Goal: Task Accomplishment & Management: Manage account settings

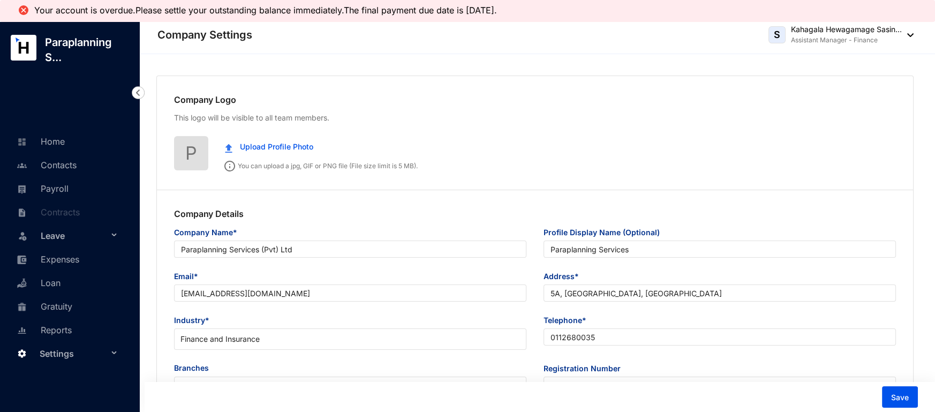
click at [42, 186] on link "Payroll" at bounding box center [41, 188] width 55 height 11
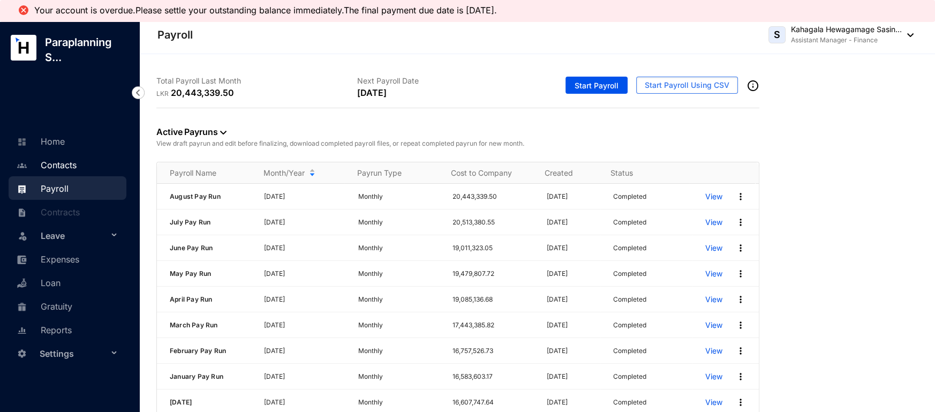
click at [62, 162] on link "Contacts" at bounding box center [45, 165] width 63 height 11
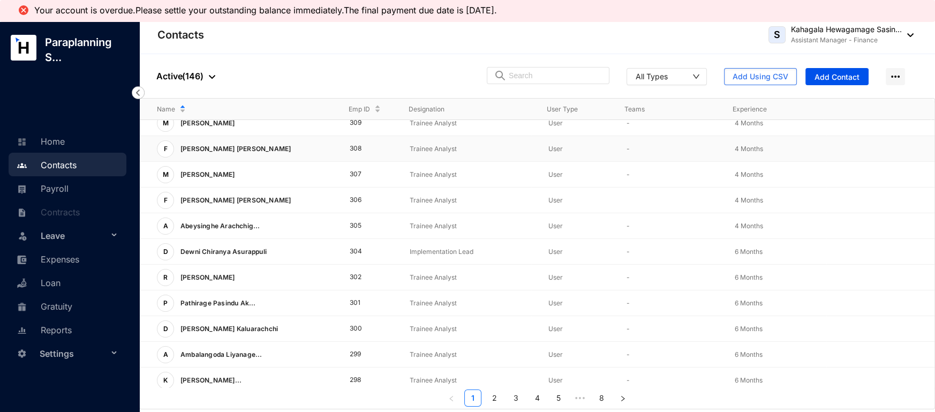
scroll to position [190, 0]
click at [752, 69] on button "Add Using CSV" at bounding box center [760, 76] width 73 height 17
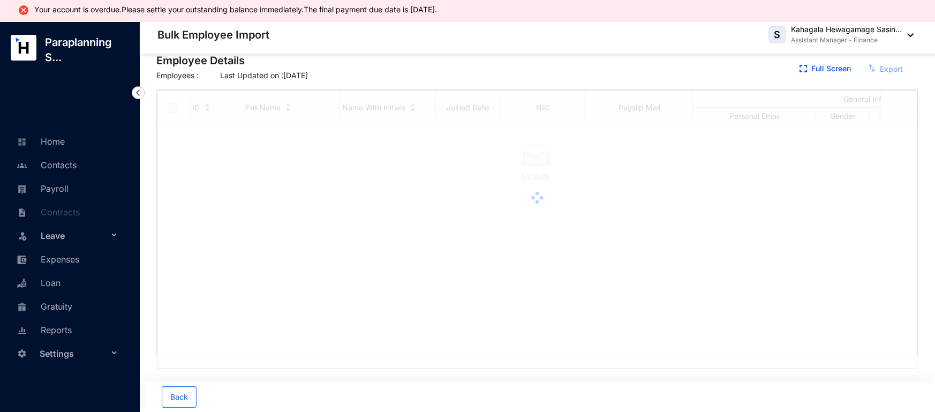
checkbox input "true"
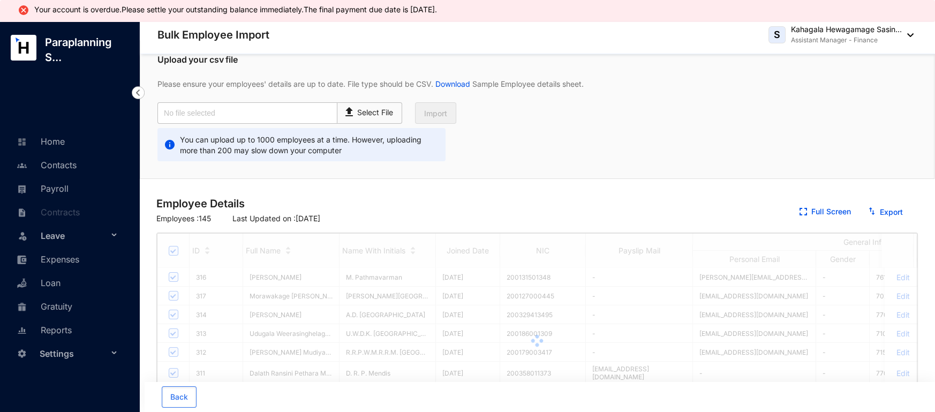
scroll to position [193, 0]
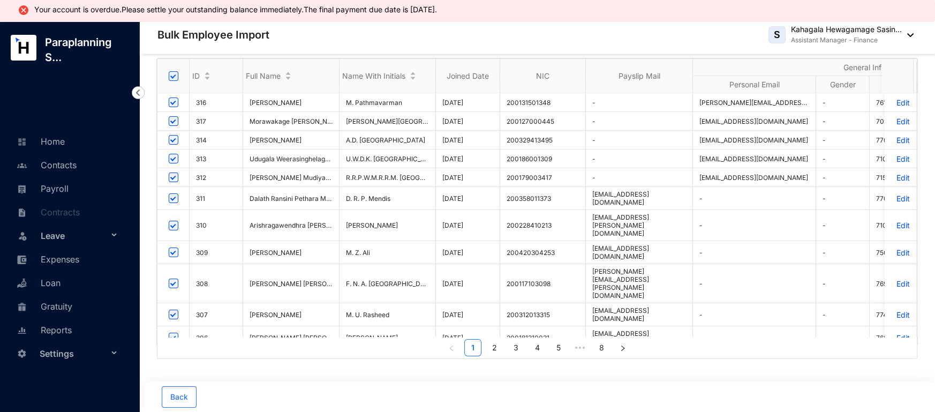
click at [592, 226] on span "arish.nagarajan@planlogic.com.au" at bounding box center [620, 225] width 57 height 24
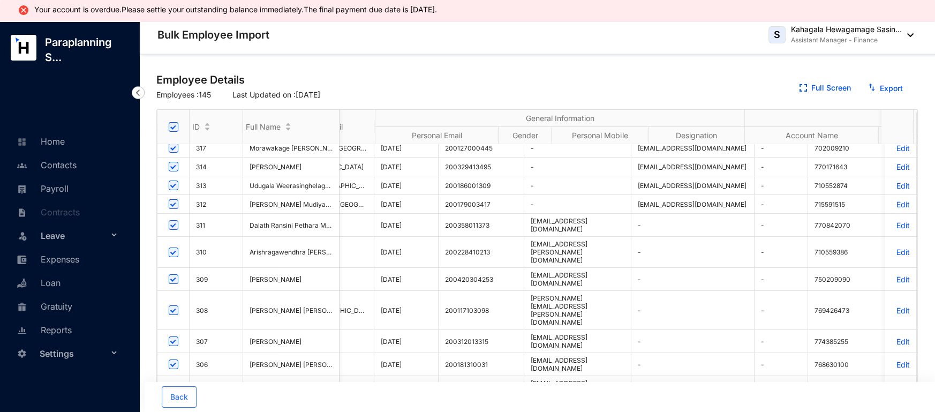
scroll to position [0, 0]
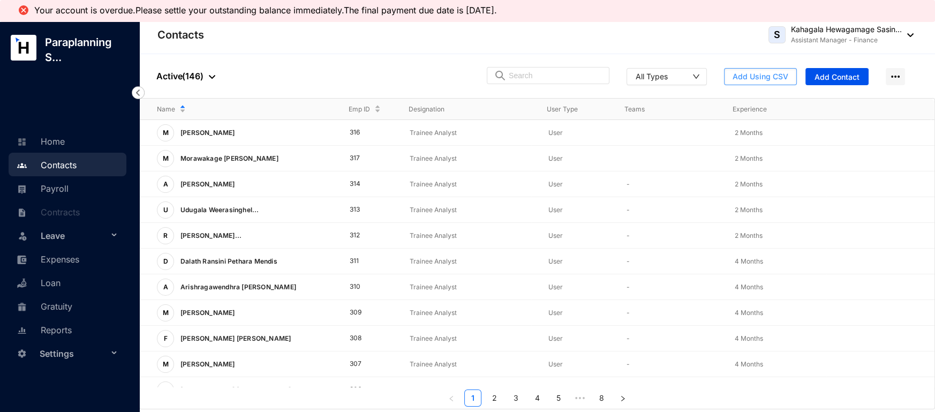
click at [736, 72] on span "Add Using CSV" at bounding box center [761, 76] width 56 height 11
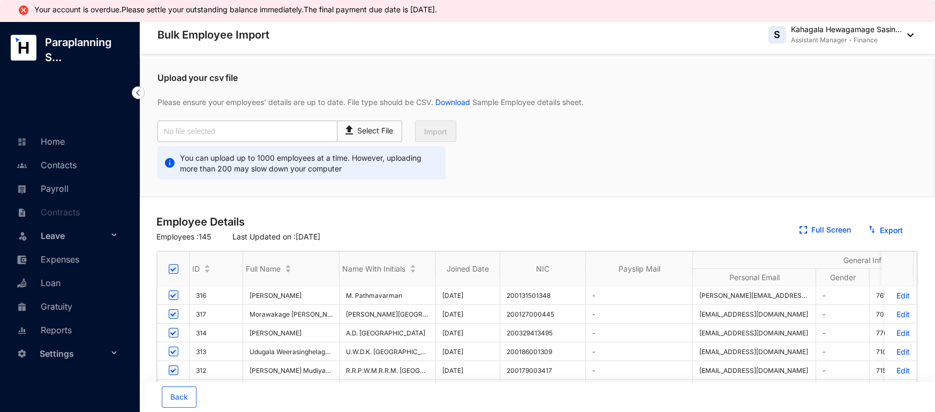
scroll to position [108, 0]
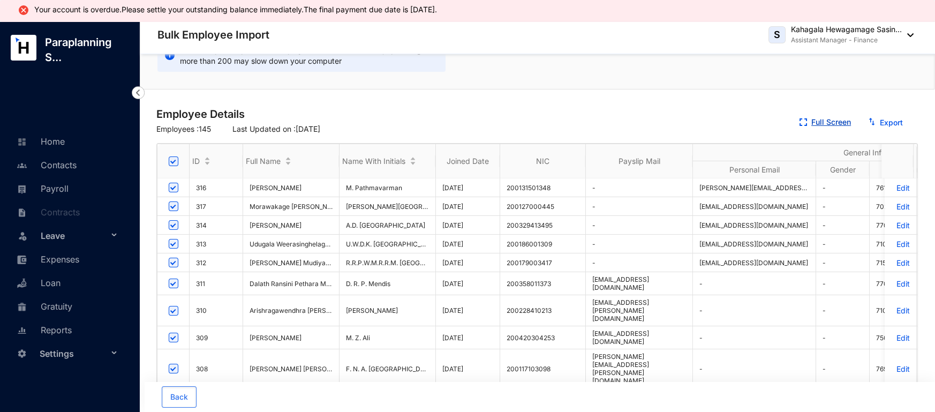
click at [805, 118] on img "button" at bounding box center [803, 121] width 7 height 7
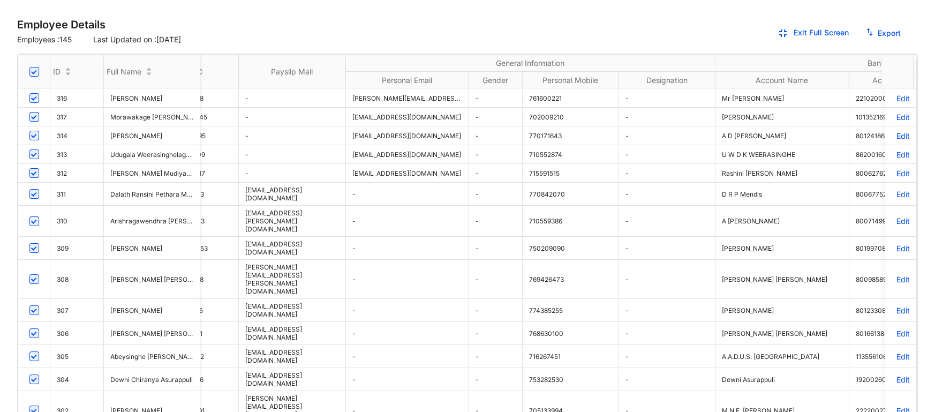
scroll to position [0, 175]
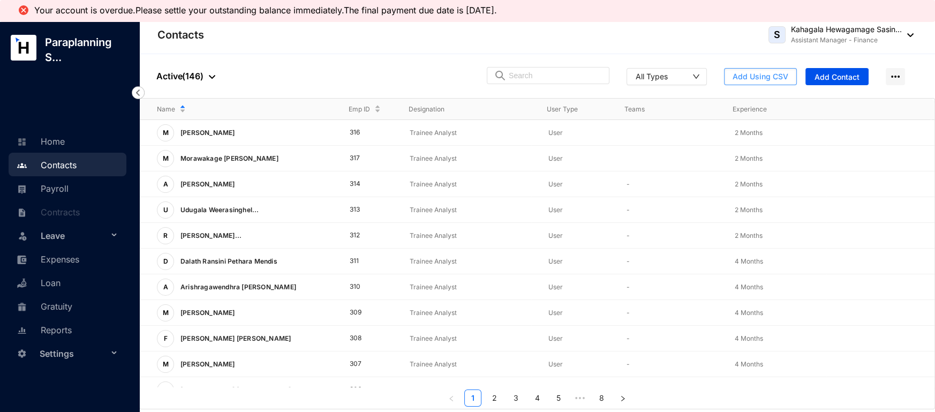
click at [743, 75] on span "Add Using CSV" at bounding box center [761, 76] width 56 height 11
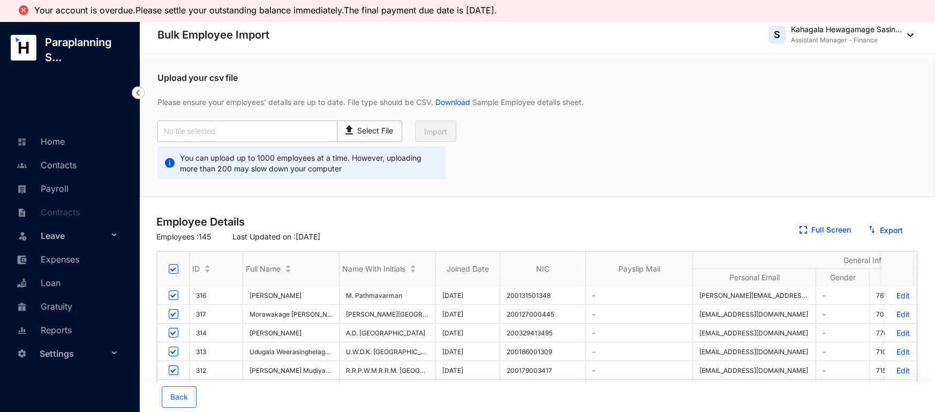
click at [174, 264] on input "Select all" at bounding box center [174, 269] width 10 height 10
checkbox input "false"
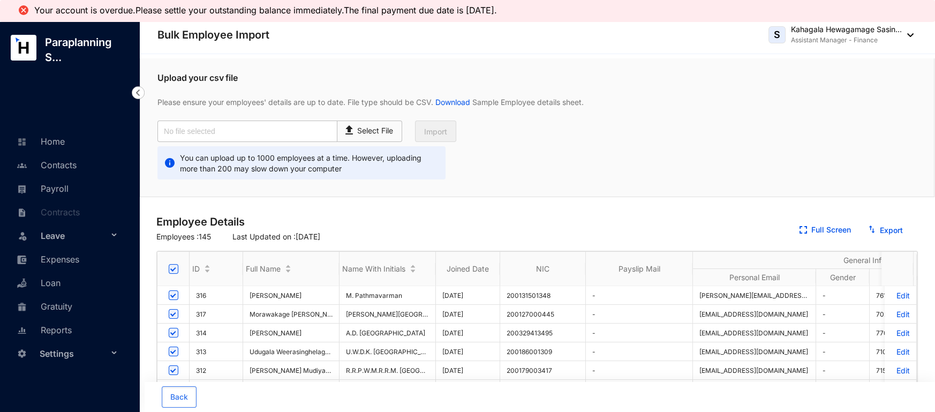
checkbox input "false"
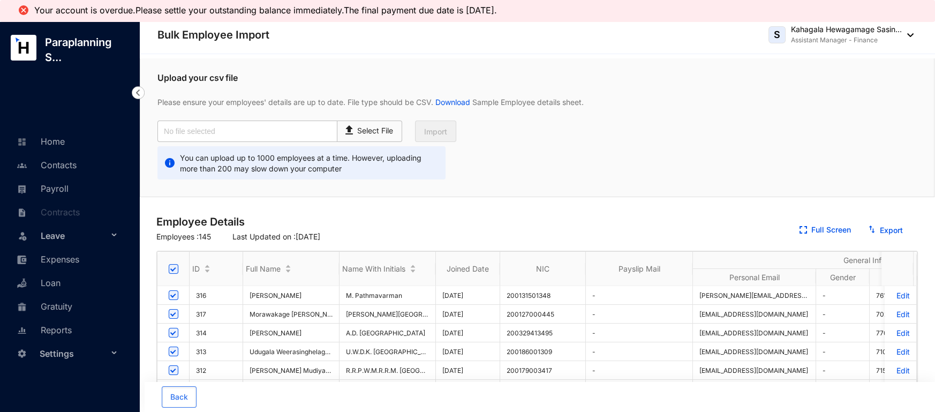
checkbox input "false"
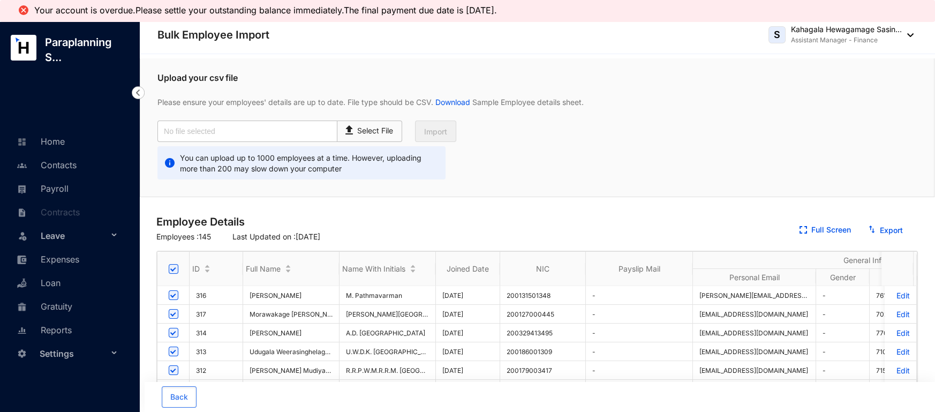
checkbox input "false"
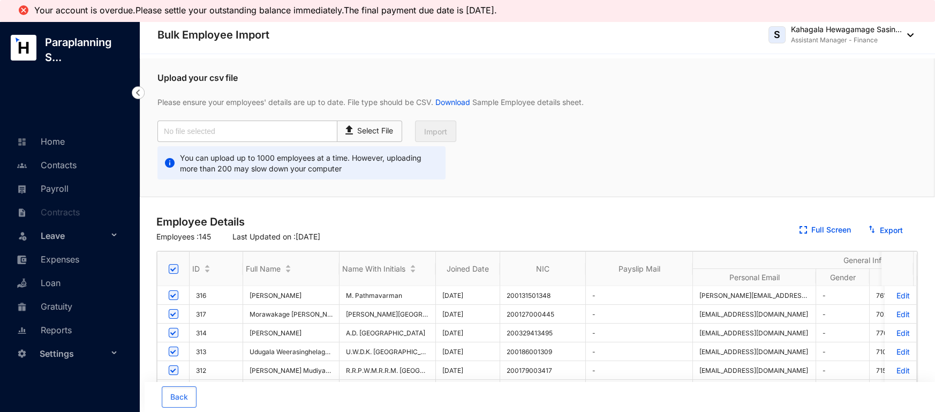
checkbox input "false"
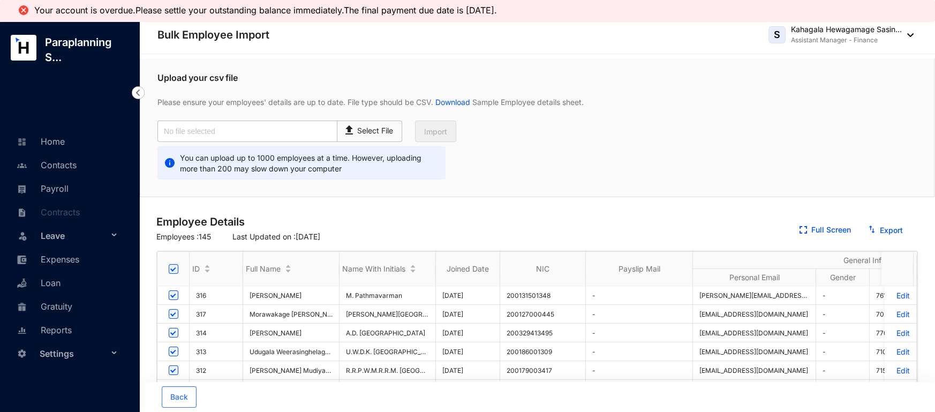
checkbox input "false"
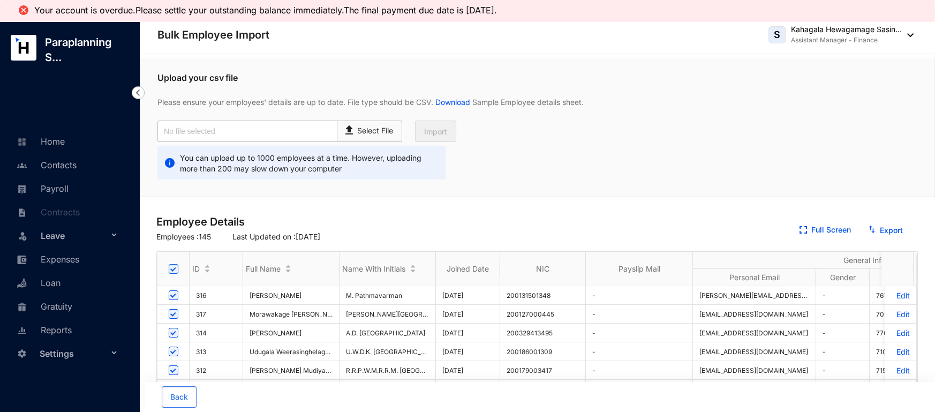
checkbox input "false"
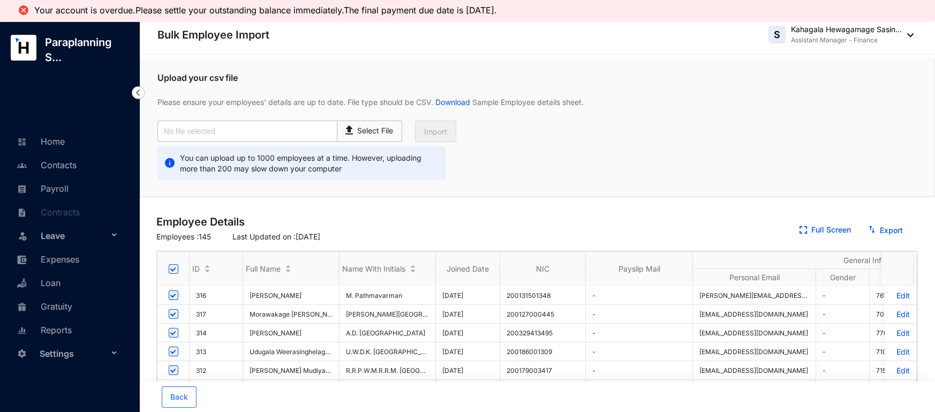
checkbox input "false"
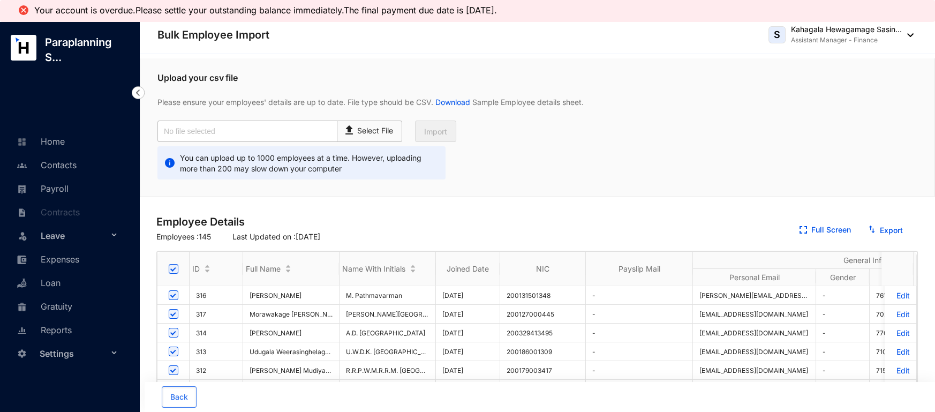
checkbox input "false"
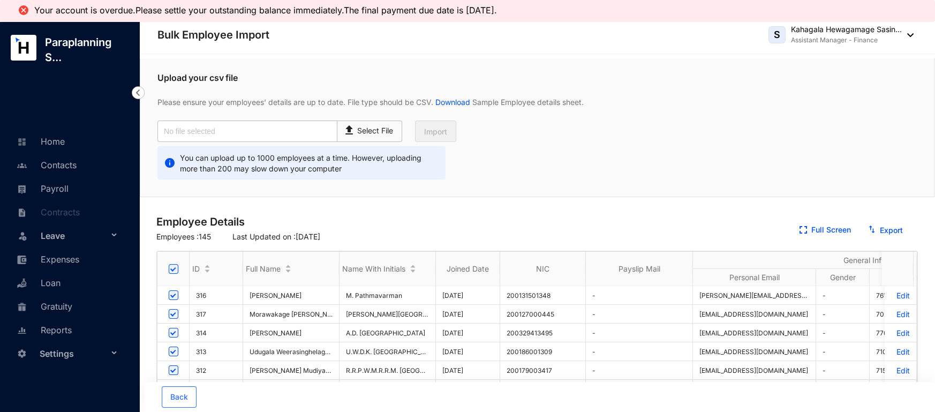
checkbox input "false"
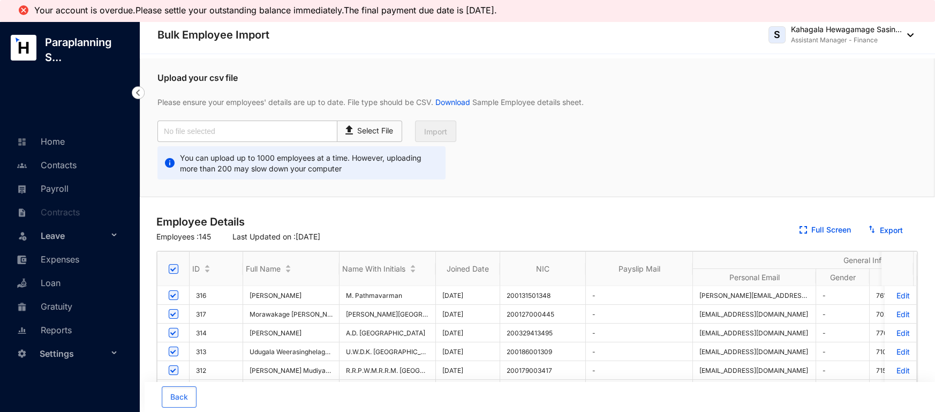
checkbox input "false"
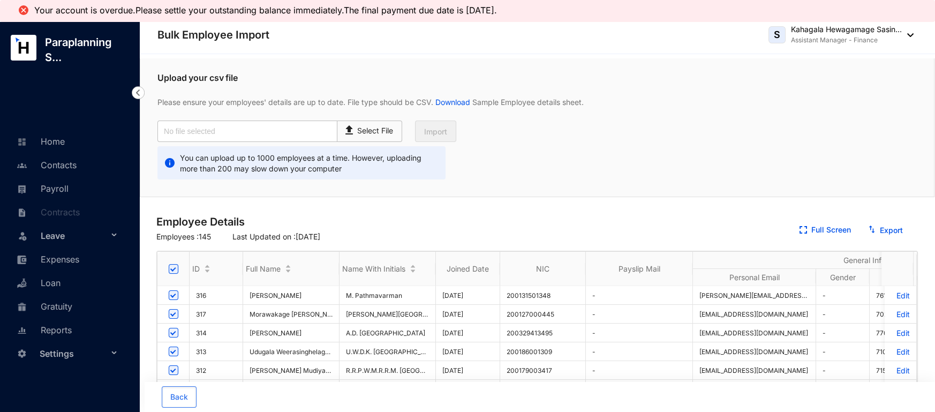
checkbox input "false"
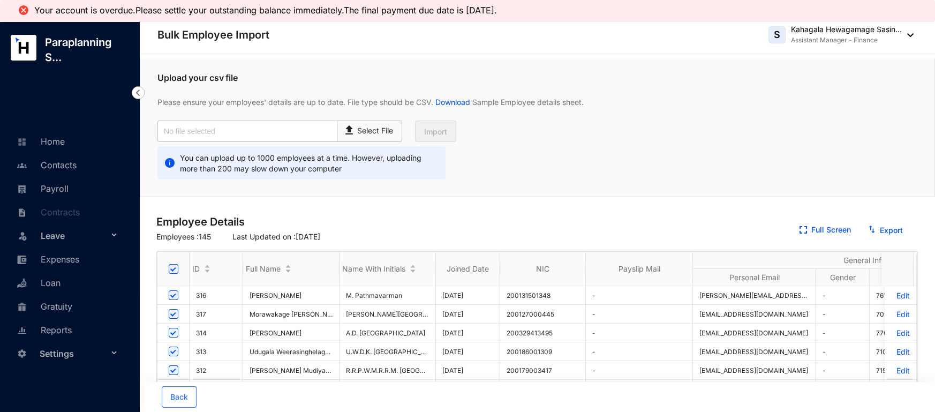
checkbox input "false"
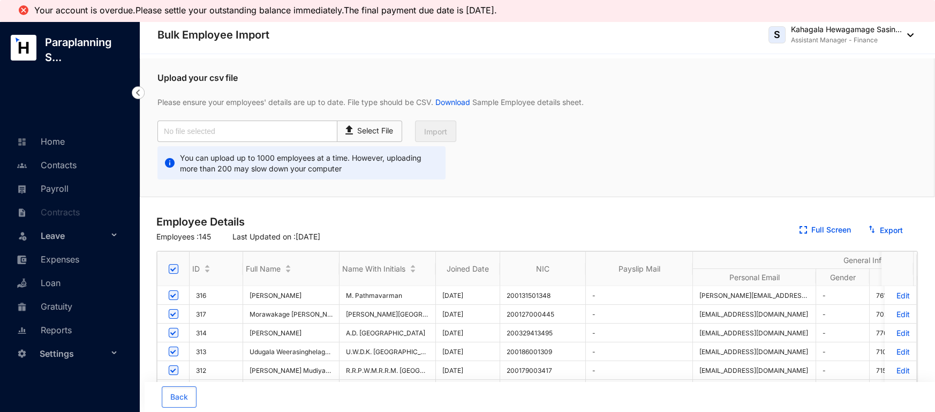
checkbox input "false"
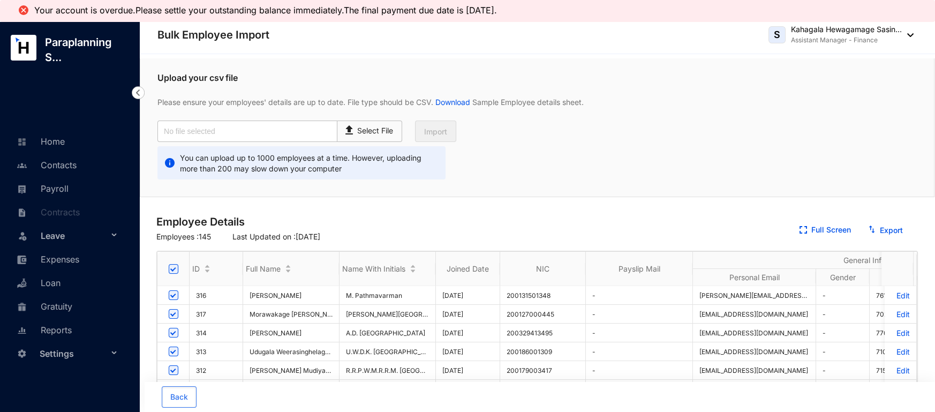
checkbox input "false"
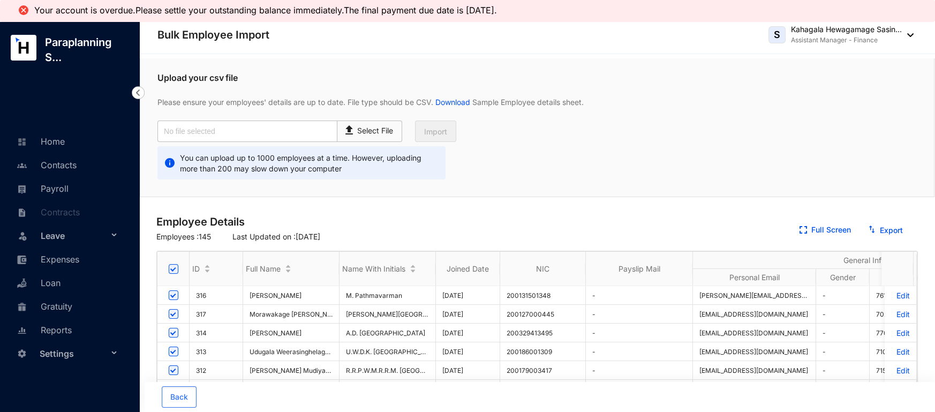
checkbox input "false"
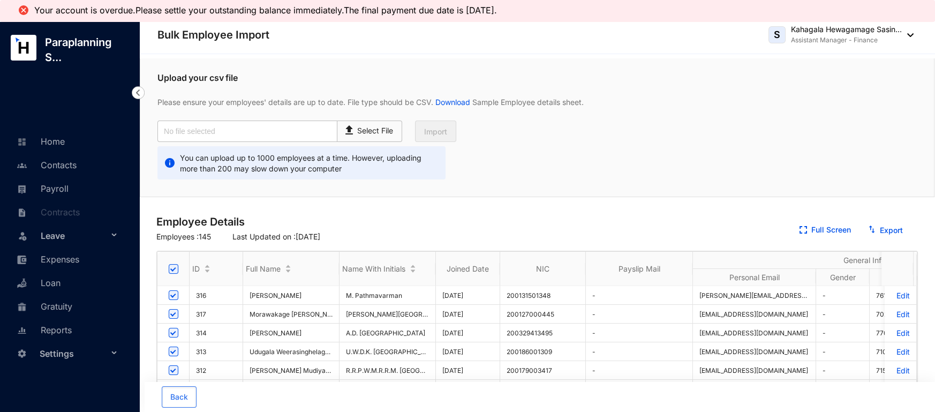
checkbox input "false"
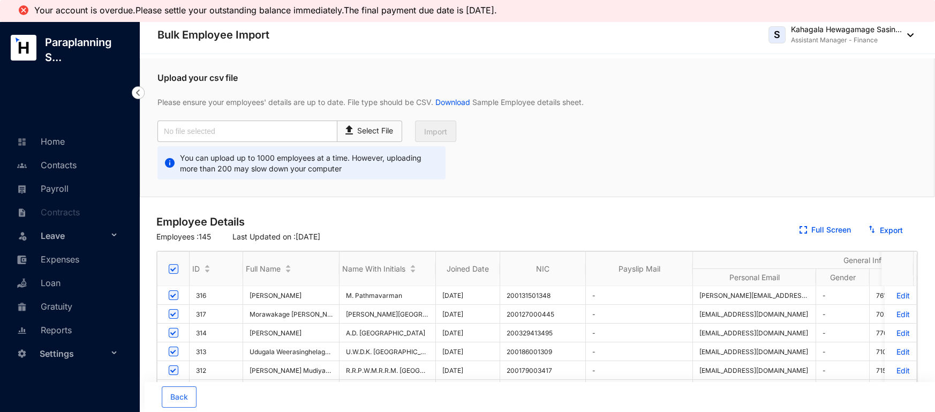
checkbox input "false"
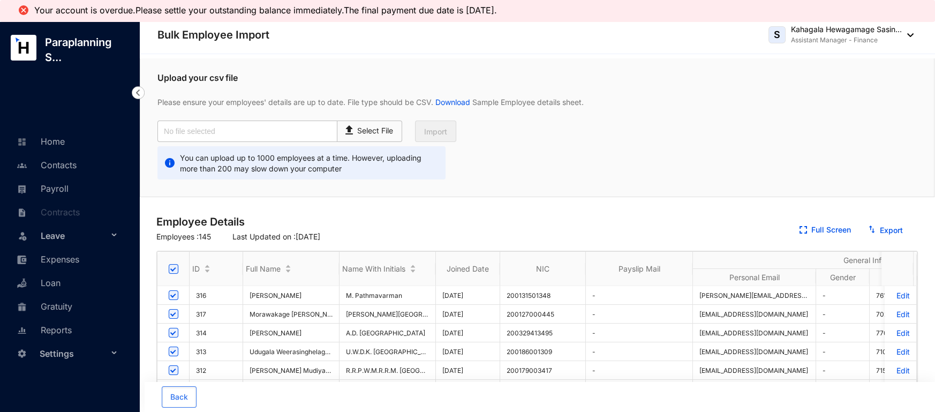
checkbox input "false"
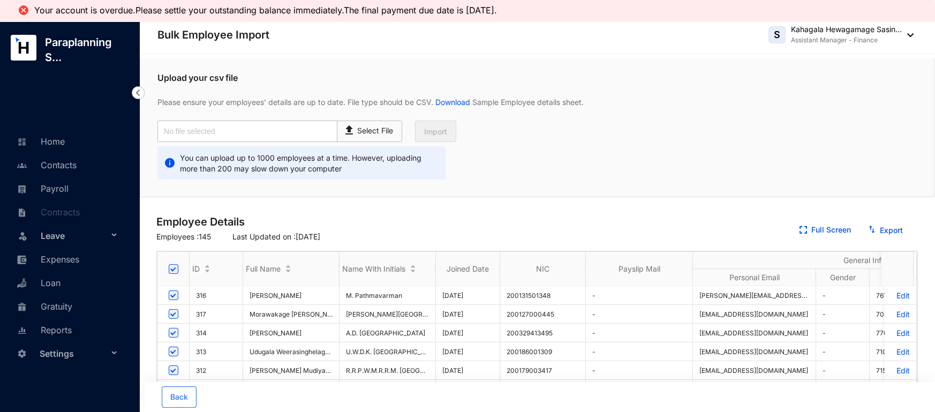
checkbox input "false"
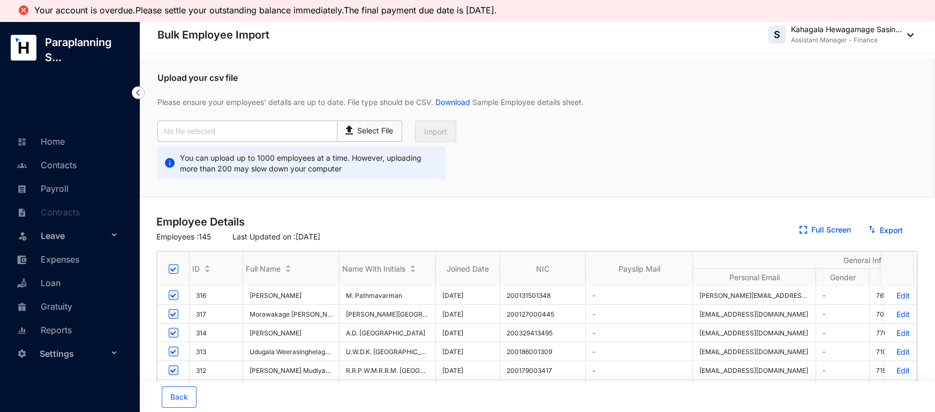
checkbox input "false"
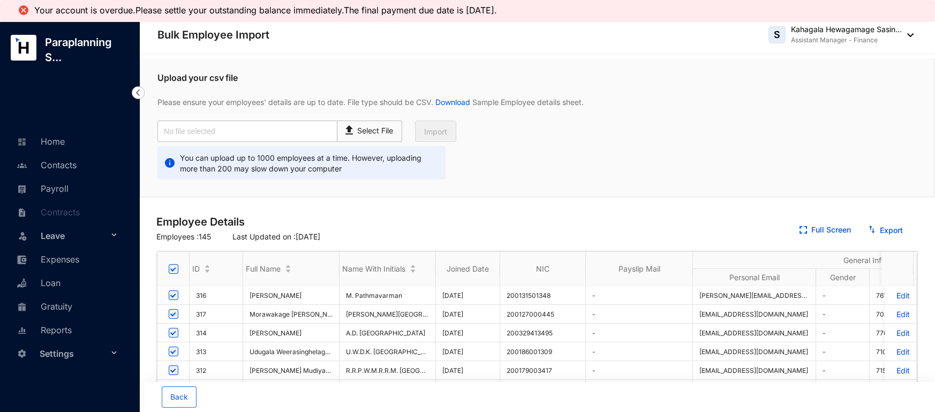
checkbox input "false"
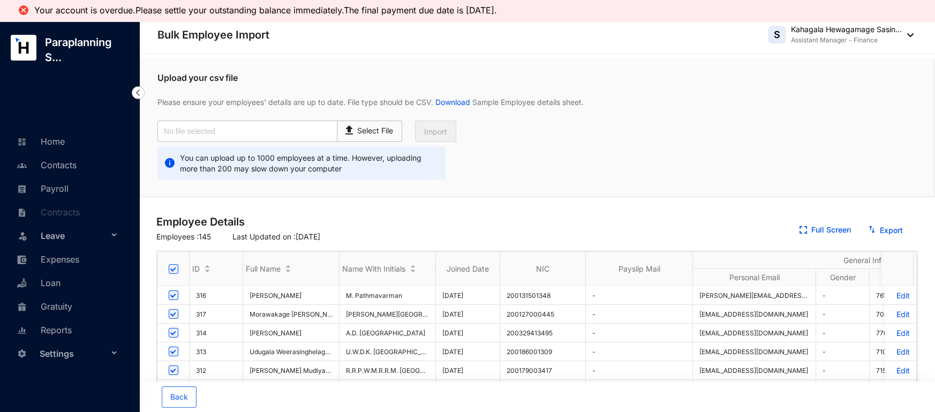
checkbox input "false"
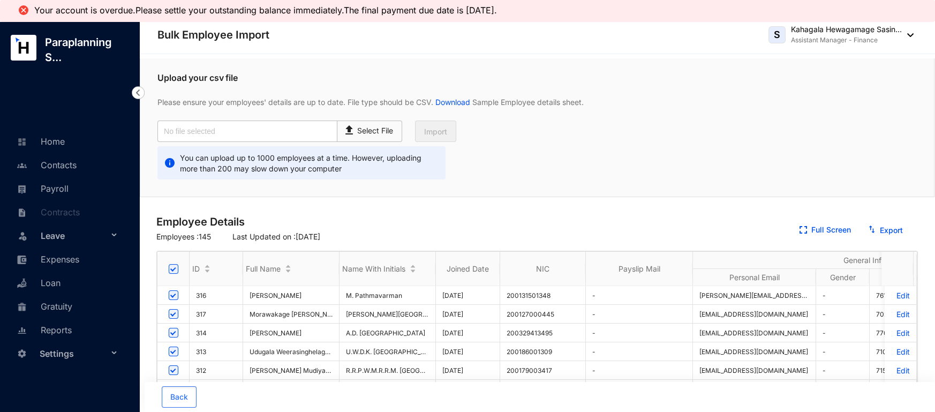
checkbox input "false"
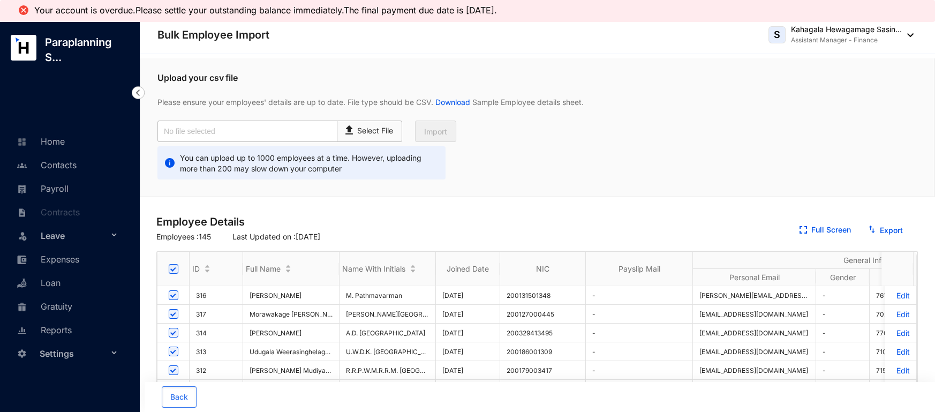
checkbox input "false"
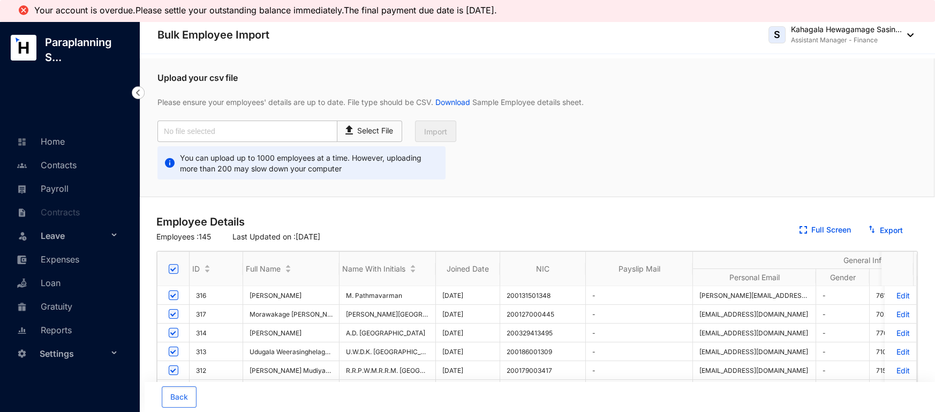
checkbox input "false"
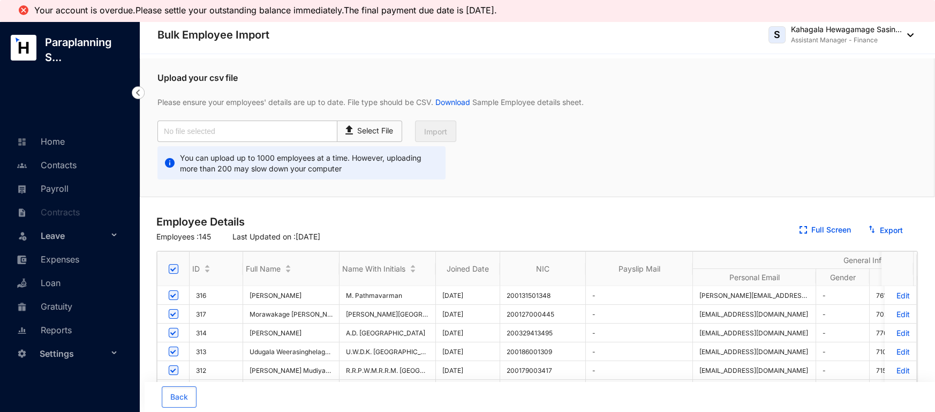
checkbox input "false"
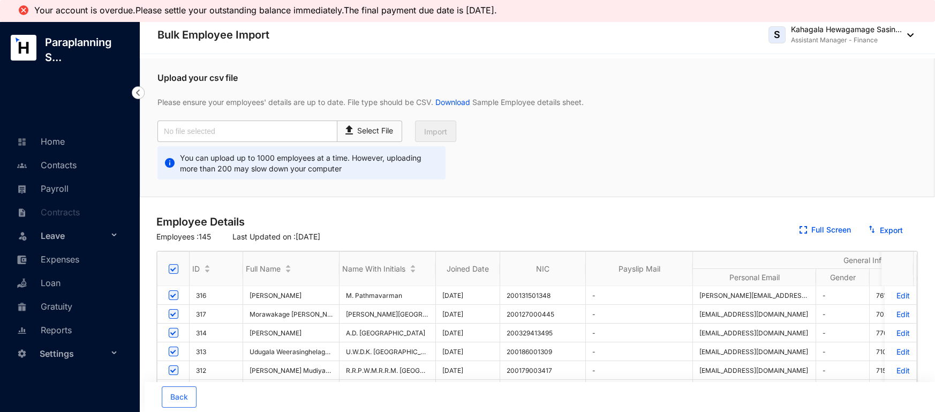
checkbox input "false"
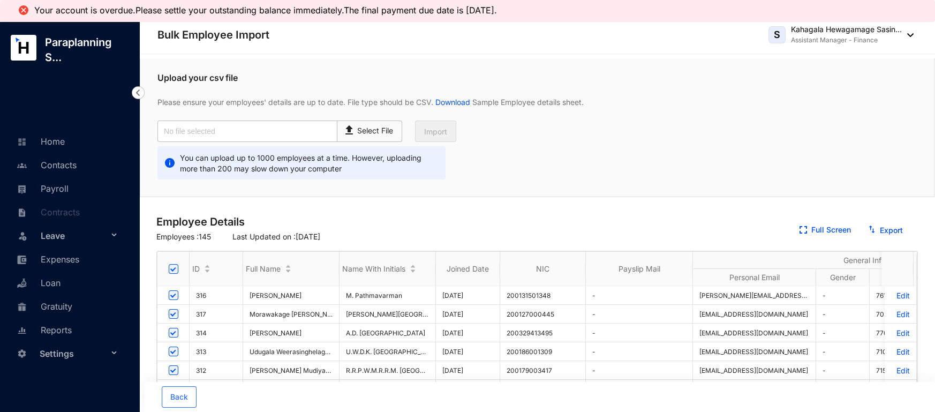
checkbox input "false"
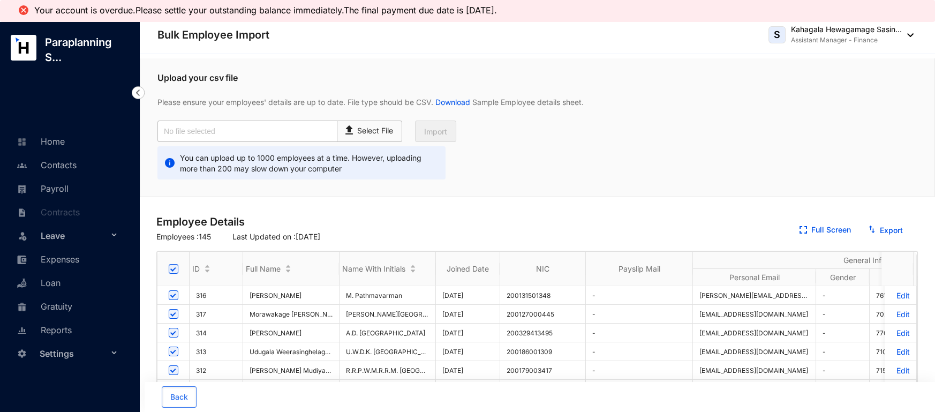
checkbox input "false"
click at [366, 127] on p "Select File" at bounding box center [376, 130] width 36 height 11
click at [0, 0] on input "Select File" at bounding box center [0, 0] width 0 height 0
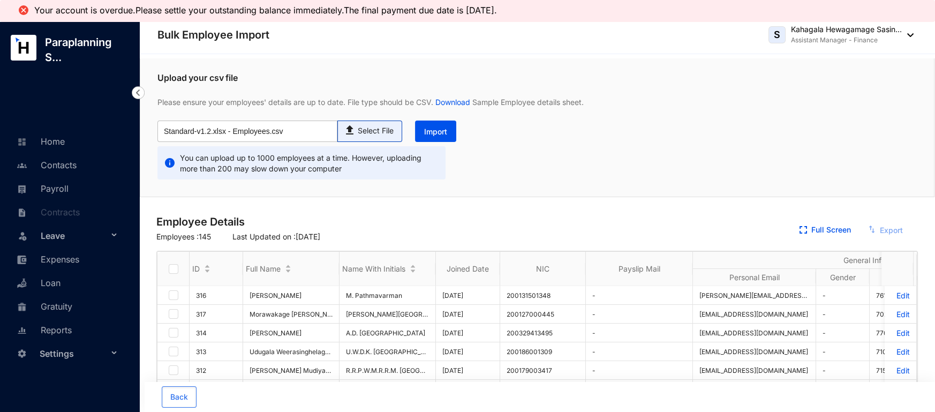
type input "Standard-v1.2.xlsx - Employees.csv"
click at [440, 134] on span "Import" at bounding box center [435, 131] width 23 height 11
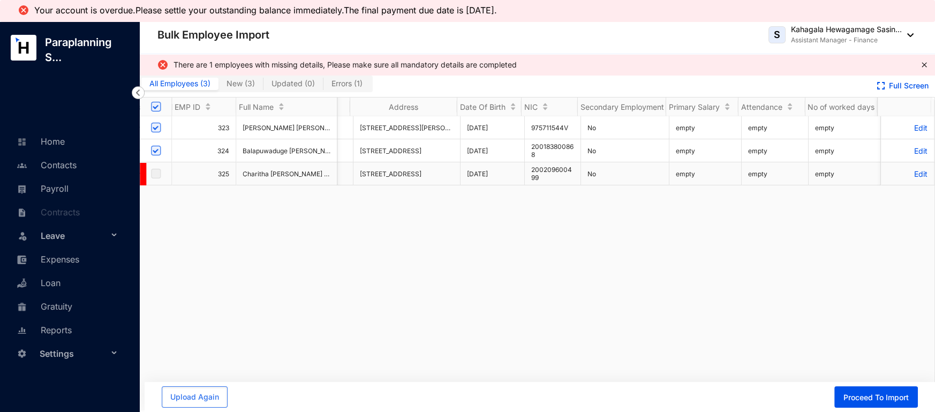
scroll to position [0, 1658]
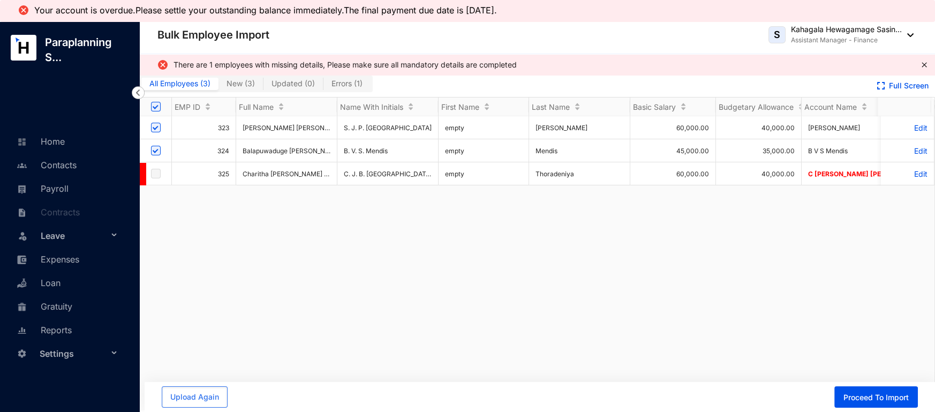
click at [425, 217] on div "323 Serena Jemimah Priscilla Poobalan S. J. P. Poobalan empty Poobalan 60,000.0…" at bounding box center [537, 263] width 795 height 294
click at [200, 399] on span "Upload Again" at bounding box center [194, 397] width 49 height 11
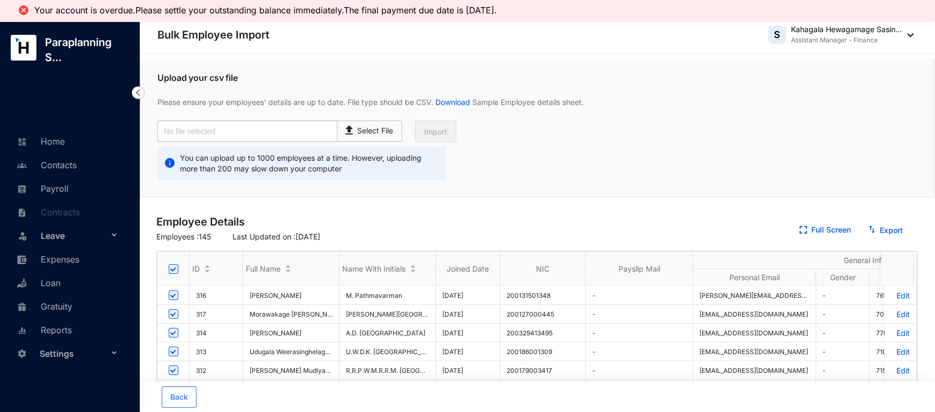
click at [171, 271] on input "Select all" at bounding box center [174, 269] width 10 height 10
checkbox input "false"
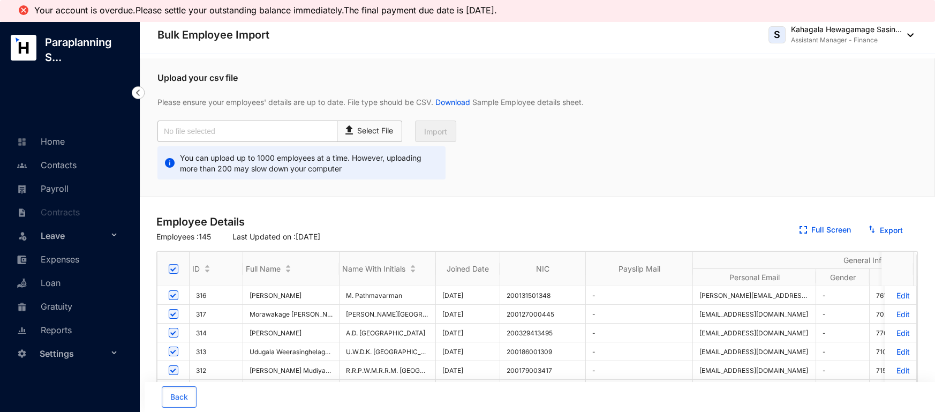
checkbox input "false"
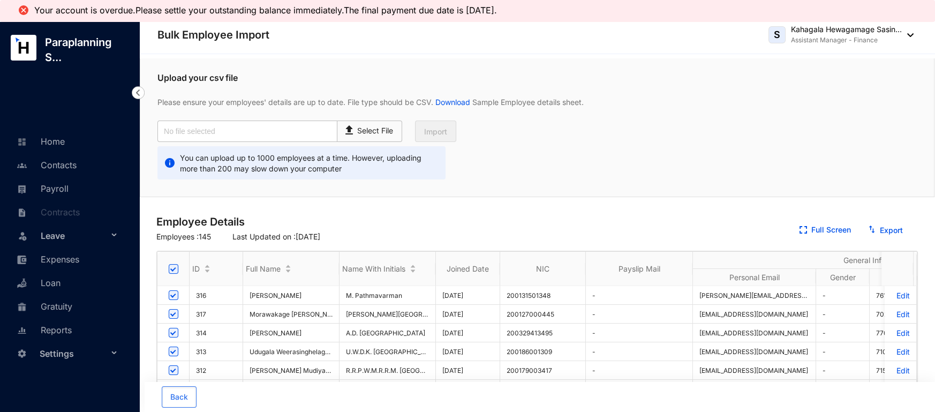
checkbox input "false"
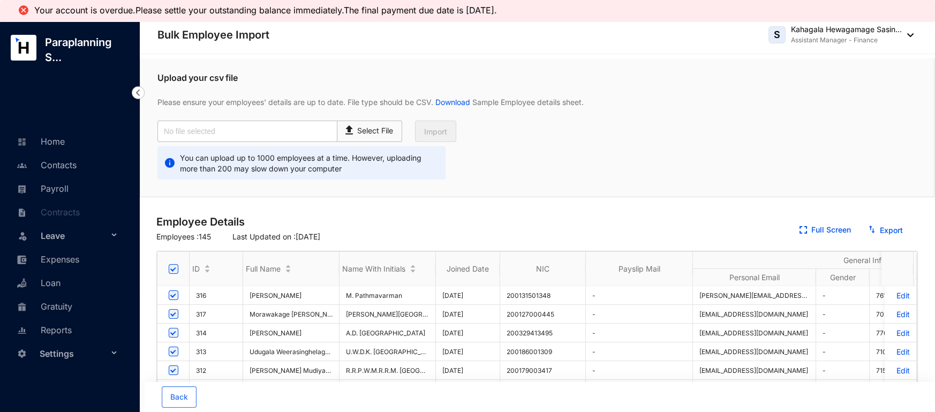
checkbox input "false"
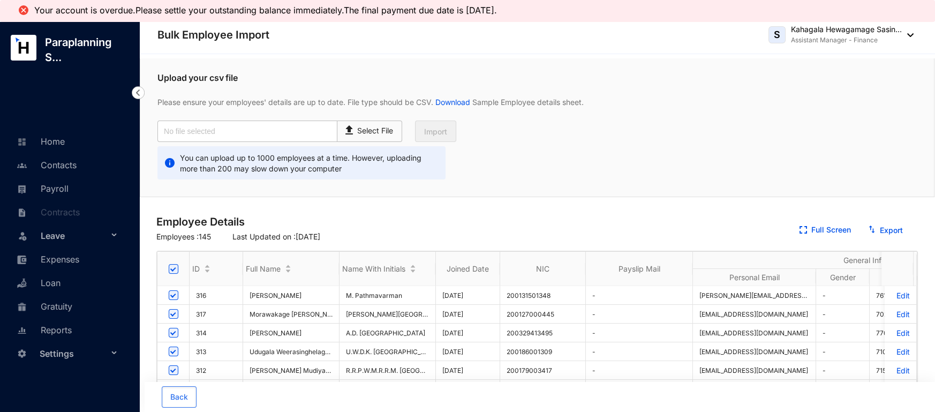
checkbox input "false"
click at [376, 127] on p "Select File" at bounding box center [376, 130] width 36 height 11
click at [0, 0] on input "Select File" at bounding box center [0, 0] width 0 height 0
type input "Standard-v1.2.xlsx - Employees.csv"
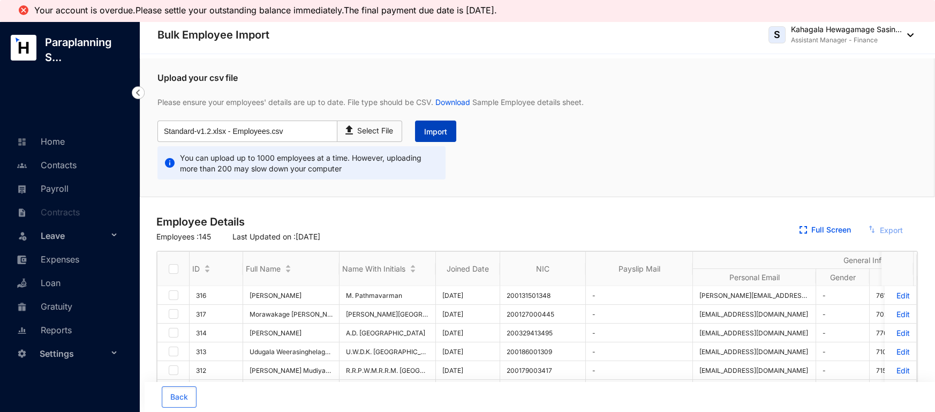
click at [434, 133] on span "Import" at bounding box center [435, 131] width 23 height 11
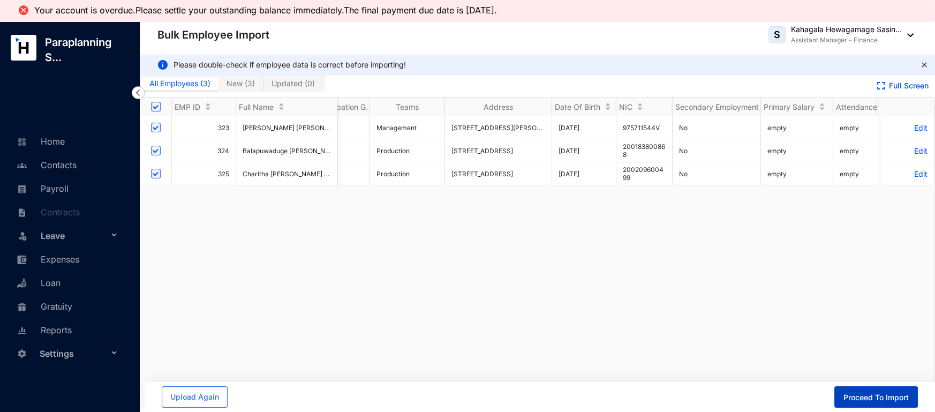
click at [861, 393] on span "Proceed To Import" at bounding box center [876, 397] width 65 height 11
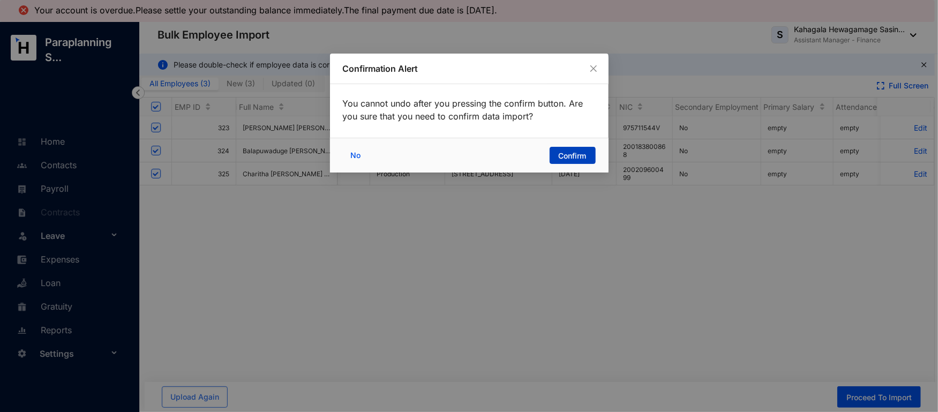
click at [577, 155] on span "Confirm" at bounding box center [573, 156] width 28 height 11
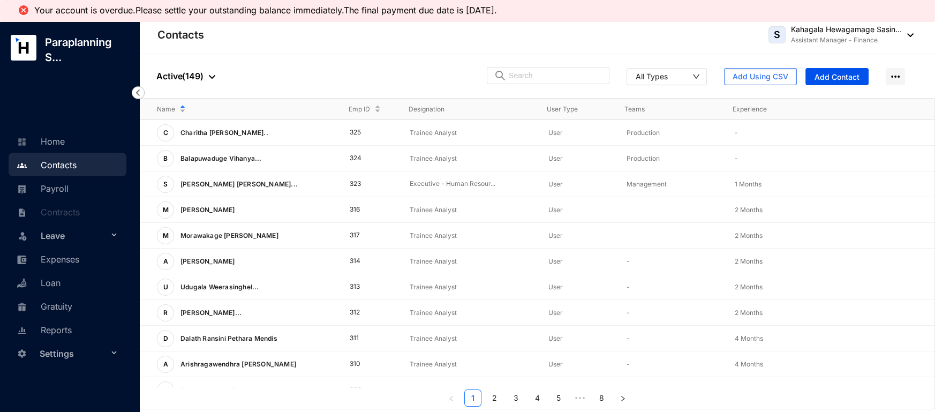
click at [43, 160] on link "Contacts" at bounding box center [45, 165] width 63 height 11
click at [51, 136] on link "Home" at bounding box center [39, 141] width 51 height 11
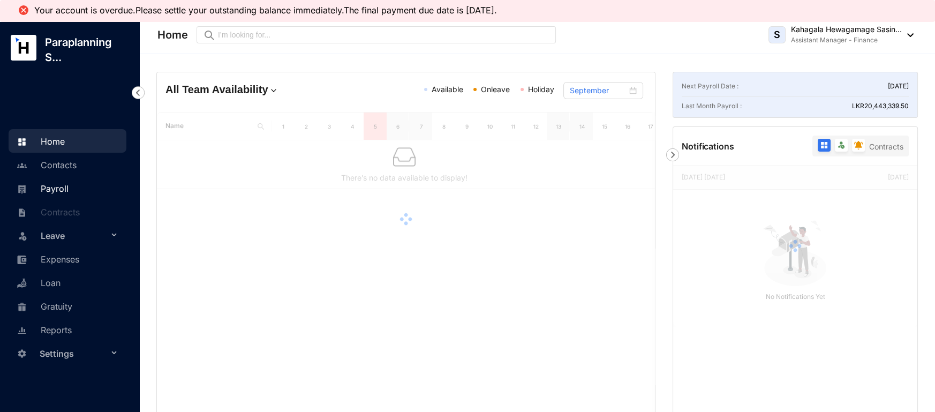
click at [50, 192] on link "Payroll" at bounding box center [41, 188] width 55 height 11
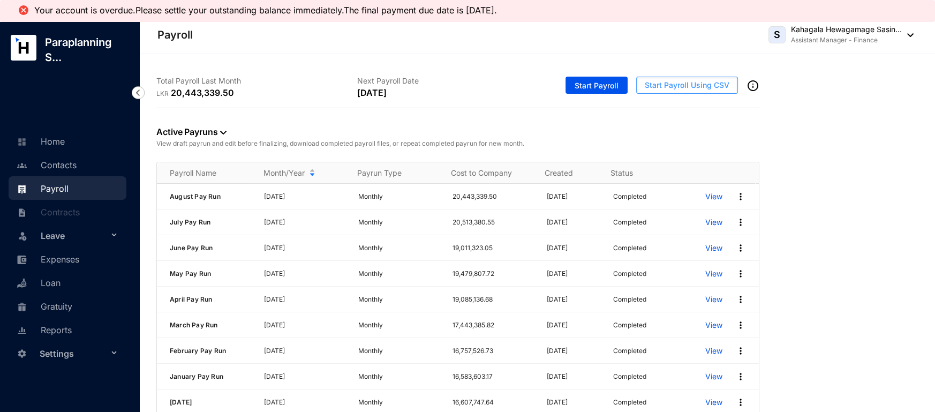
click at [658, 85] on span "Start Payroll Using CSV" at bounding box center [687, 85] width 85 height 11
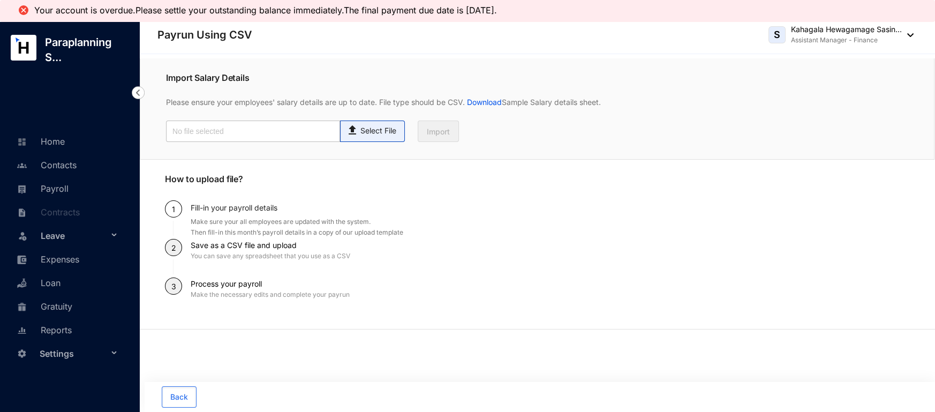
click at [376, 133] on p "Select File" at bounding box center [379, 130] width 36 height 11
click at [0, 0] on input "Select File" at bounding box center [0, 0] width 0 height 0
type input "Standard-v1.2.xlsx - Payroll.csv"
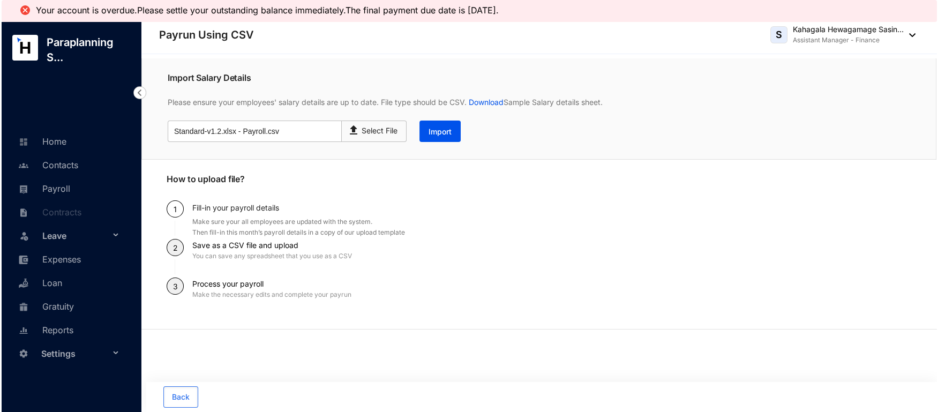
scroll to position [22, 0]
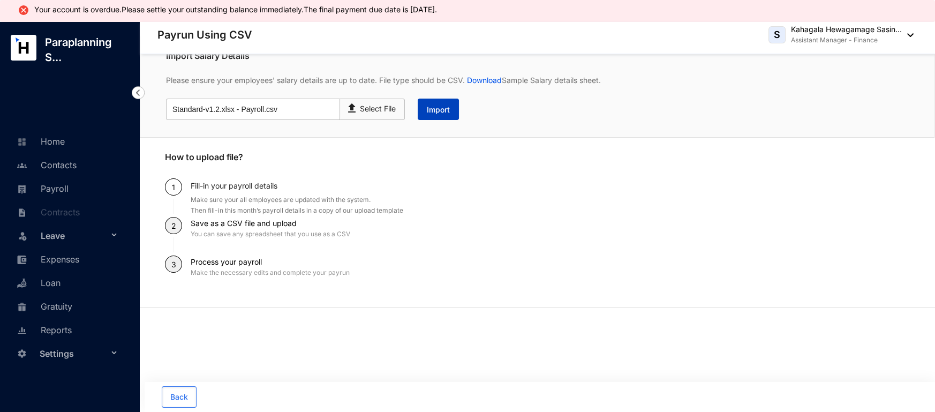
click at [452, 117] on button "Import" at bounding box center [438, 109] width 41 height 21
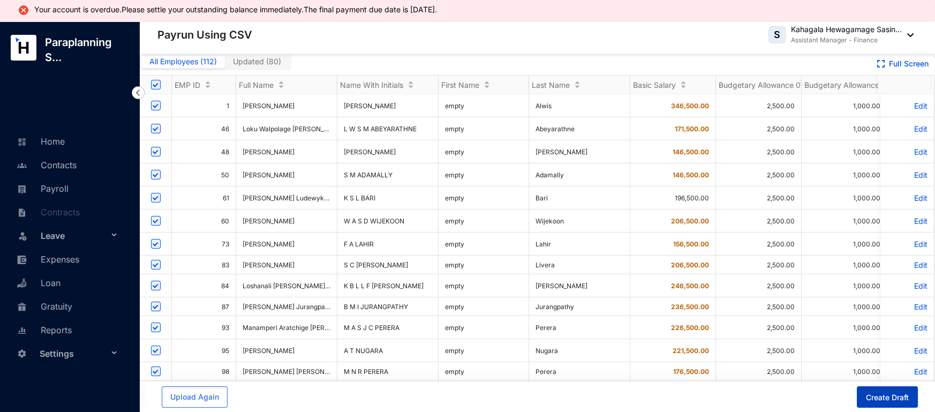
click at [890, 393] on span "Create Draft" at bounding box center [887, 397] width 43 height 11
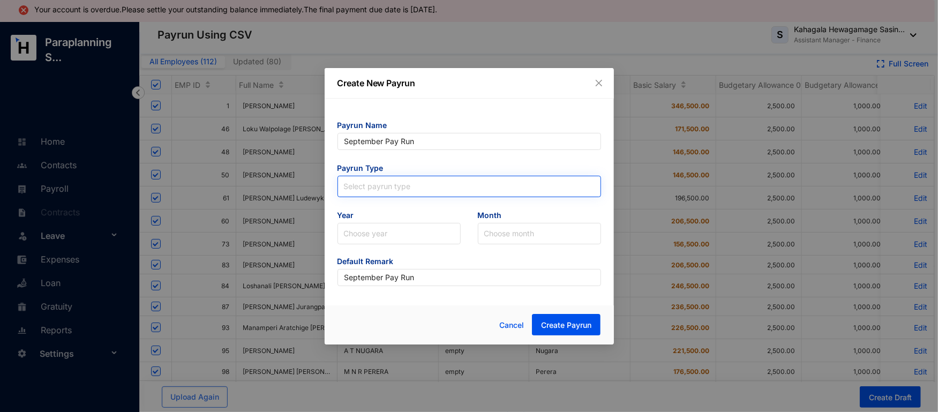
click at [400, 193] on span at bounding box center [469, 186] width 251 height 20
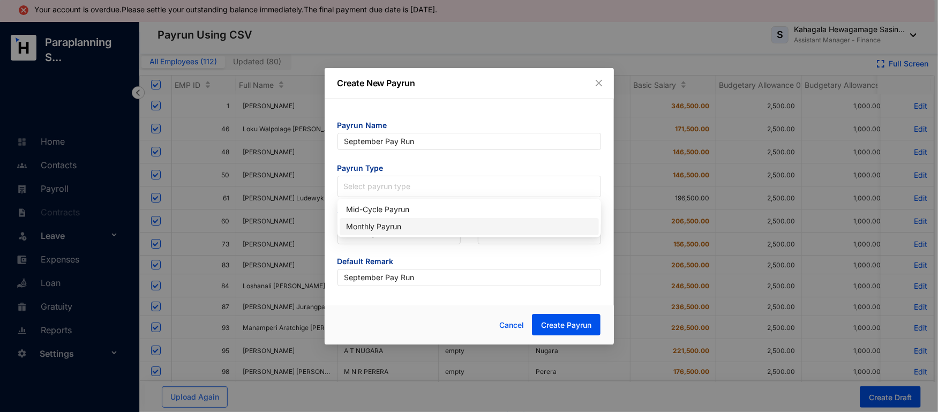
click at [392, 220] on div "Monthly Payrun" at bounding box center [469, 226] width 259 height 17
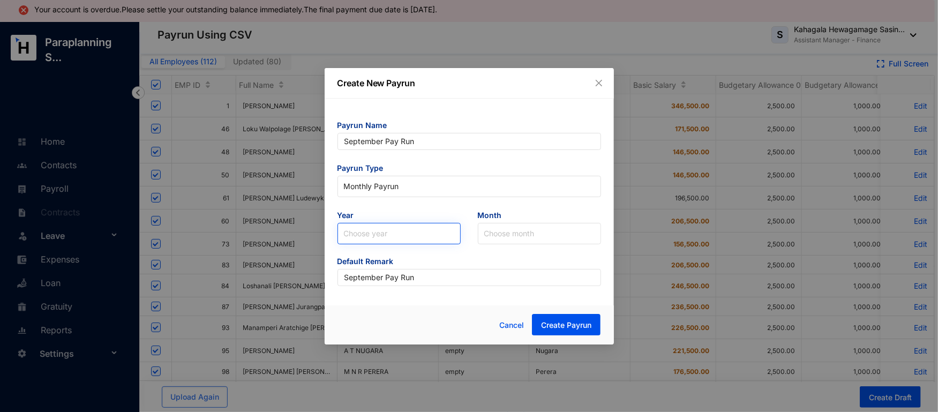
click at [382, 232] on input "search" at bounding box center [399, 233] width 110 height 20
click at [364, 268] on div "2025" at bounding box center [399, 274] width 106 height 12
click at [535, 228] on input "search" at bounding box center [539, 233] width 110 height 20
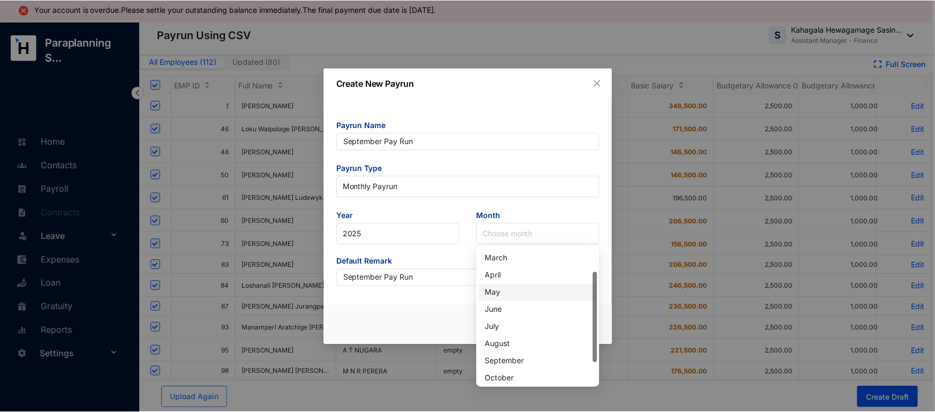
scroll to position [39, 0]
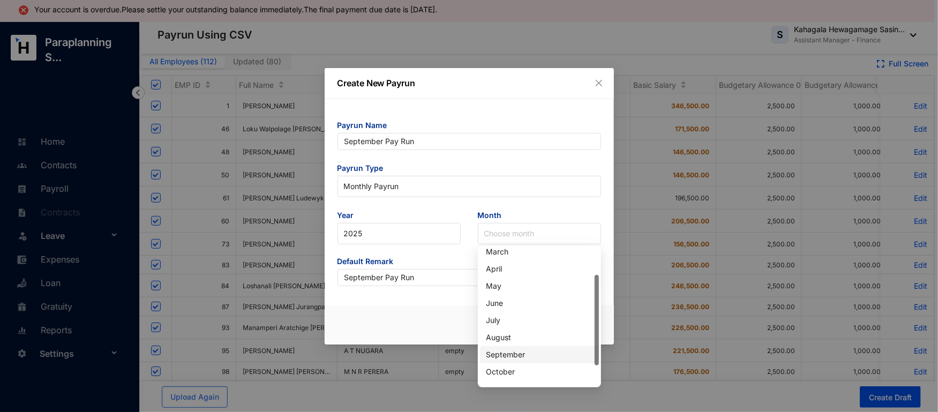
click at [513, 353] on div "September" at bounding box center [539, 355] width 106 height 12
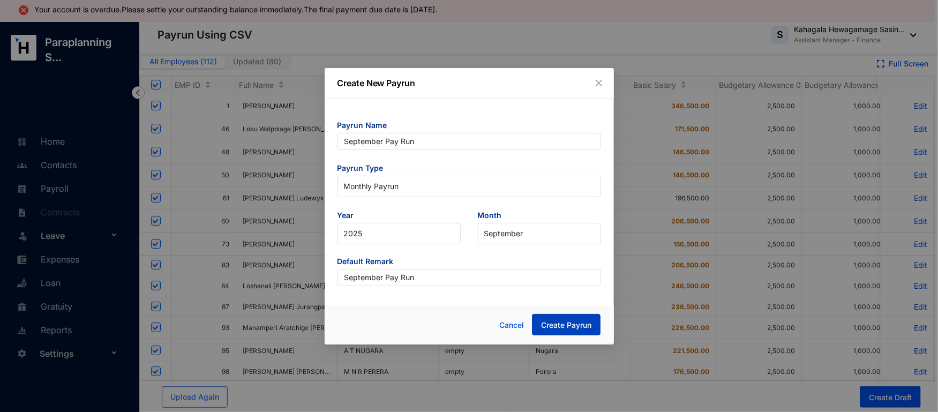
click at [570, 324] on span "Create Payrun" at bounding box center [566, 325] width 50 height 11
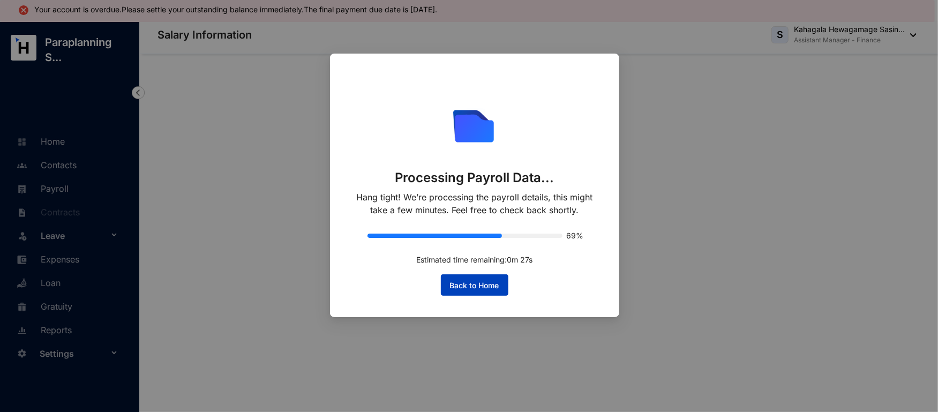
click at [507, 274] on button "Back to Home" at bounding box center [474, 284] width 67 height 21
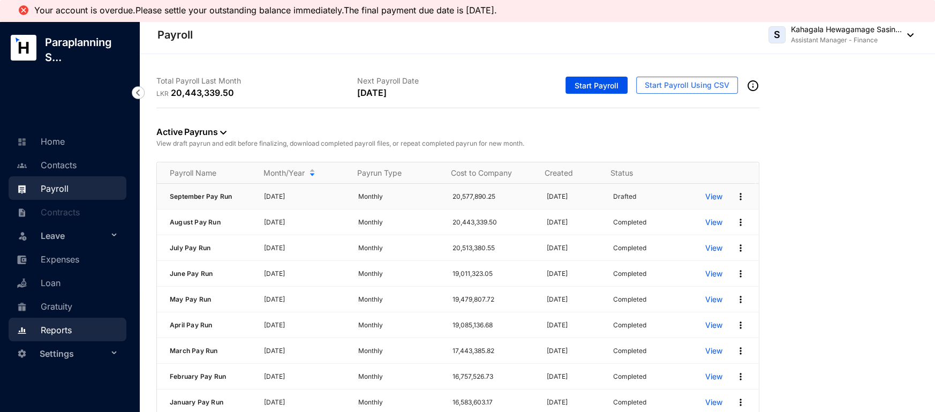
click at [711, 193] on p "View" at bounding box center [713, 196] width 17 height 11
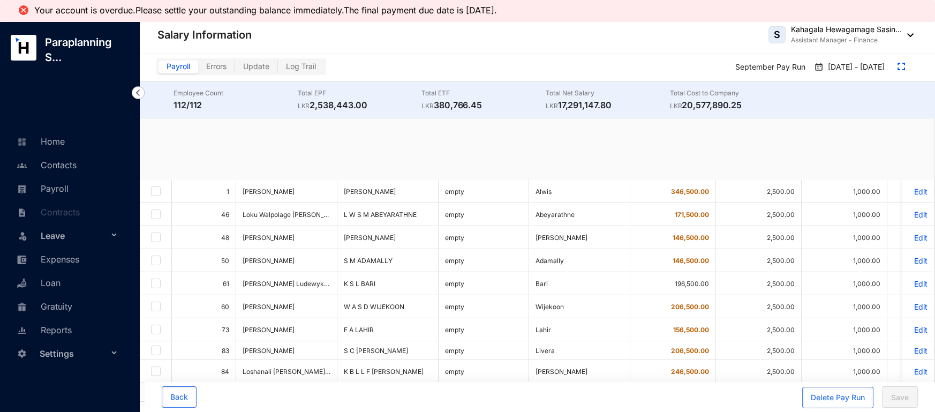
checkbox input "true"
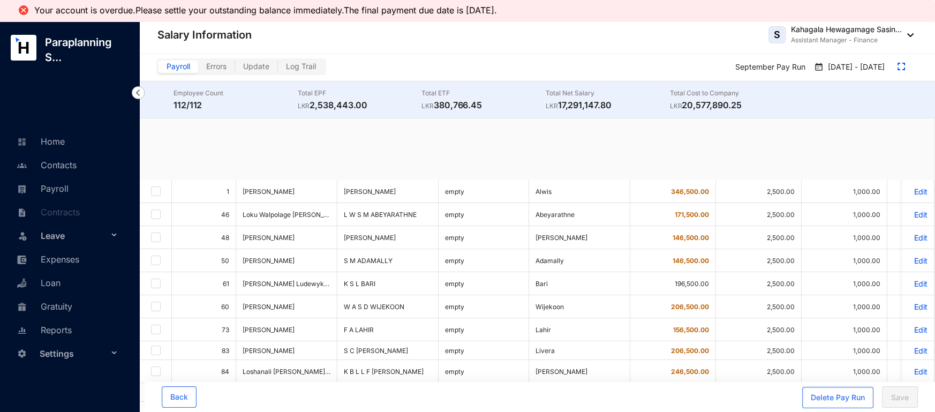
checkbox input "true"
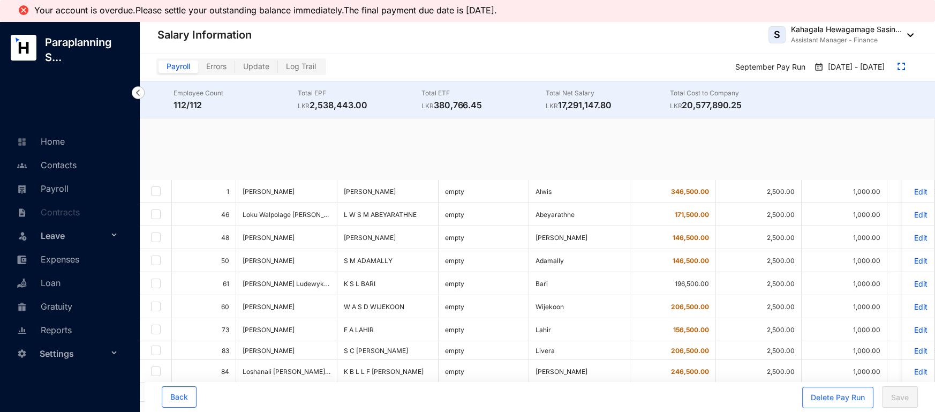
checkbox input "true"
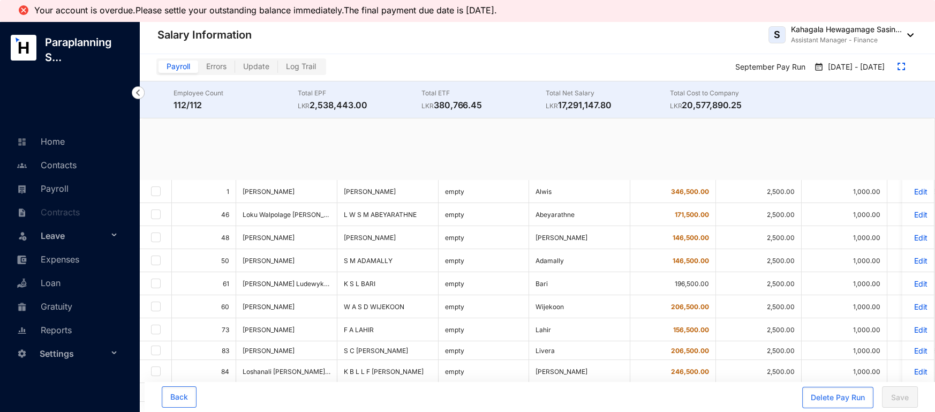
checkbox input "true"
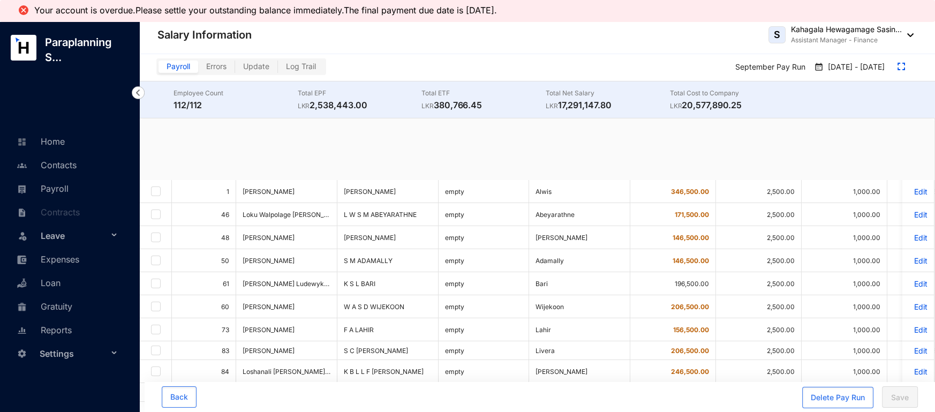
checkbox input "true"
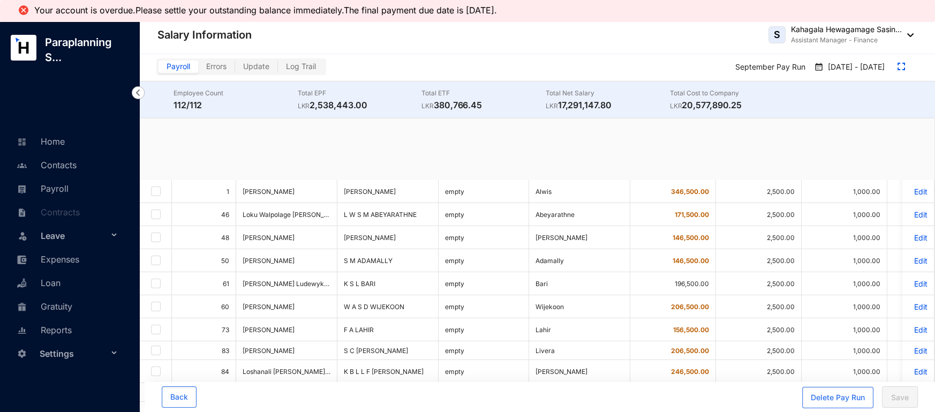
checkbox input "true"
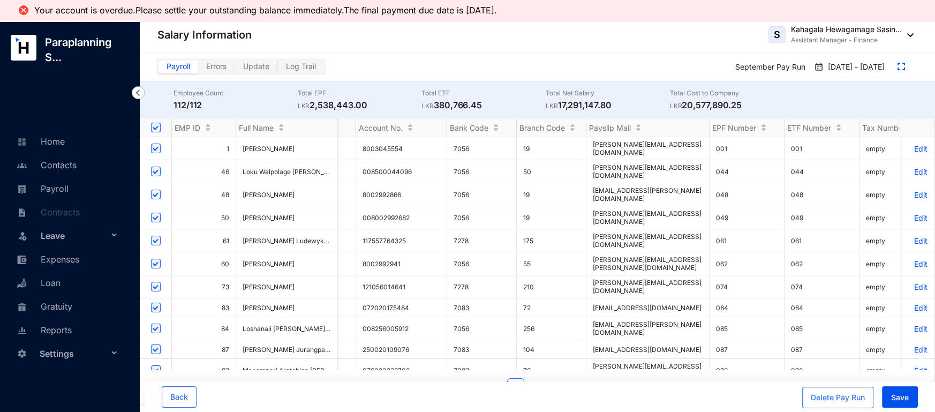
scroll to position [0, 1515]
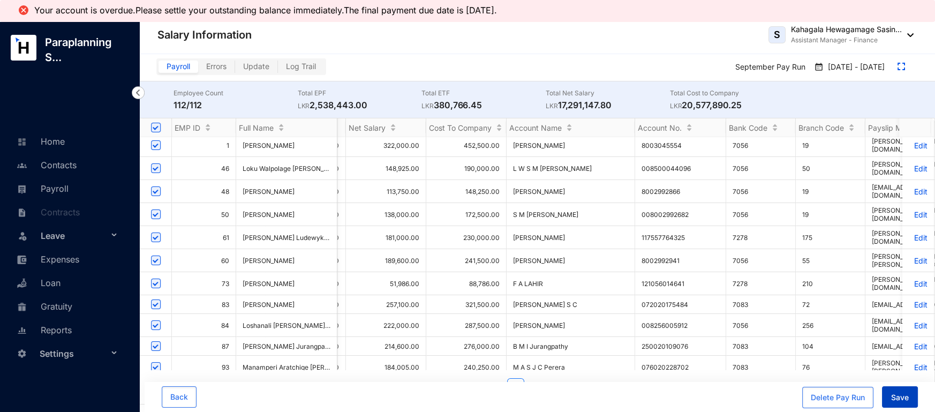
click at [893, 388] on button "Save" at bounding box center [900, 396] width 36 height 21
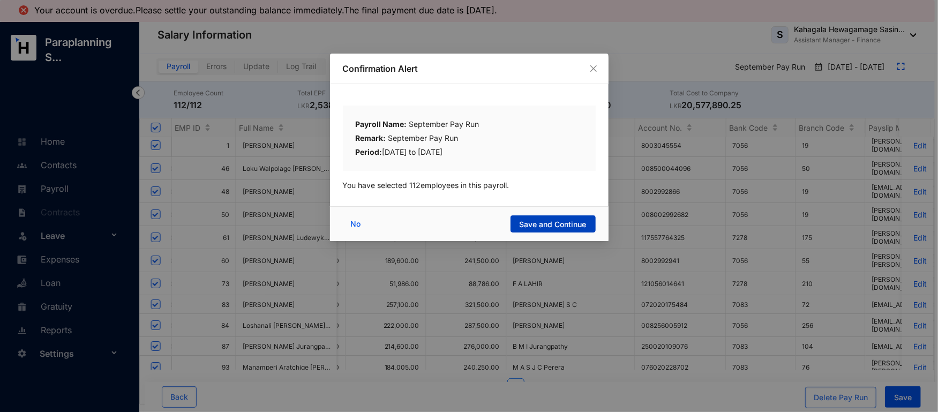
click at [564, 221] on span "Save and Continue" at bounding box center [553, 224] width 67 height 11
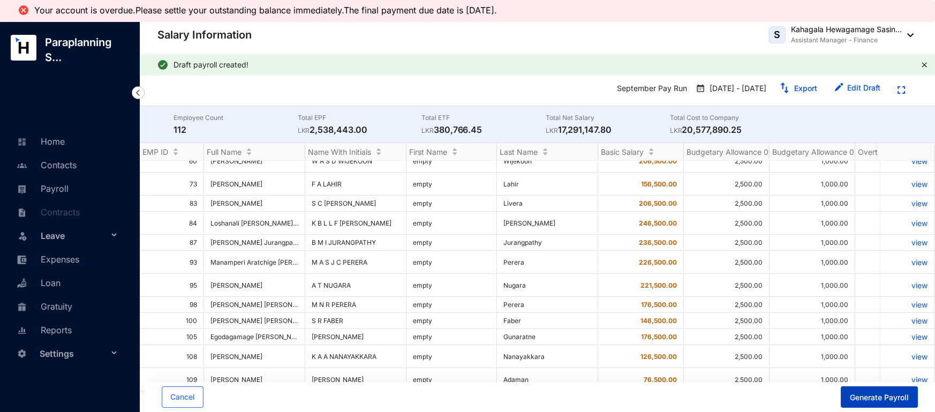
drag, startPoint x: 873, startPoint y: 396, endPoint x: 754, endPoint y: 373, distance: 121.0
click at [754, 373] on main "Draft payroll created! September Pay Run Sep 1 - Sep 30 Export Edit Draft Emplo…" at bounding box center [537, 255] width 796 height 403
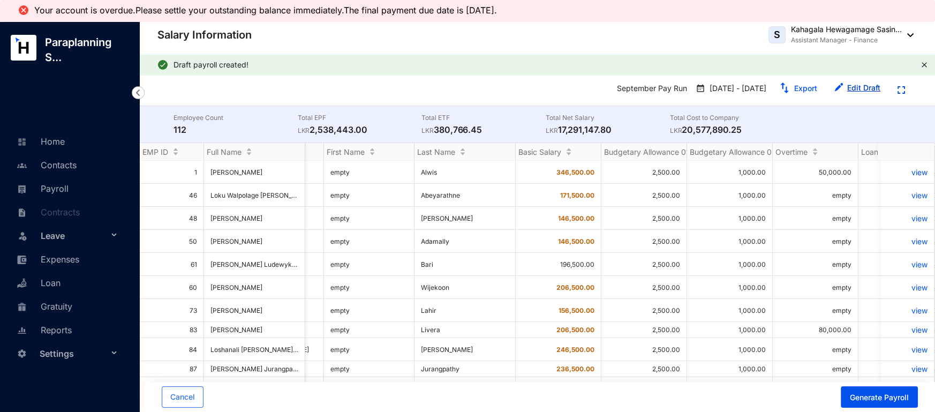
click at [854, 85] on link "Edit Draft" at bounding box center [863, 87] width 33 height 9
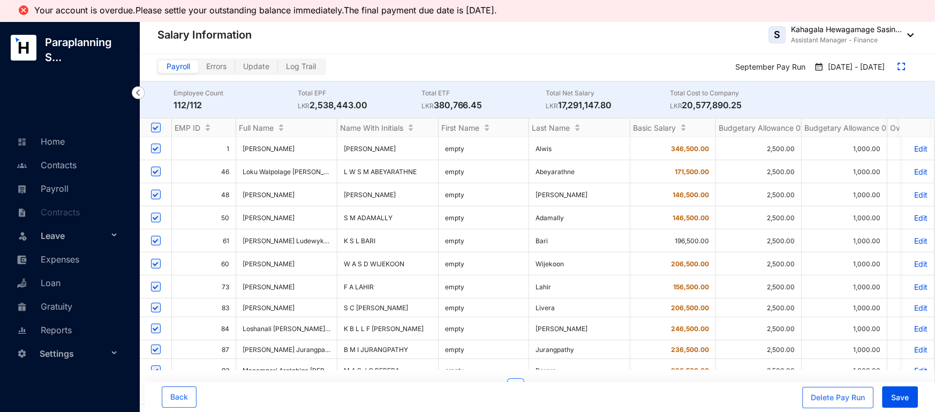
click at [909, 144] on p "Edit" at bounding box center [918, 148] width 19 height 9
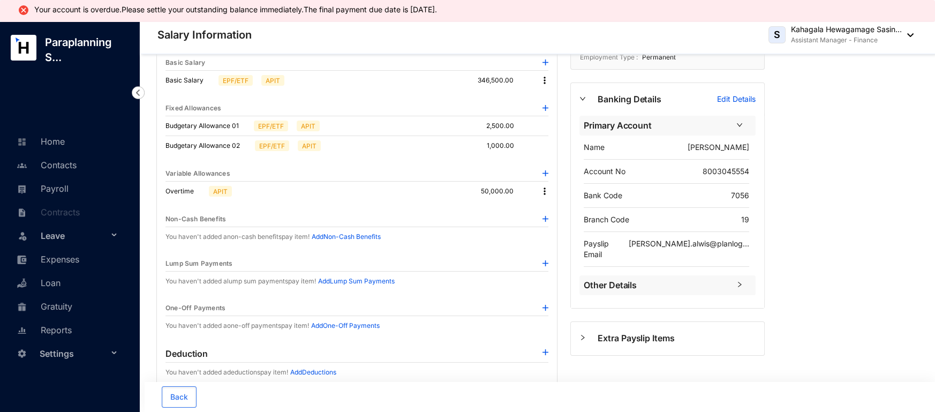
scroll to position [72, 0]
click at [545, 216] on img at bounding box center [546, 218] width 6 height 6
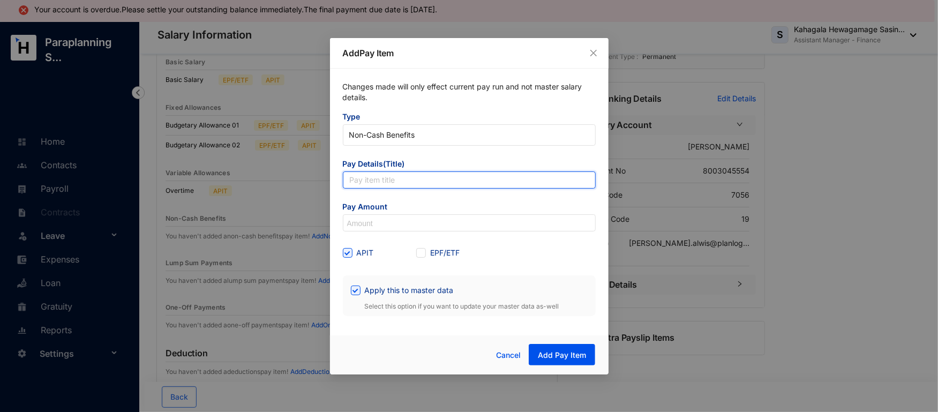
click at [392, 174] on input "text" at bounding box center [469, 179] width 253 height 17
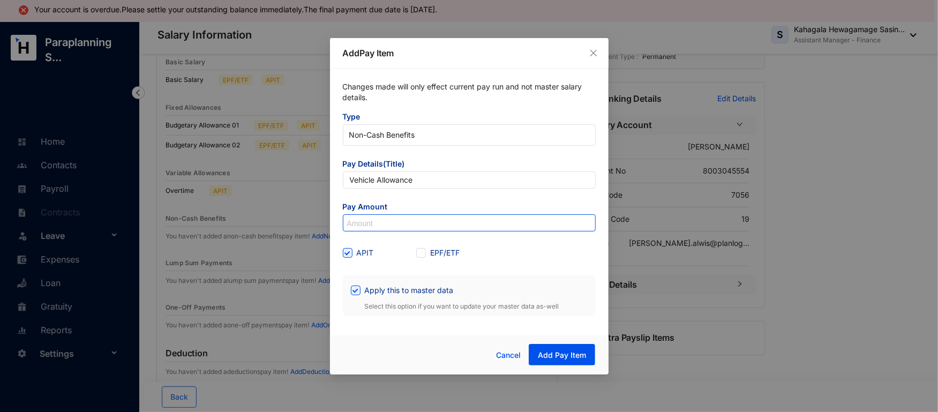
click at [389, 222] on input at bounding box center [469, 223] width 252 height 17
click at [534, 253] on div "APIT EPF/ETF" at bounding box center [469, 252] width 253 height 17
click at [416, 293] on span "Apply this to master data" at bounding box center [409, 290] width 97 height 12
click at [358, 293] on input "Apply this to master data" at bounding box center [354, 289] width 7 height 7
click at [570, 354] on span "Add Pay Item" at bounding box center [562, 355] width 48 height 11
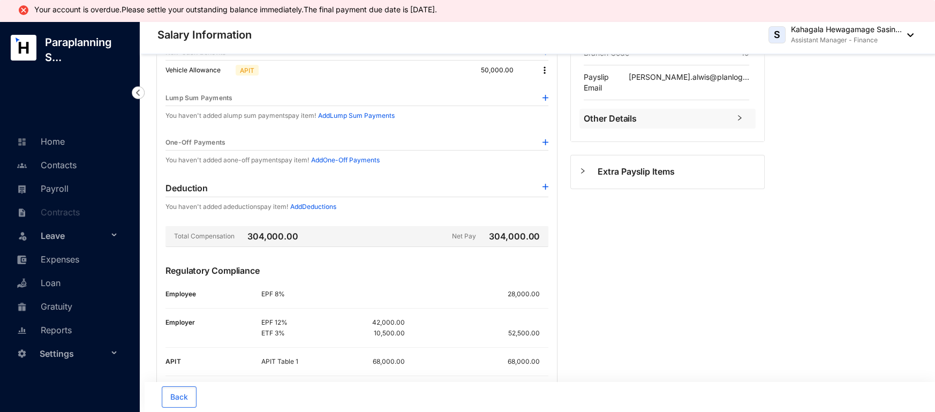
scroll to position [0, 0]
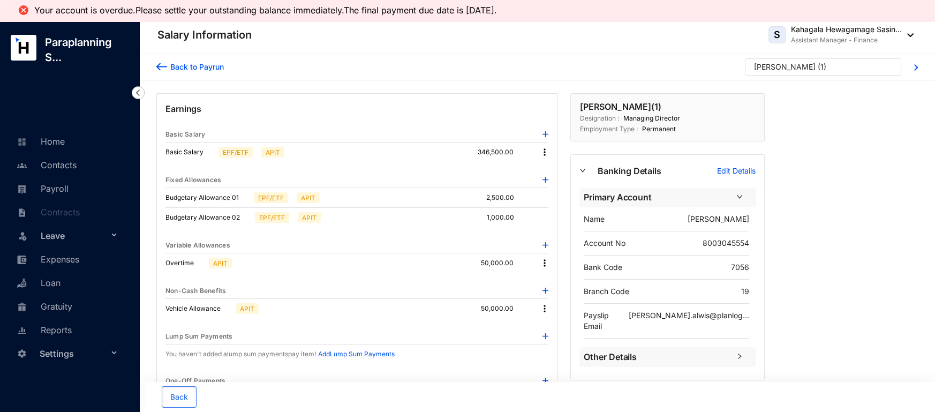
click at [160, 65] on img at bounding box center [161, 66] width 11 height 11
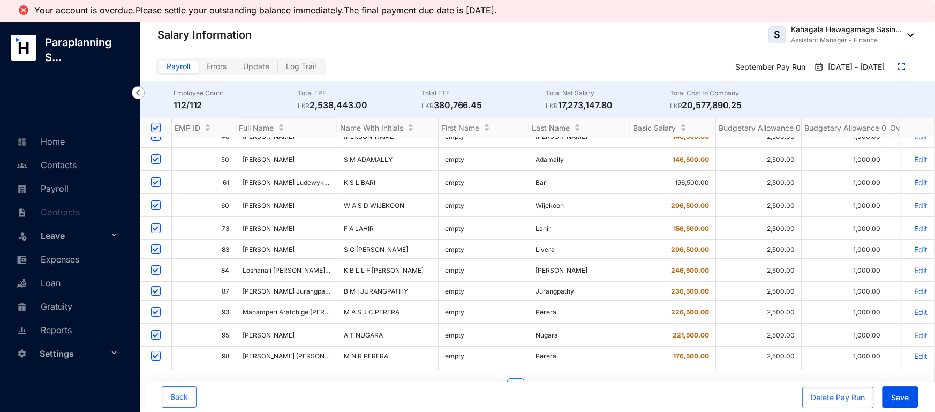
scroll to position [61, 0]
click at [914, 305] on p "Edit" at bounding box center [918, 309] width 19 height 9
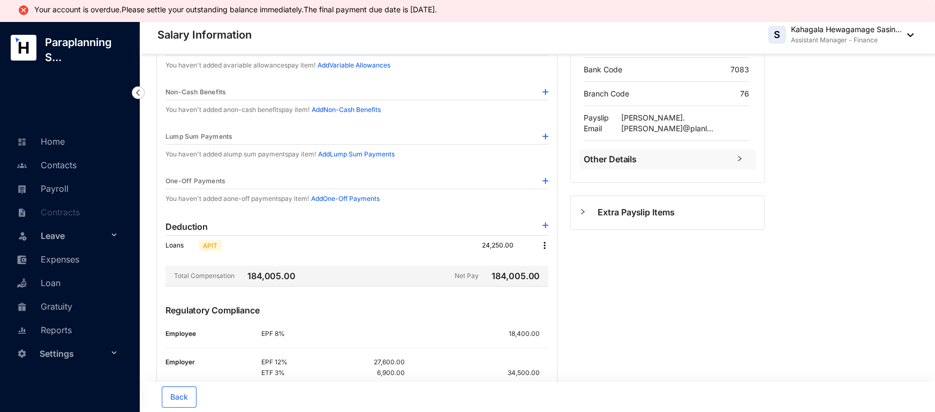
scroll to position [196, 0]
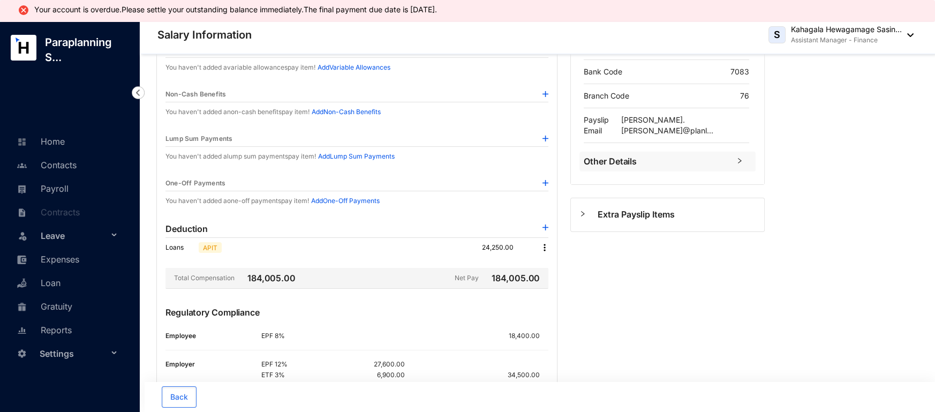
click at [545, 92] on img at bounding box center [546, 94] width 6 height 6
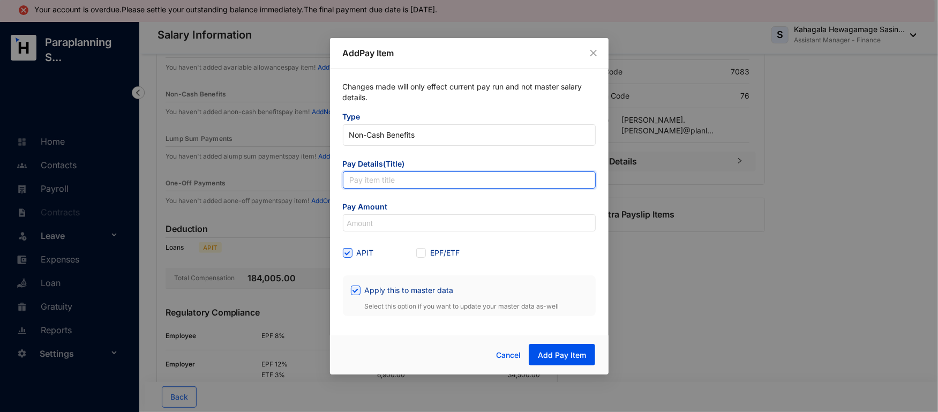
click at [402, 177] on input "text" at bounding box center [469, 179] width 253 height 17
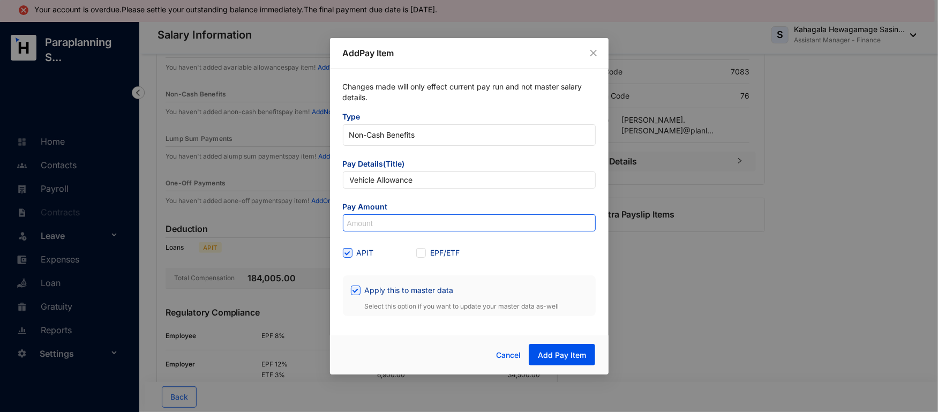
click at [385, 221] on input at bounding box center [469, 223] width 252 height 17
click at [536, 256] on div "APIT EPF/ETF" at bounding box center [469, 252] width 253 height 17
click at [388, 286] on span "Apply this to master data" at bounding box center [409, 290] width 97 height 12
click at [358, 286] on input "Apply this to master data" at bounding box center [354, 289] width 7 height 7
click at [582, 358] on span "Add Pay Item" at bounding box center [562, 355] width 48 height 11
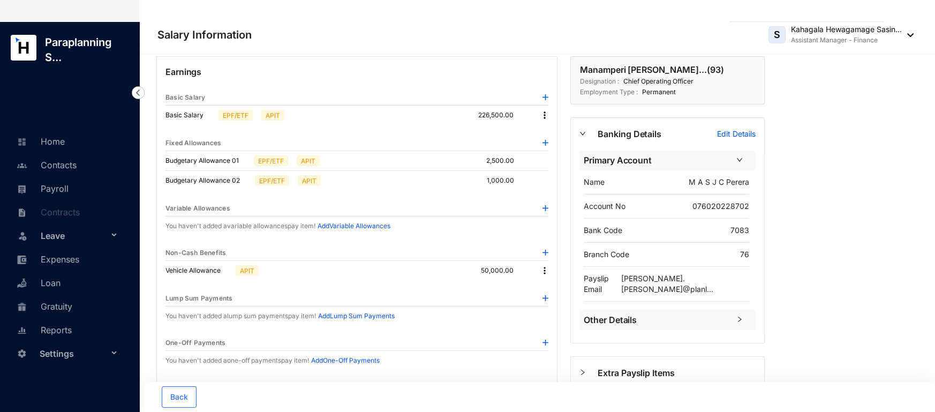
scroll to position [0, 0]
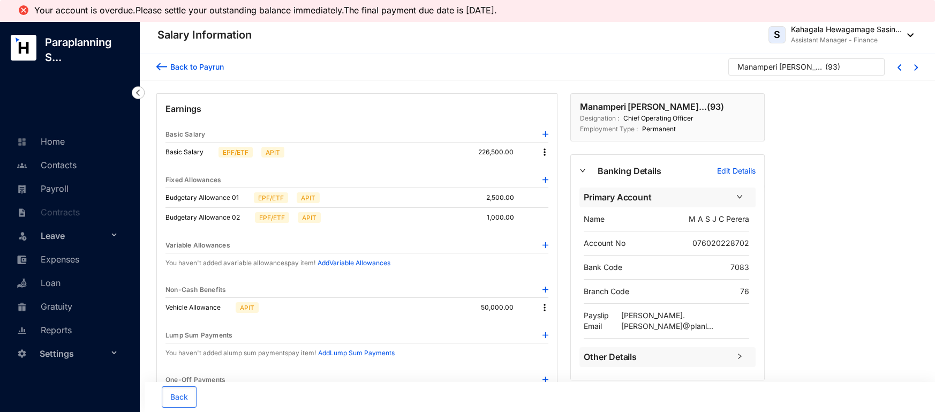
click at [159, 65] on img at bounding box center [161, 66] width 11 height 11
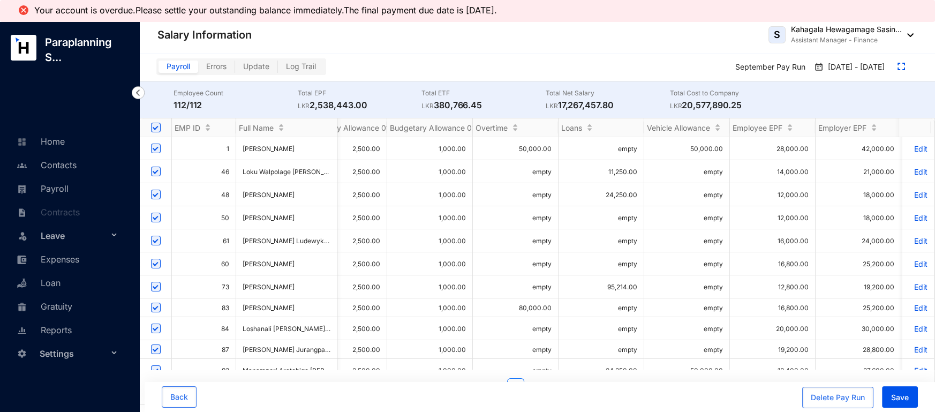
scroll to position [0, 527]
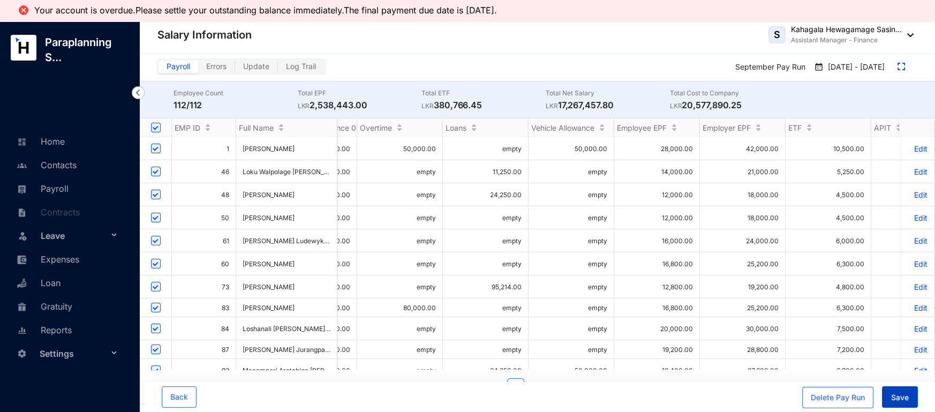
click at [897, 392] on button "Save" at bounding box center [900, 396] width 36 height 21
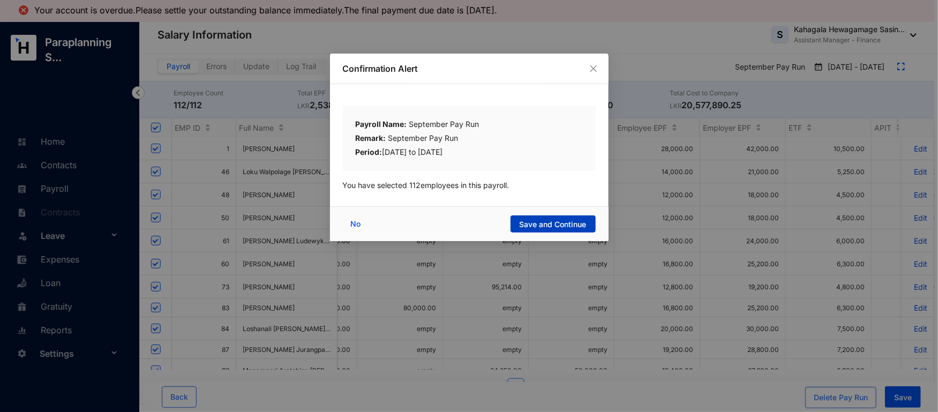
click at [549, 224] on span "Save and Continue" at bounding box center [553, 224] width 67 height 11
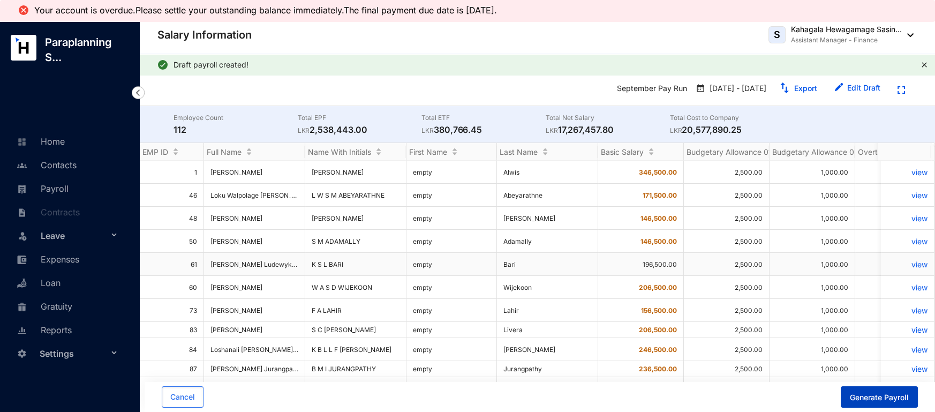
click at [868, 397] on span "Generate Payroll" at bounding box center [879, 397] width 59 height 11
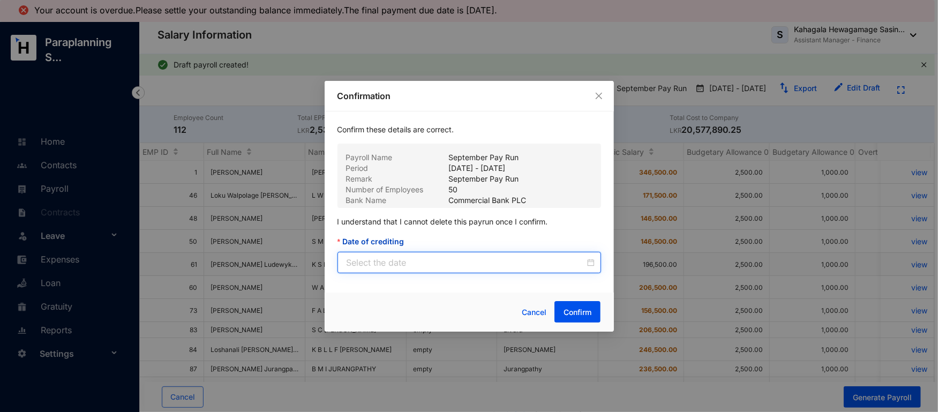
click at [493, 257] on input "Date of crediting" at bounding box center [466, 262] width 238 height 13
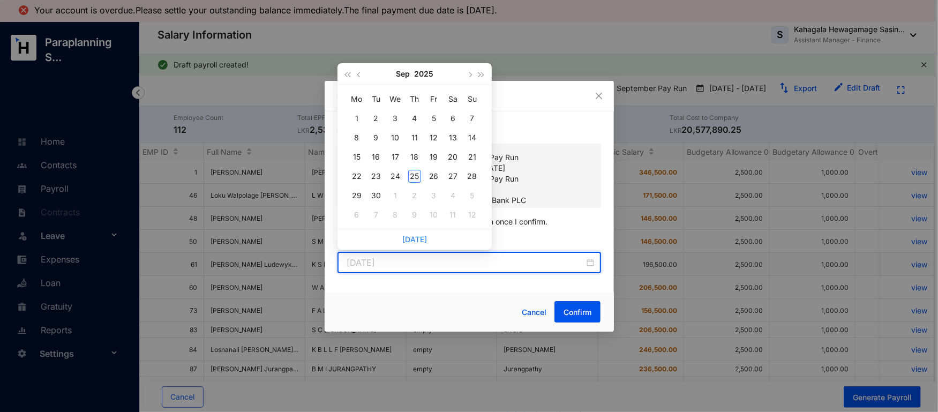
click at [408, 171] on div "25" at bounding box center [414, 176] width 13 height 13
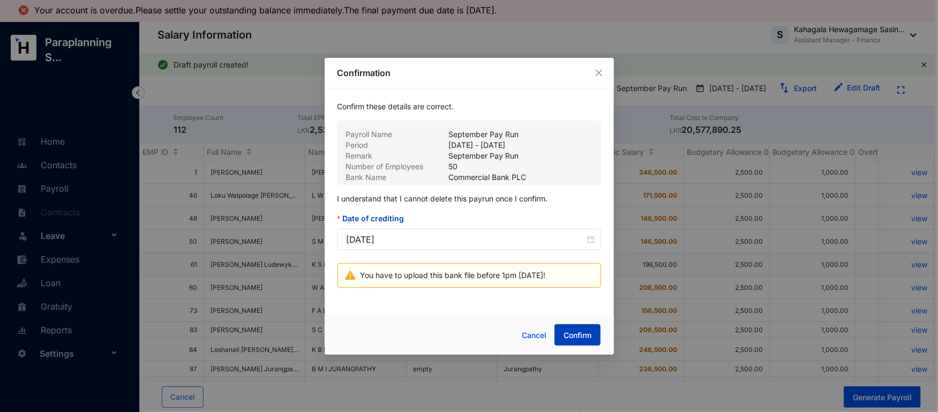
click at [582, 327] on button "Confirm" at bounding box center [577, 334] width 46 height 21
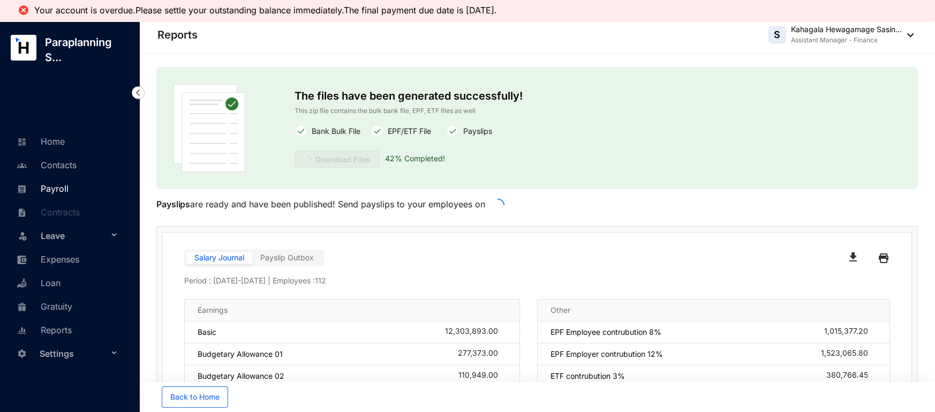
click at [50, 183] on link "Payroll" at bounding box center [41, 188] width 55 height 11
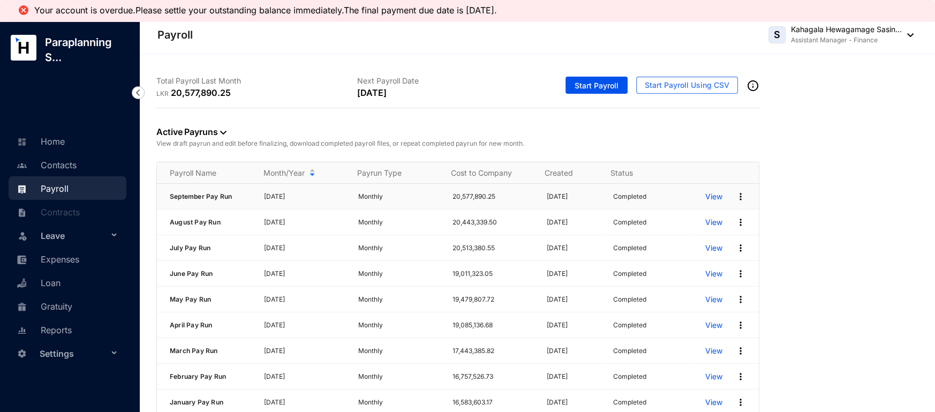
click at [705, 193] on p "View" at bounding box center [713, 196] width 17 height 11
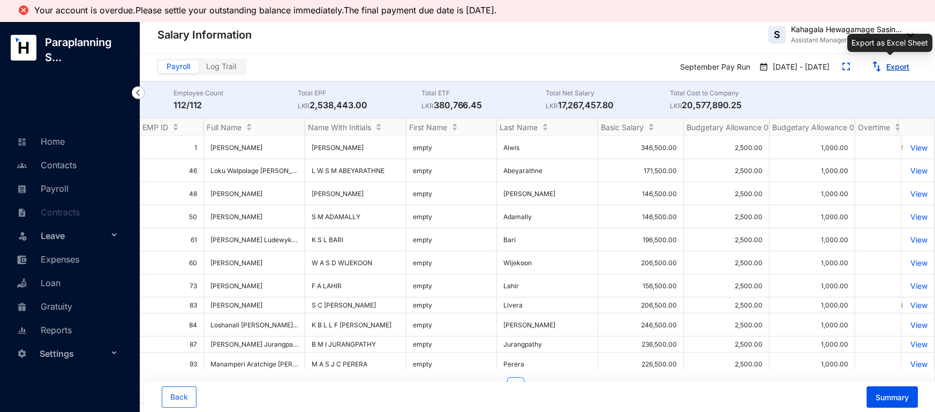
click at [887, 66] on link "Export" at bounding box center [898, 66] width 23 height 9
click at [888, 66] on link "Export" at bounding box center [898, 66] width 23 height 9
click at [539, 42] on div "Salary Information S Kahagala Hewagamage Sasin... Assistant Manager - Finance" at bounding box center [535, 34] width 756 height 21
click at [44, 165] on link "Contacts" at bounding box center [45, 165] width 63 height 11
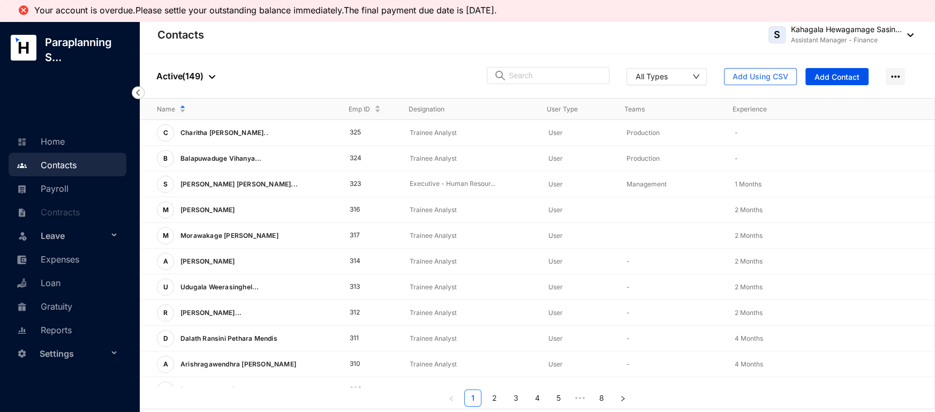
click at [536, 65] on div "People Active ( 149 ) All Types Add Using CSV Add Contact" at bounding box center [537, 76] width 796 height 44
click at [535, 71] on input "text" at bounding box center [556, 75] width 94 height 16
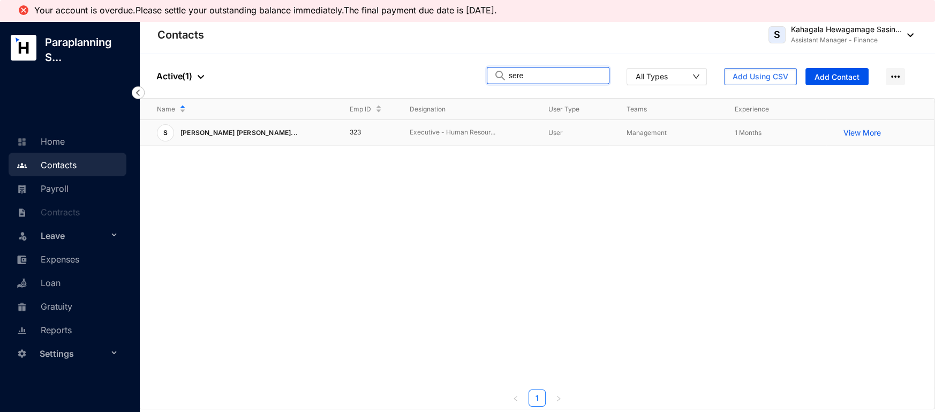
type input "sere"
click at [318, 130] on div "S Serena Jemimah Prisc..." at bounding box center [245, 132] width 176 height 17
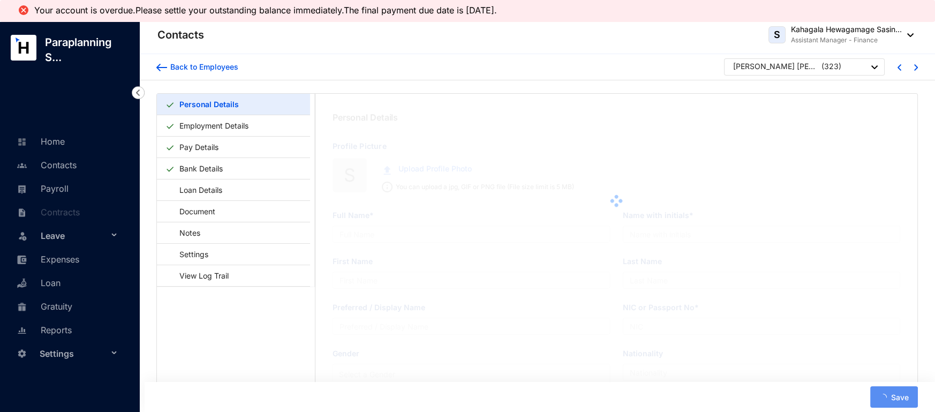
type input "[PERSON_NAME] [PERSON_NAME]"
type input "S. J. P. [GEOGRAPHIC_DATA]"
type input "[PERSON_NAME]"
type input "975711544V"
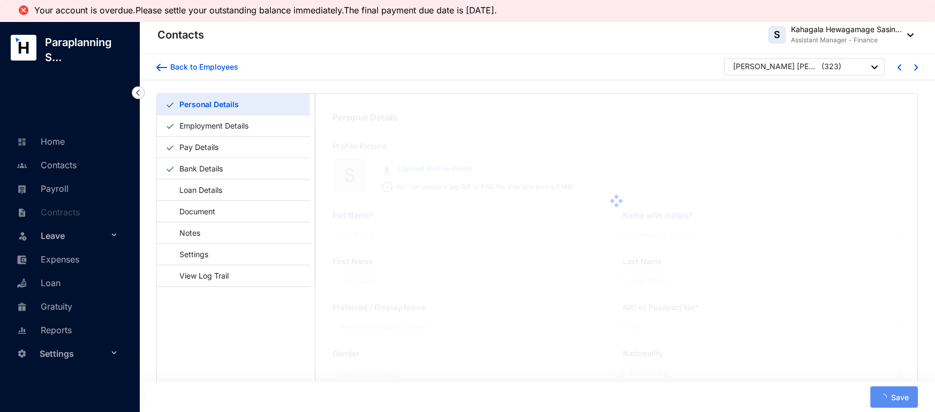
type input "743298056"
type input "[STREET_ADDRESS][PERSON_NAME][PERSON_NAME]"
type input "[DATE]"
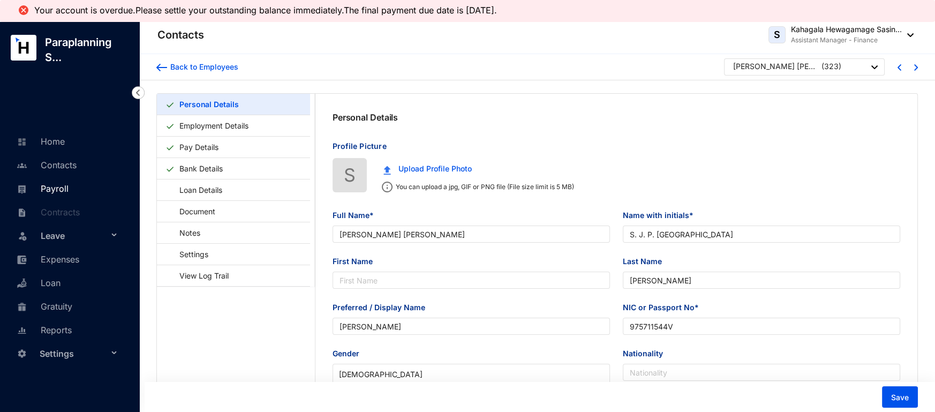
click at [69, 183] on link "Payroll" at bounding box center [41, 188] width 55 height 11
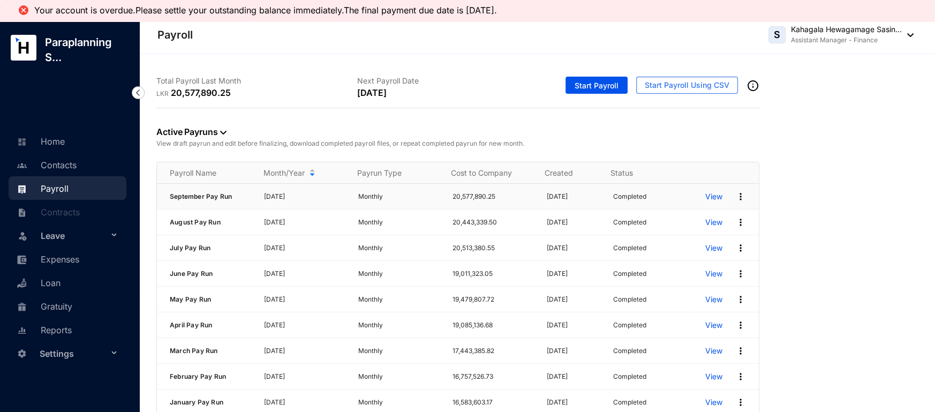
click at [705, 194] on p "View" at bounding box center [713, 196] width 17 height 11
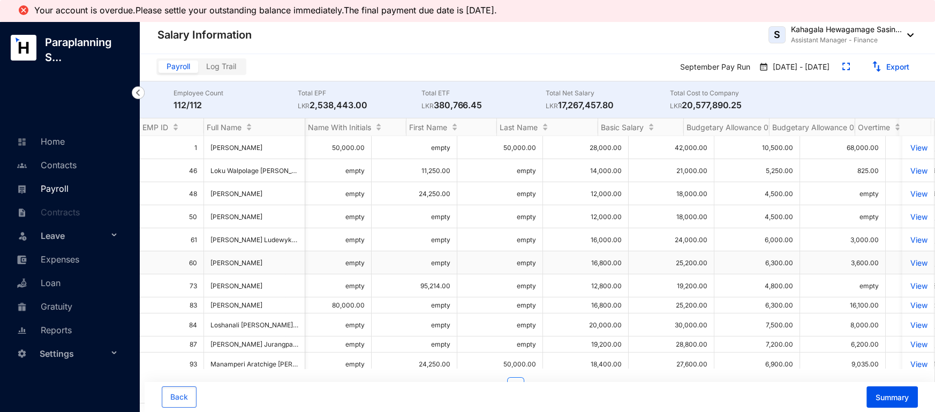
click at [54, 189] on link "Payroll" at bounding box center [41, 188] width 55 height 11
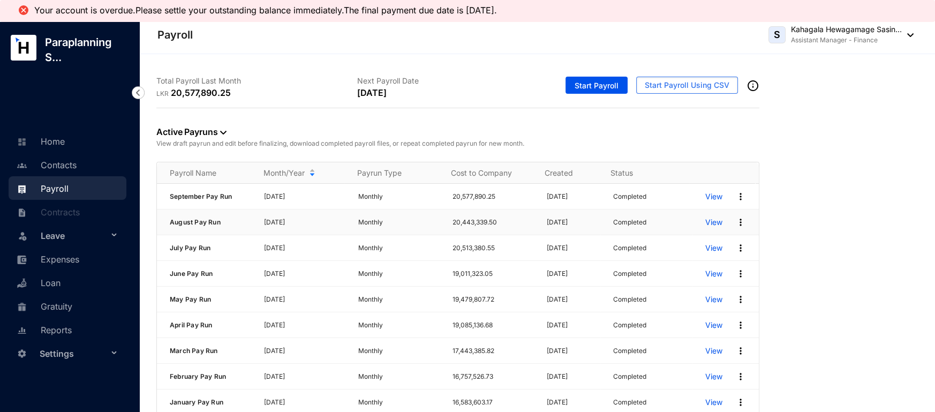
click at [710, 220] on p "View" at bounding box center [713, 222] width 17 height 11
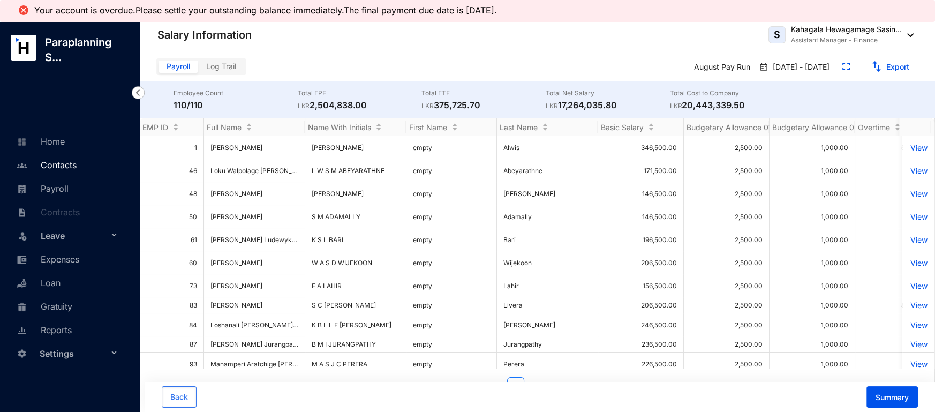
click at [55, 166] on link "Contacts" at bounding box center [45, 165] width 63 height 11
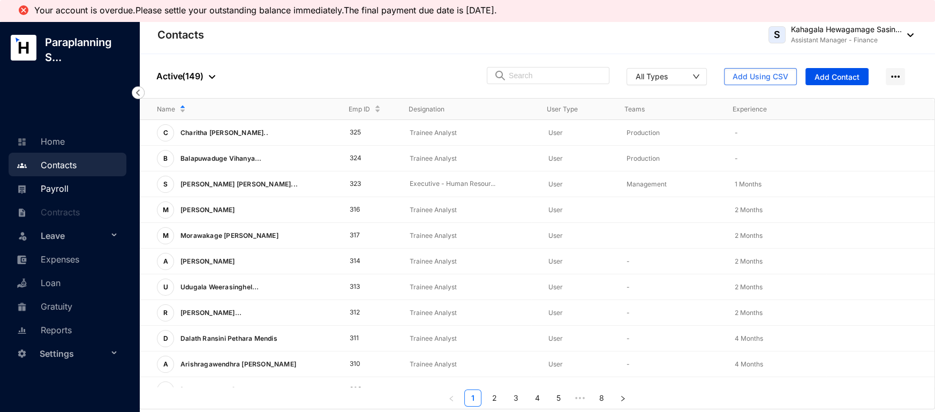
click at [50, 189] on link "Payroll" at bounding box center [41, 188] width 55 height 11
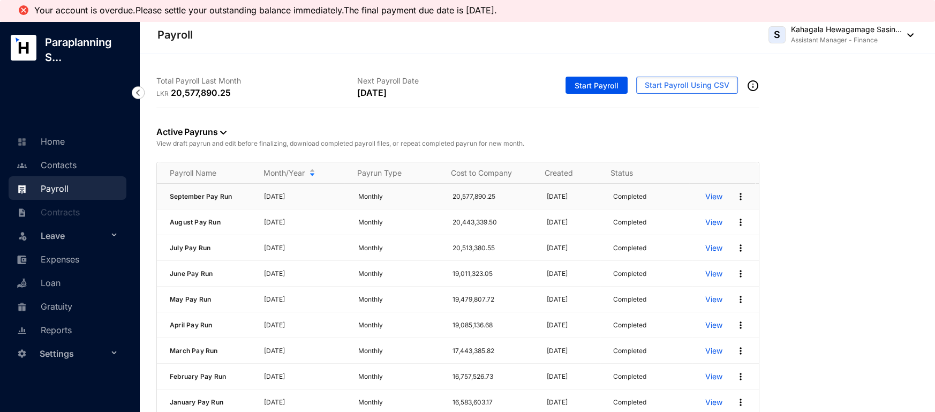
click at [707, 193] on p "View" at bounding box center [713, 196] width 17 height 11
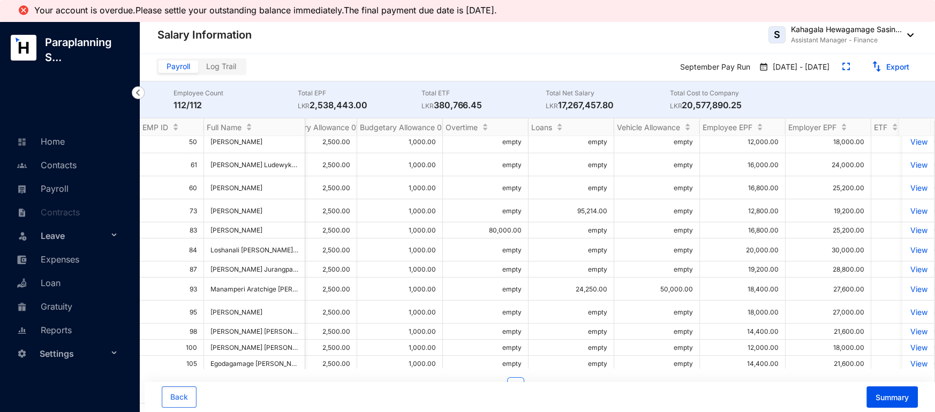
scroll to position [63, 412]
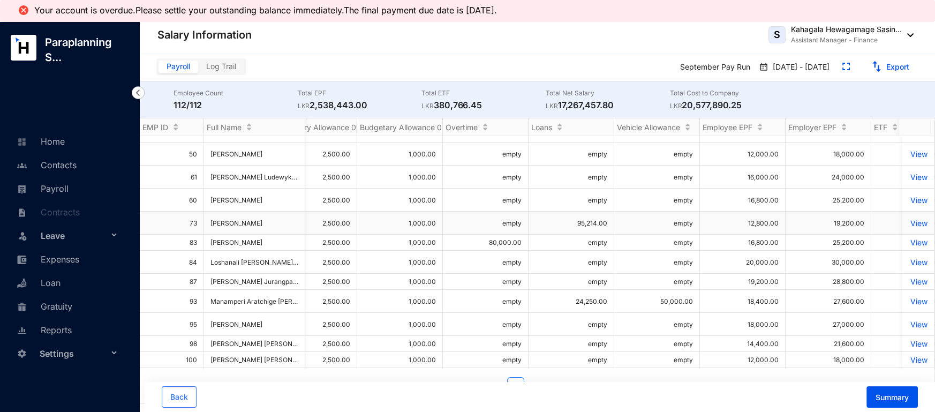
click at [909, 219] on p "View" at bounding box center [918, 223] width 19 height 9
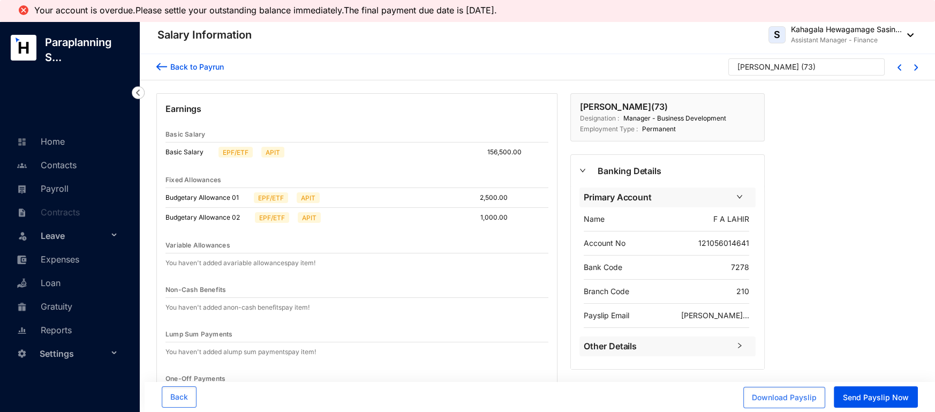
click at [159, 67] on img at bounding box center [161, 66] width 11 height 11
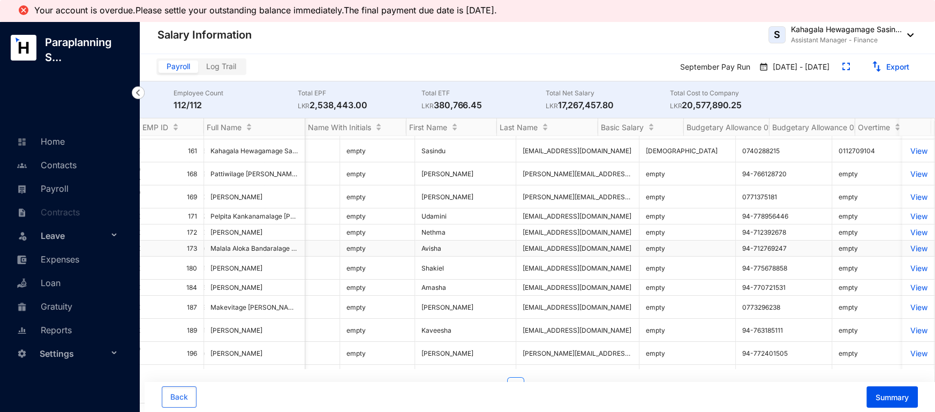
click at [909, 247] on p "View" at bounding box center [918, 248] width 19 height 9
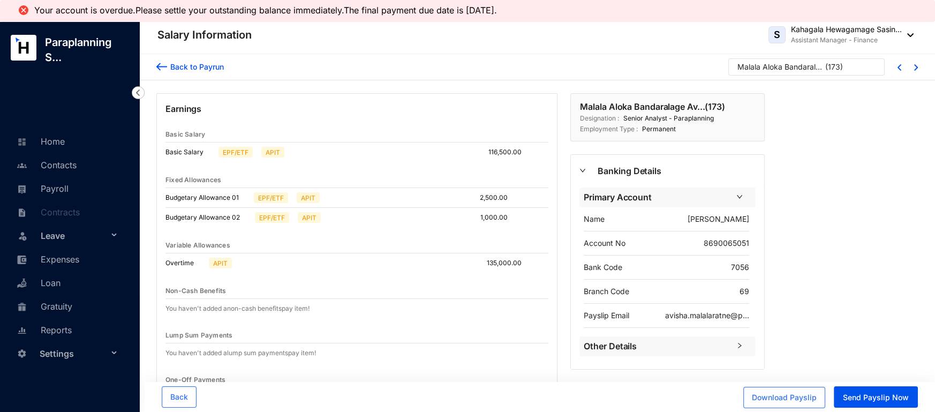
click at [164, 62] on img at bounding box center [161, 66] width 11 height 11
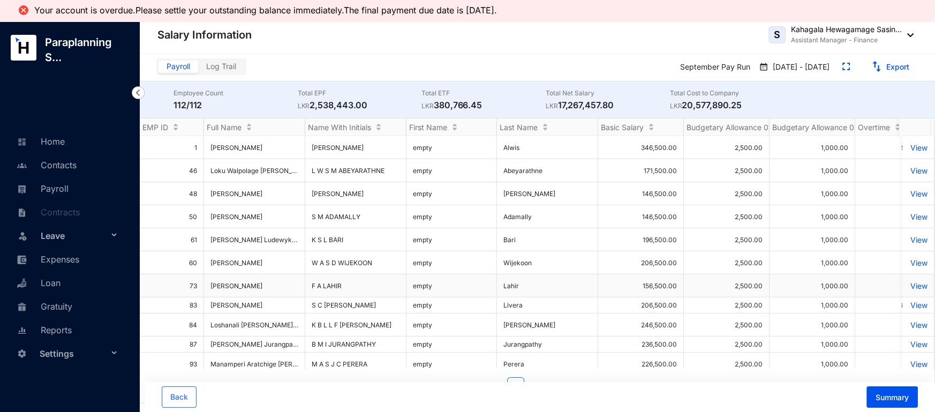
click at [910, 281] on p "View" at bounding box center [918, 285] width 19 height 9
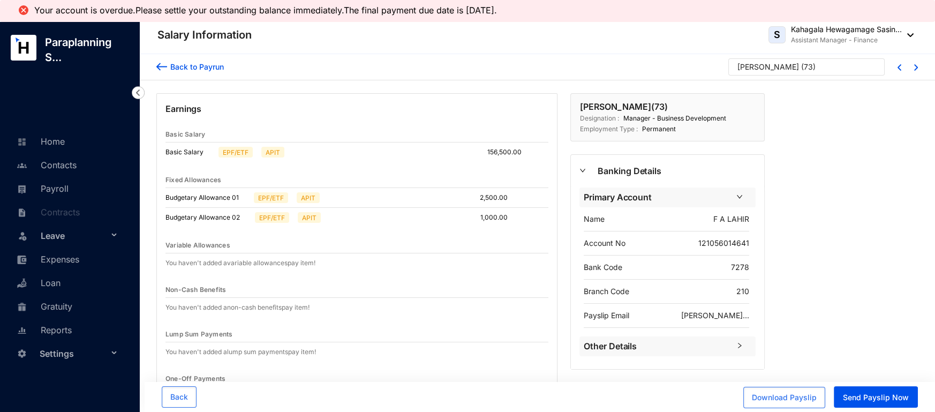
click at [158, 67] on img at bounding box center [161, 66] width 11 height 11
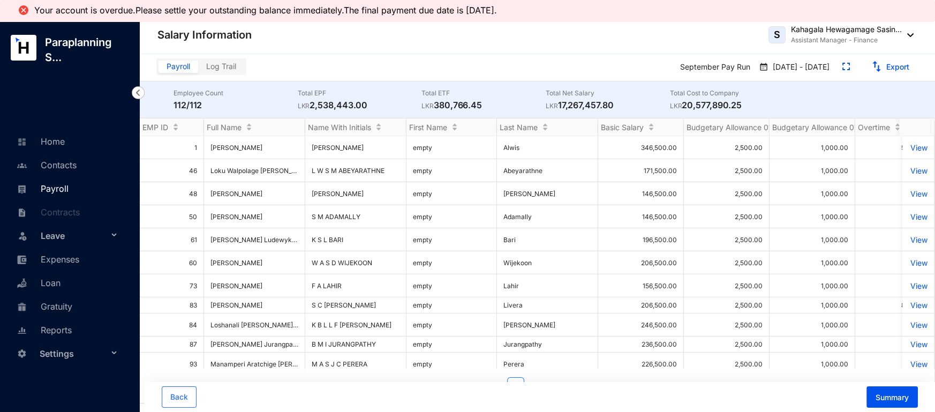
click at [50, 184] on link "Payroll" at bounding box center [41, 188] width 55 height 11
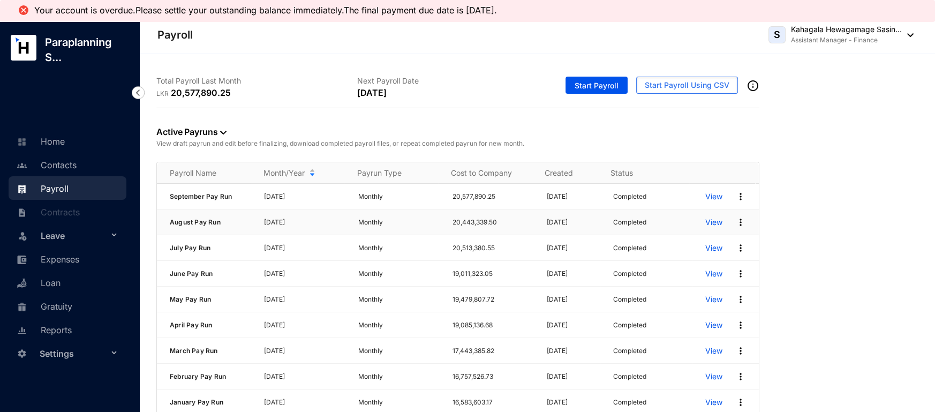
click at [705, 219] on p "View" at bounding box center [713, 222] width 17 height 11
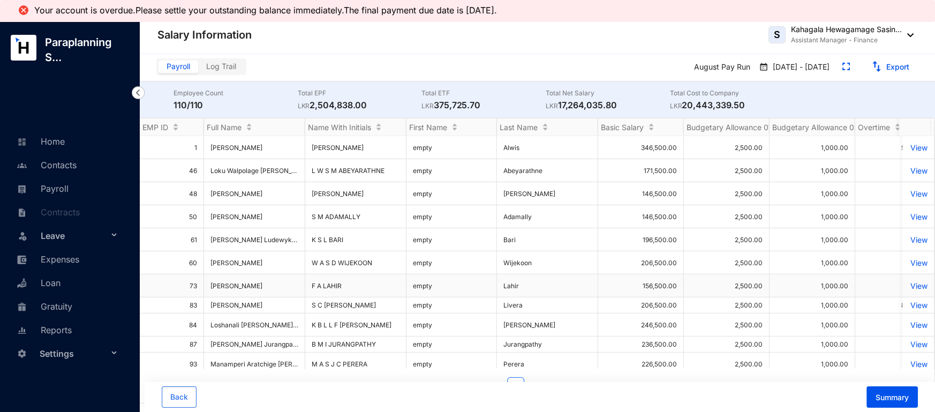
click at [909, 281] on p "View" at bounding box center [918, 285] width 19 height 9
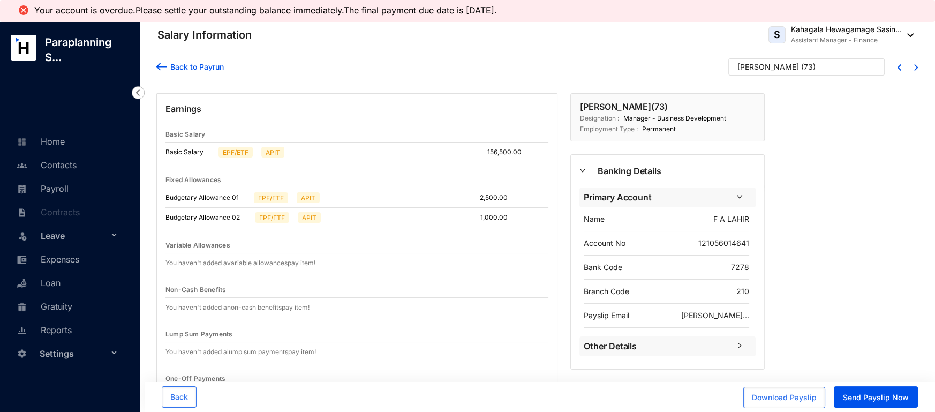
click at [161, 68] on img at bounding box center [161, 66] width 11 height 11
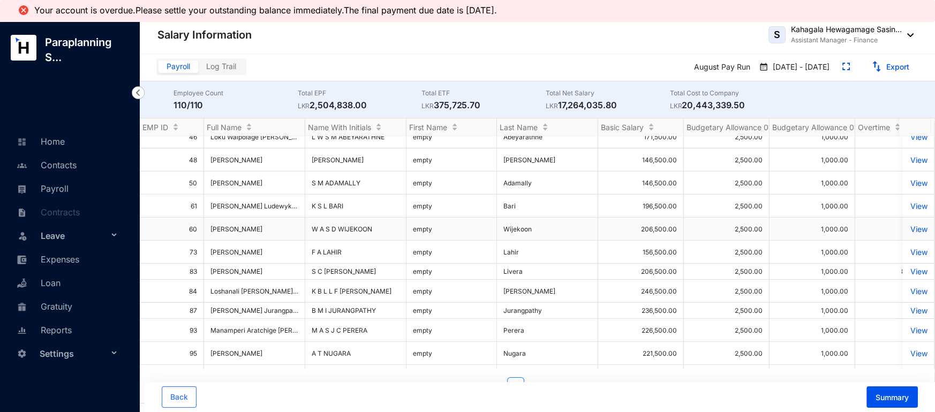
scroll to position [33, 0]
click at [66, 192] on link "Payroll" at bounding box center [41, 188] width 55 height 11
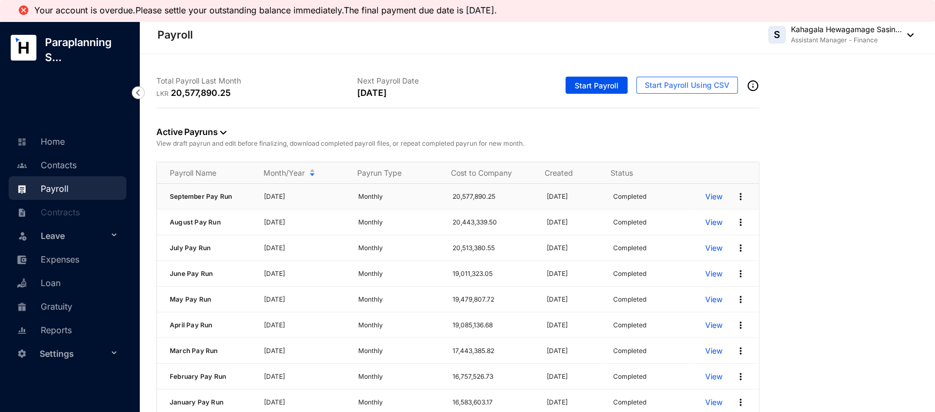
click at [705, 196] on p "View" at bounding box center [713, 196] width 17 height 11
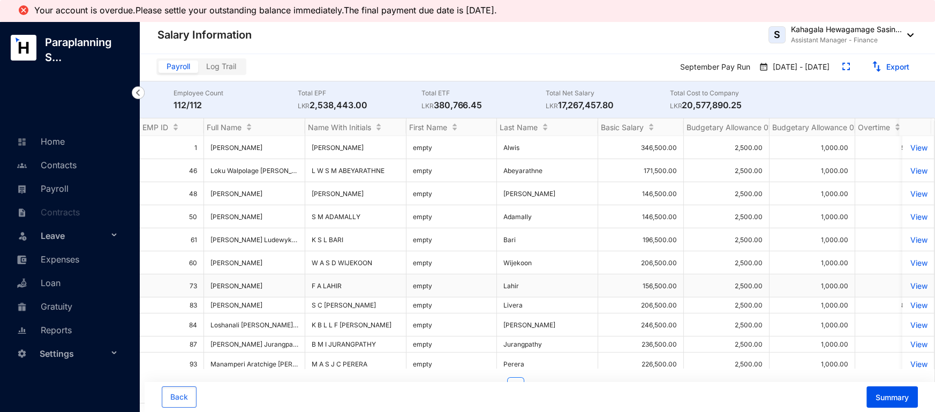
click at [915, 281] on p "View" at bounding box center [918, 285] width 19 height 9
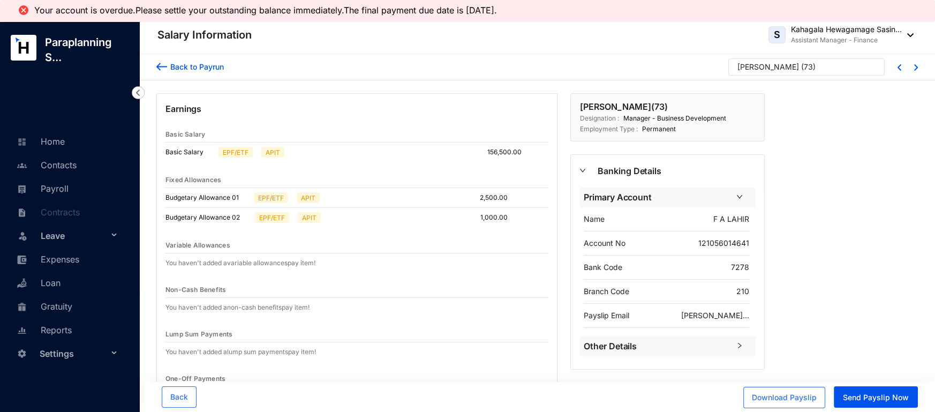
click at [160, 64] on img at bounding box center [161, 66] width 11 height 11
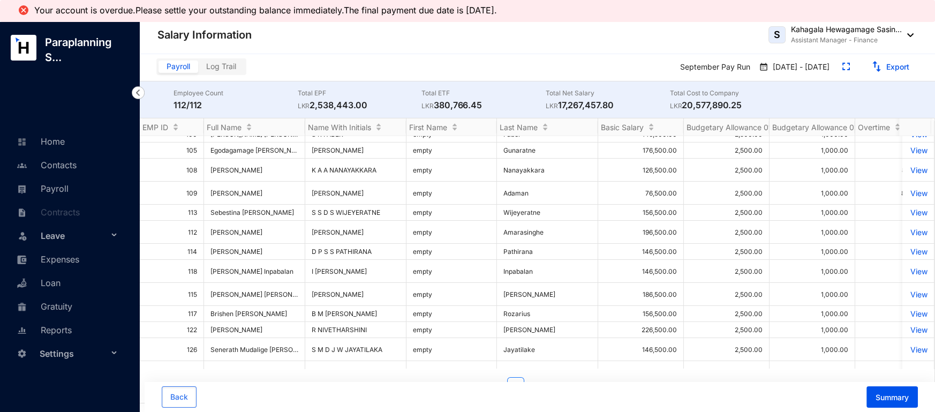
scroll to position [293, 0]
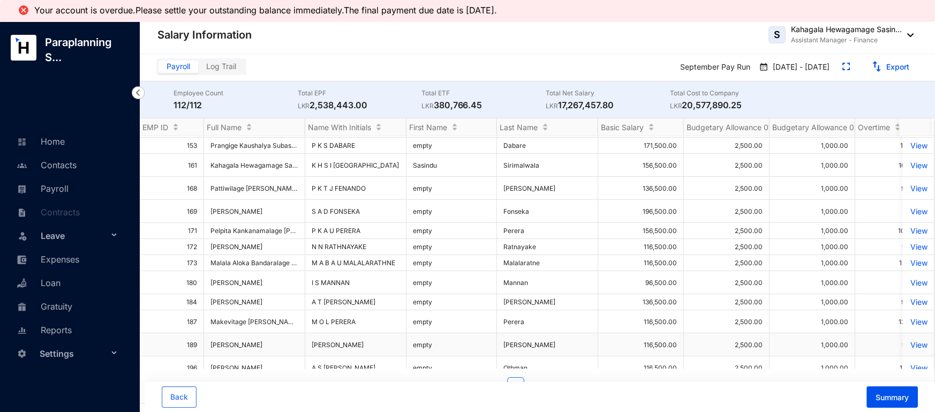
scroll to position [681, 0]
click at [63, 162] on link "Contacts" at bounding box center [45, 165] width 63 height 11
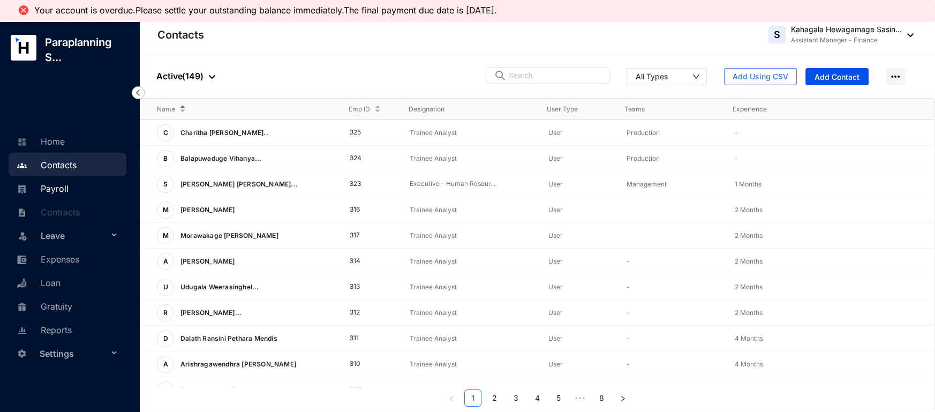
click at [58, 191] on link "Payroll" at bounding box center [41, 188] width 55 height 11
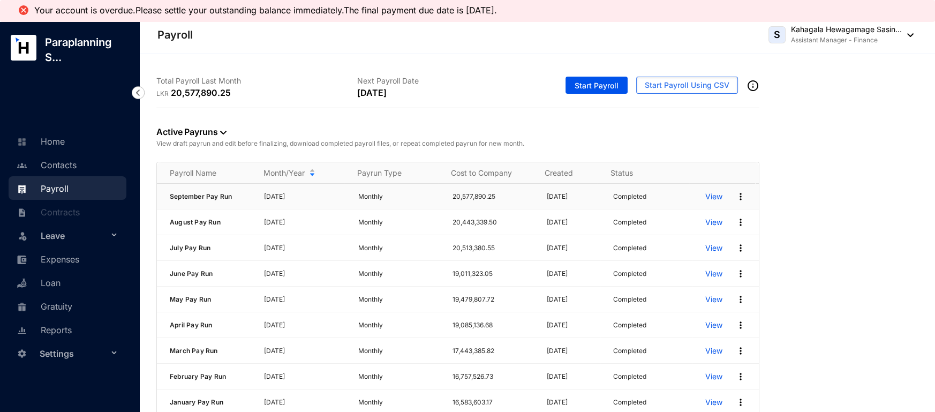
click at [735, 191] on img at bounding box center [740, 196] width 11 height 11
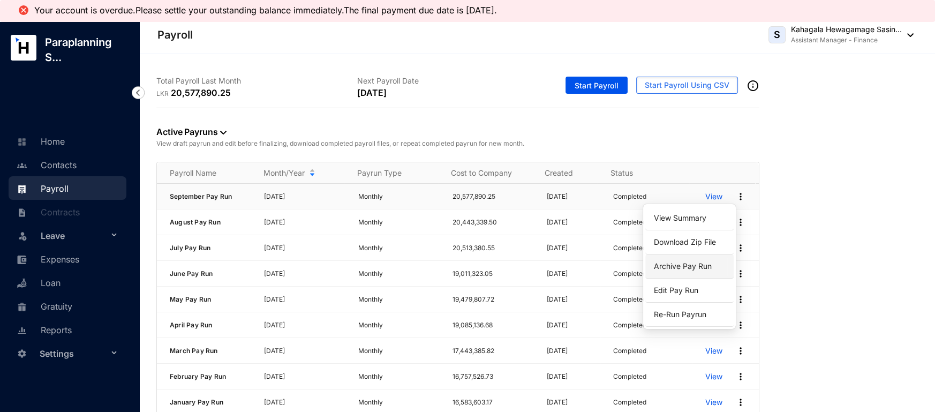
click at [688, 273] on p "Archive Pay Run" at bounding box center [690, 266] width 76 height 18
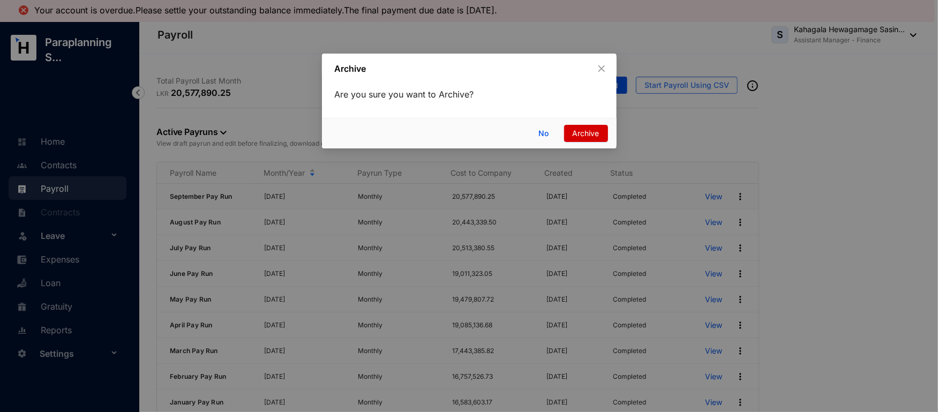
click at [592, 132] on span "Archive" at bounding box center [586, 133] width 27 height 12
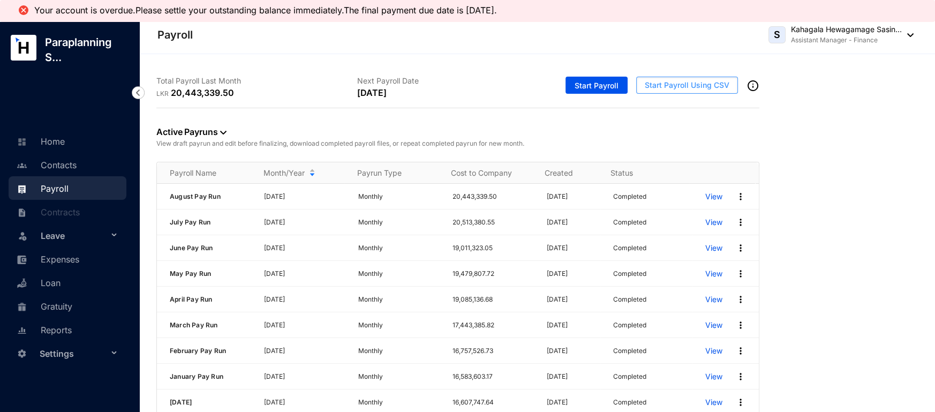
click at [670, 89] on span "Start Payroll Using CSV" at bounding box center [687, 85] width 85 height 11
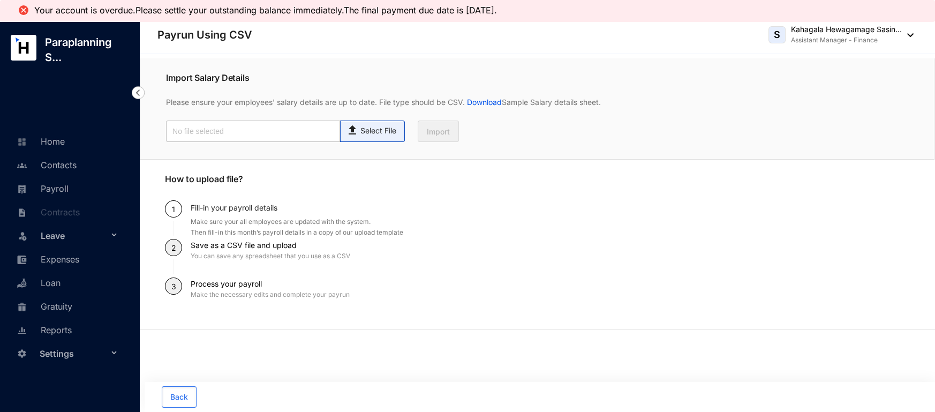
click at [382, 131] on p "Select File" at bounding box center [379, 130] width 36 height 11
click at [0, 0] on input "Select File" at bounding box center [0, 0] width 0 height 0
type input "Standard-v1.2.xlsx - Payroll.csv"
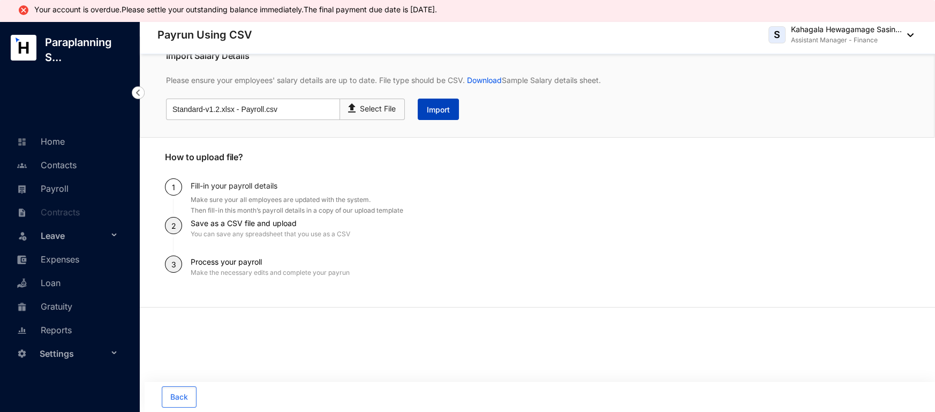
click at [436, 108] on span "Import" at bounding box center [438, 109] width 23 height 11
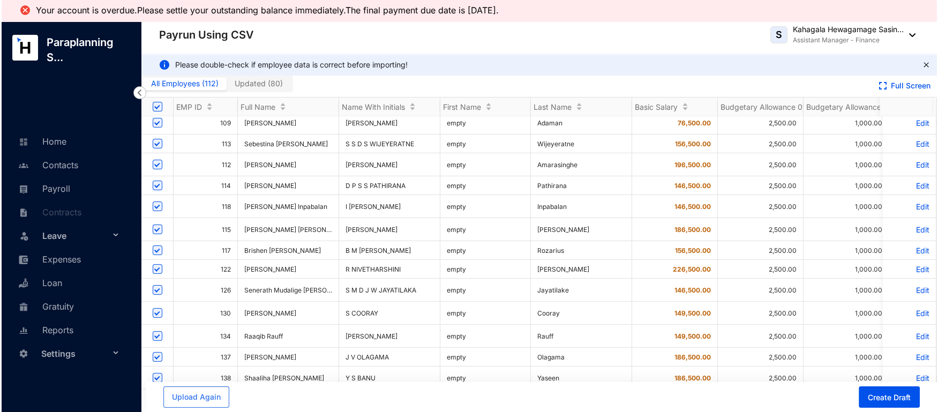
scroll to position [568, 0]
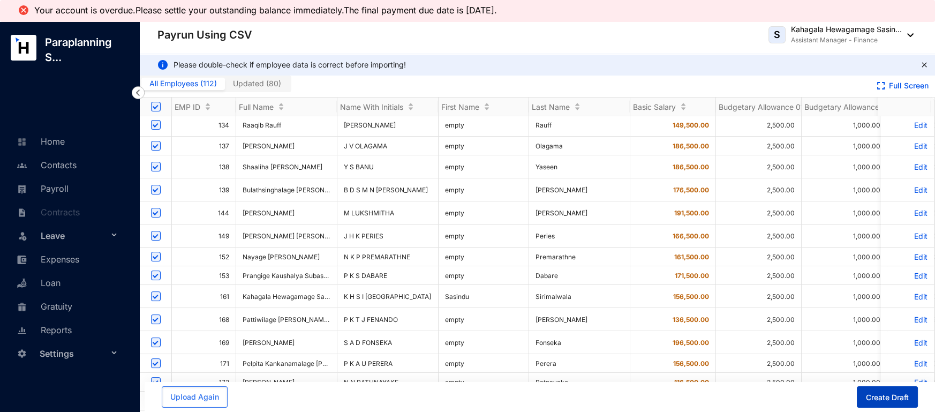
click at [877, 392] on button "Create Draft" at bounding box center [887, 396] width 61 height 21
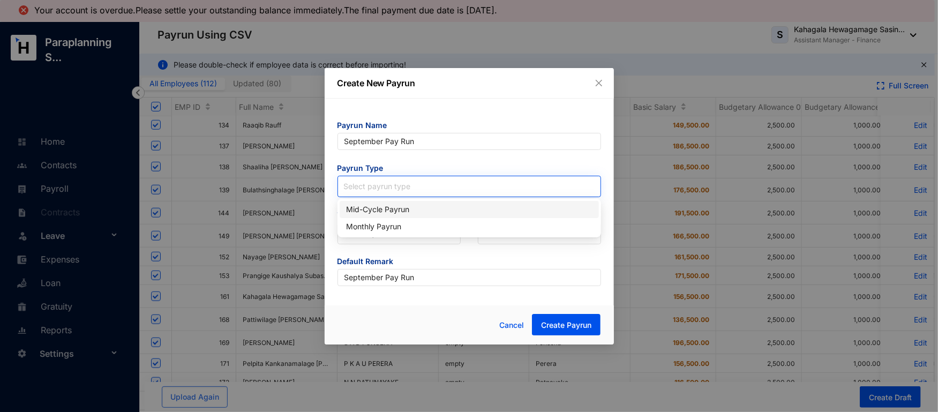
click at [392, 188] on input "search" at bounding box center [469, 184] width 251 height 16
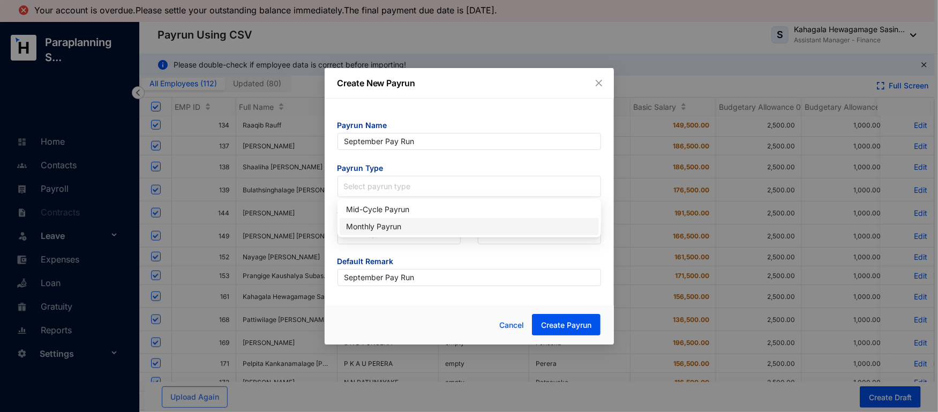
click at [392, 223] on div "Monthly Payrun" at bounding box center [469, 227] width 246 height 12
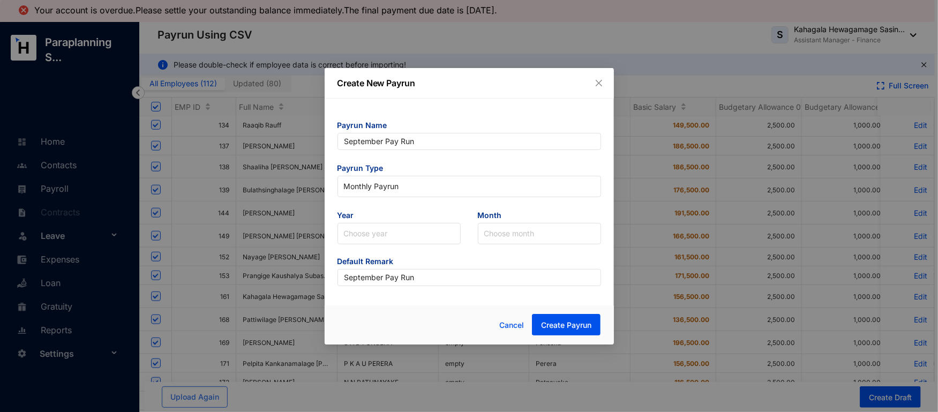
click at [397, 245] on form "Payrun Name September Pay Run Payrun Type Monthly Payrun Monthly Payrun Year Ch…" at bounding box center [469, 203] width 264 height 166
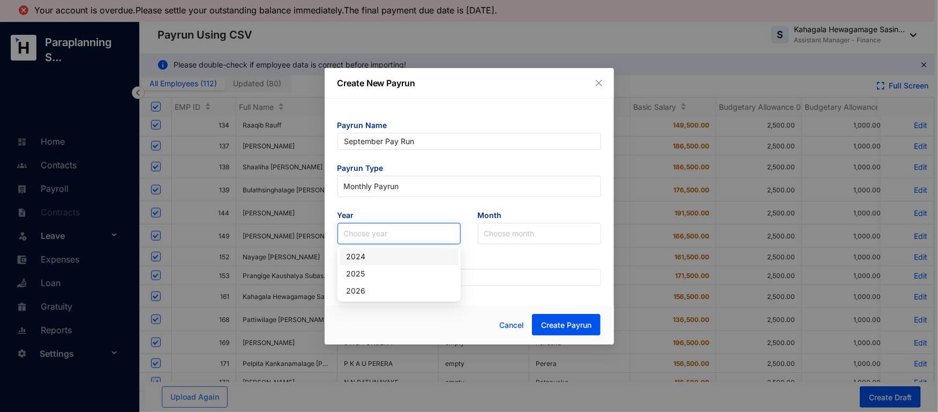
click at [389, 239] on input "search" at bounding box center [399, 233] width 110 height 20
click at [380, 273] on div "2025" at bounding box center [399, 274] width 106 height 12
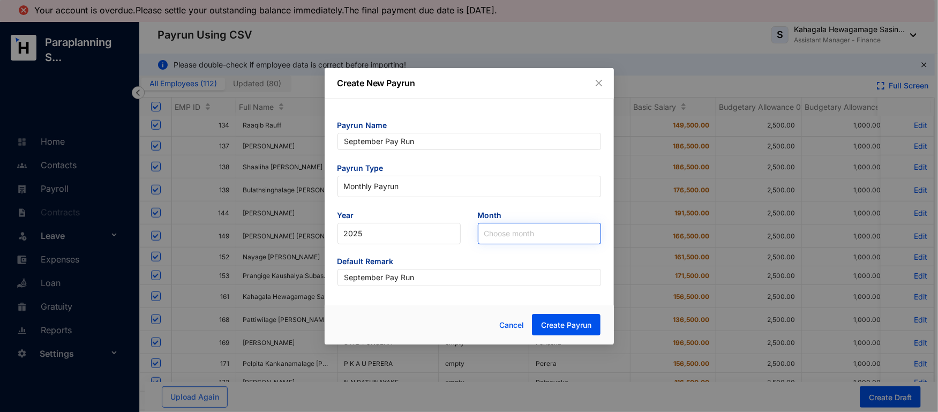
click at [494, 237] on input "search" at bounding box center [539, 233] width 110 height 20
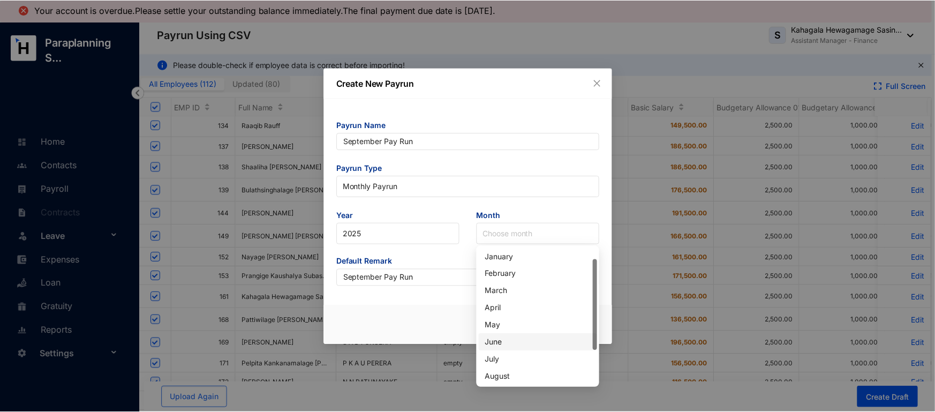
scroll to position [68, 0]
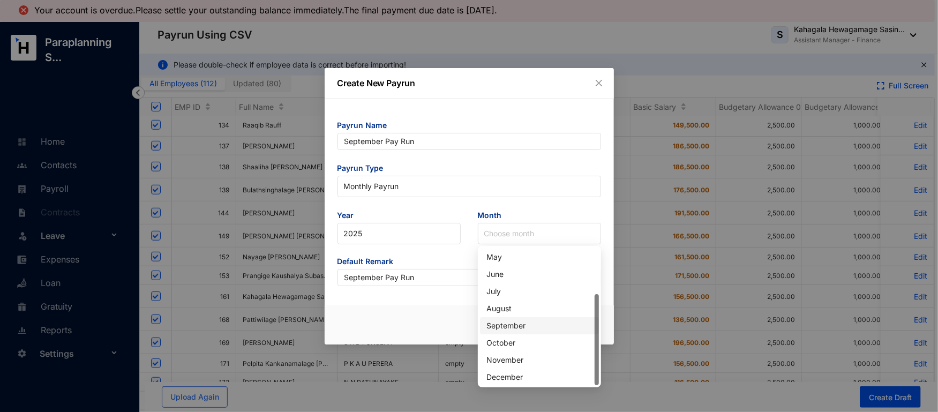
click at [507, 326] on div "September" at bounding box center [539, 326] width 106 height 12
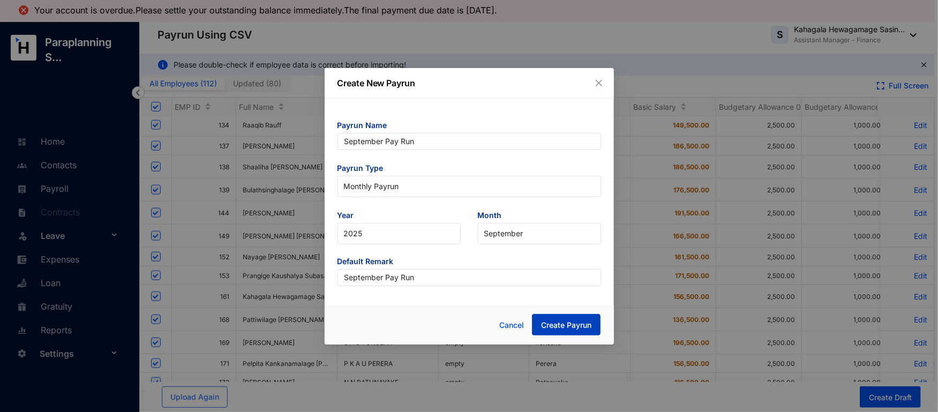
click at [551, 322] on span "Create Payrun" at bounding box center [566, 325] width 50 height 11
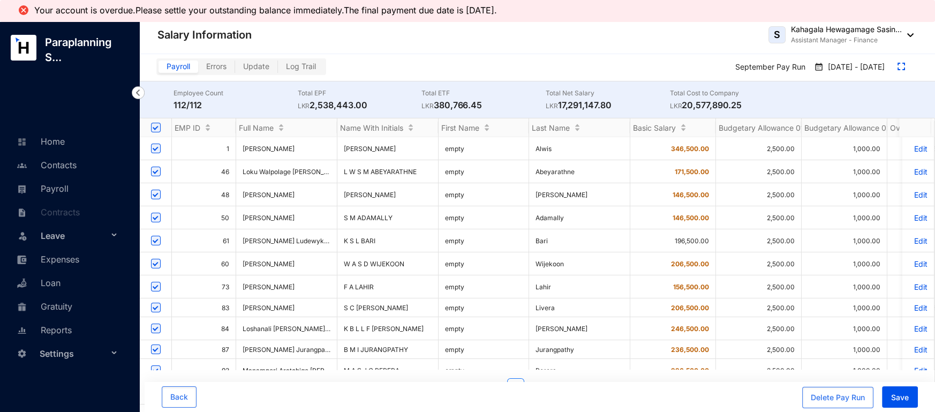
click at [909, 145] on p "Edit" at bounding box center [918, 148] width 19 height 9
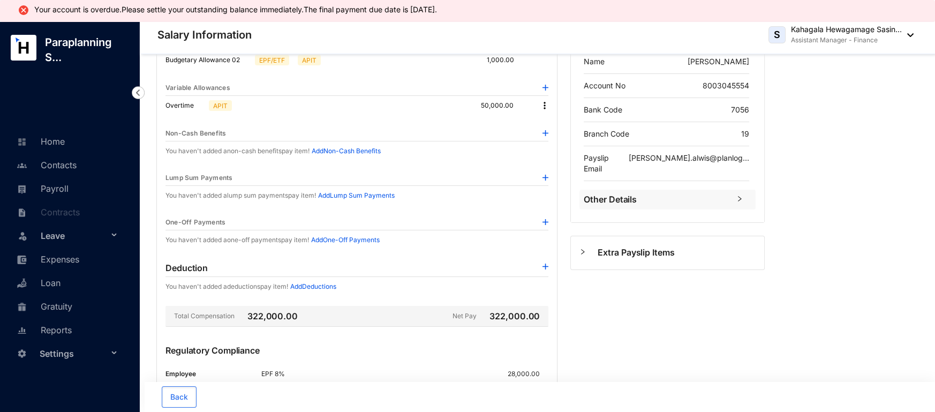
scroll to position [175, 0]
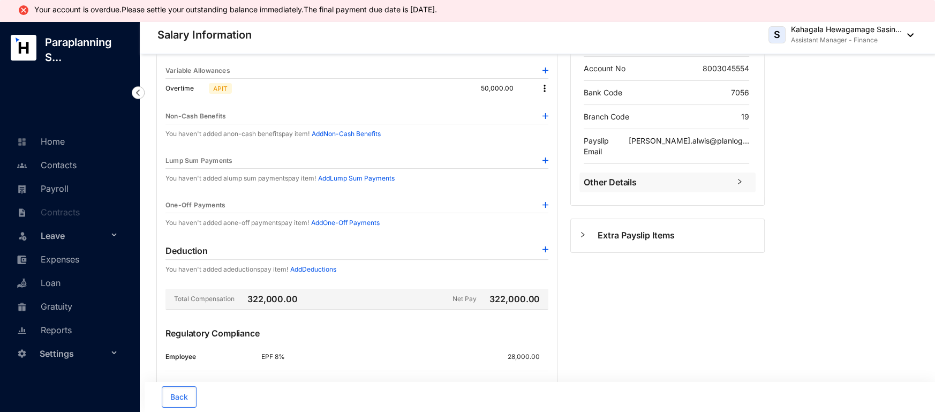
click at [545, 115] on img at bounding box center [546, 116] width 6 height 6
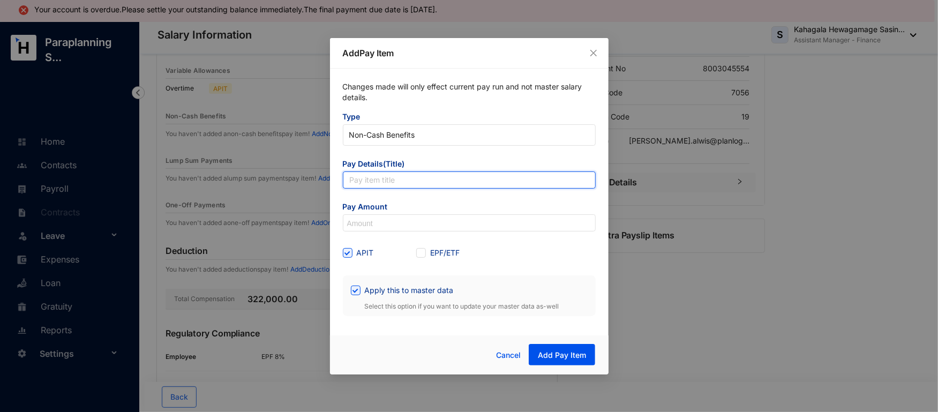
click at [454, 176] on input "text" at bounding box center [469, 179] width 253 height 17
type input "Vehicle Allowance"
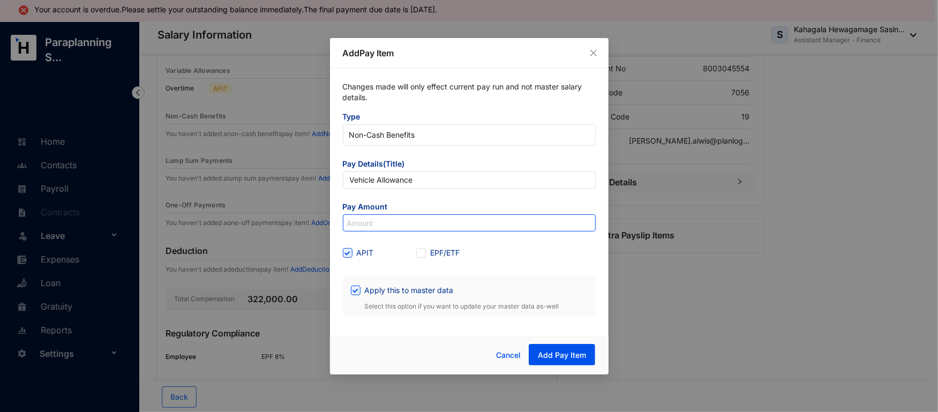
click at [420, 226] on input at bounding box center [469, 223] width 252 height 17
type input "50,000"
click at [364, 289] on span "Apply this to master data" at bounding box center [409, 290] width 97 height 12
click at [358, 289] on input "Apply this to master data" at bounding box center [354, 289] width 7 height 7
checkbox input "false"
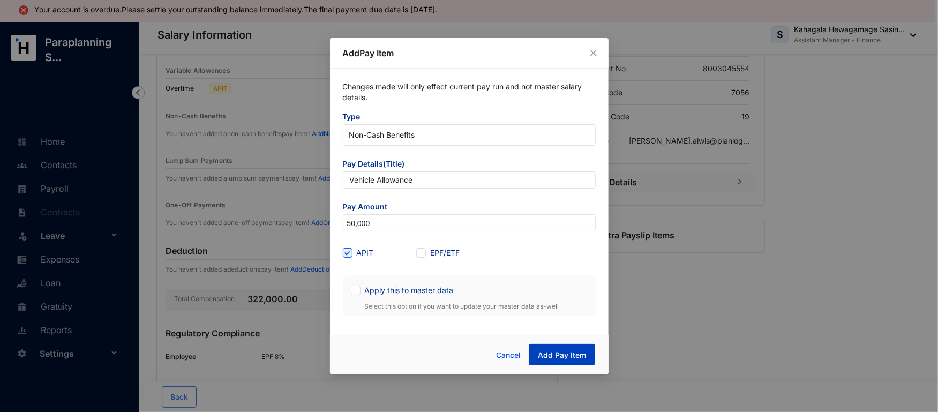
click at [559, 356] on span "Add Pay Item" at bounding box center [562, 355] width 48 height 11
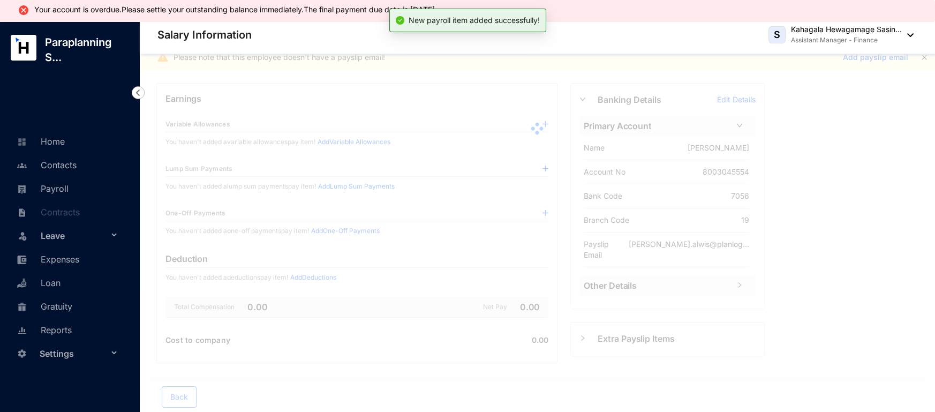
scroll to position [0, 0]
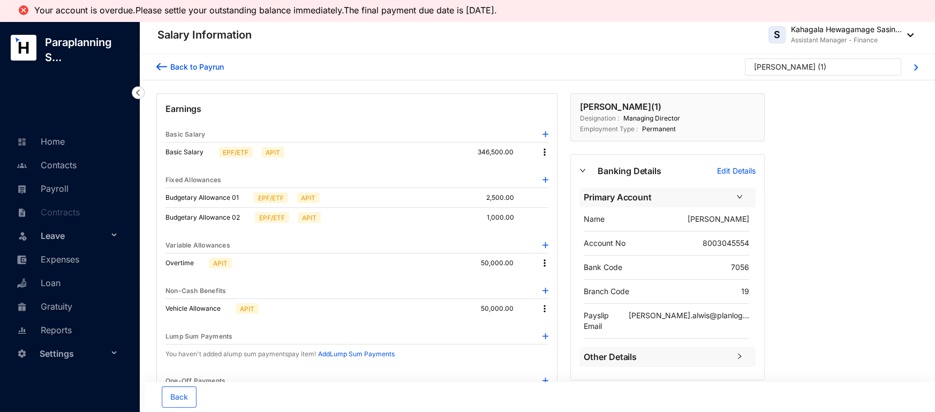
click at [162, 66] on img at bounding box center [161, 66] width 11 height 11
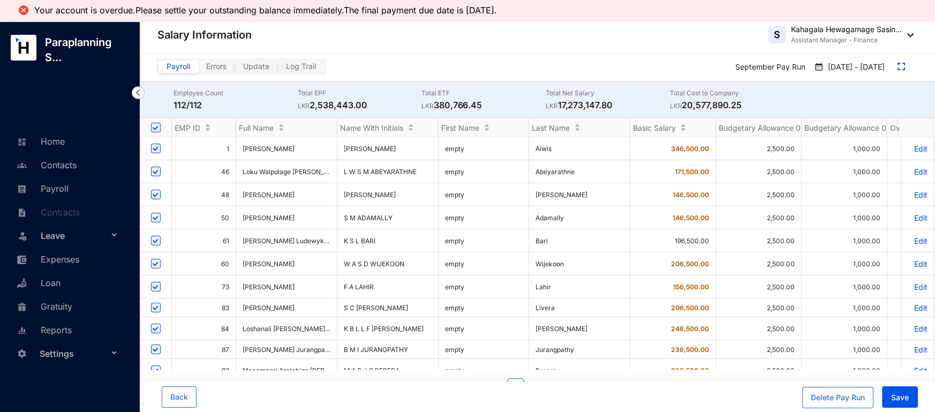
scroll to position [112, 0]
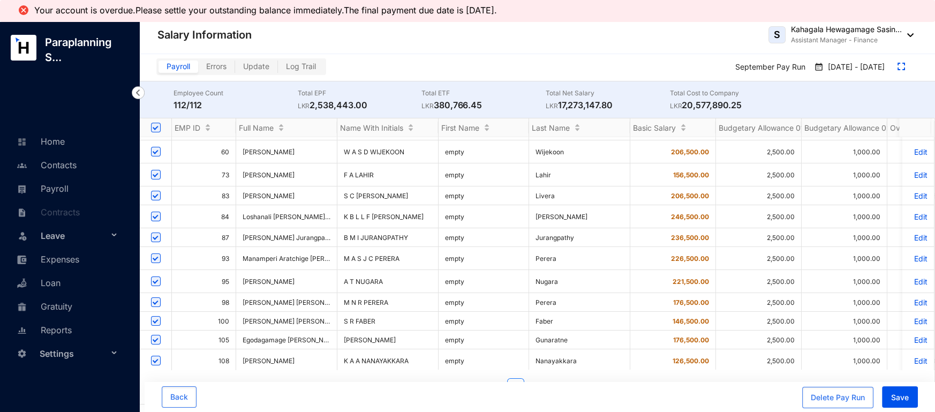
click at [917, 247] on td "Edit" at bounding box center [919, 258] width 32 height 23
click at [914, 254] on p "Edit" at bounding box center [918, 258] width 19 height 9
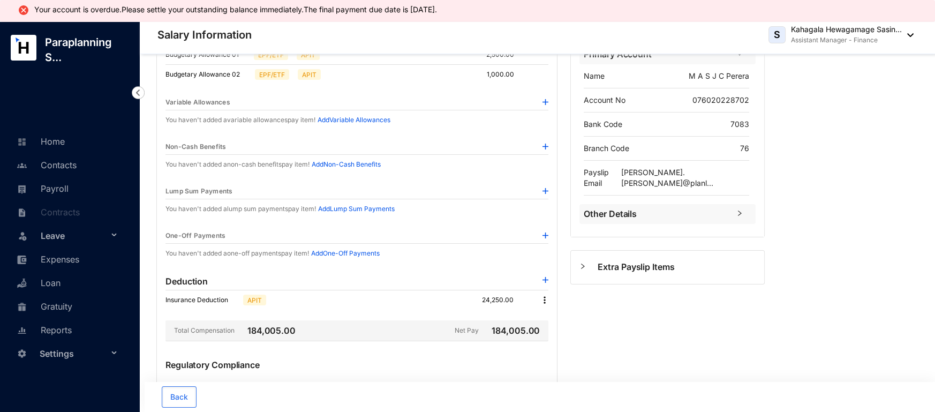
scroll to position [131, 0]
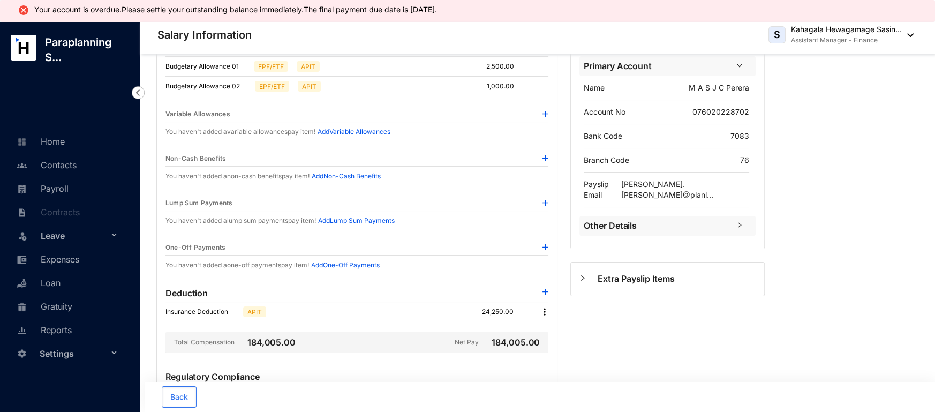
click at [546, 157] on img at bounding box center [546, 158] width 6 height 6
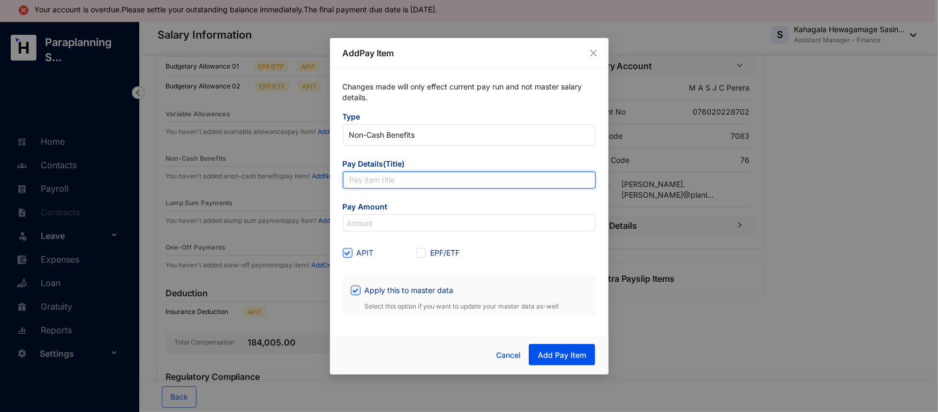
click at [395, 177] on input "text" at bounding box center [469, 179] width 253 height 17
type input "Vehicle Allowance"
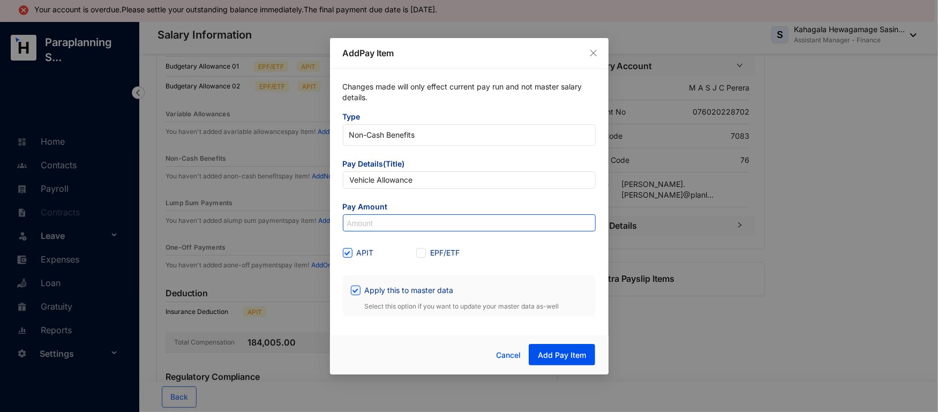
click at [400, 229] on input at bounding box center [469, 223] width 252 height 17
type input "50,000"
click at [354, 287] on input "Apply this to master data" at bounding box center [354, 289] width 7 height 7
checkbox input "false"
click at [514, 244] on div "APIT EPF/ETF" at bounding box center [469, 252] width 253 height 17
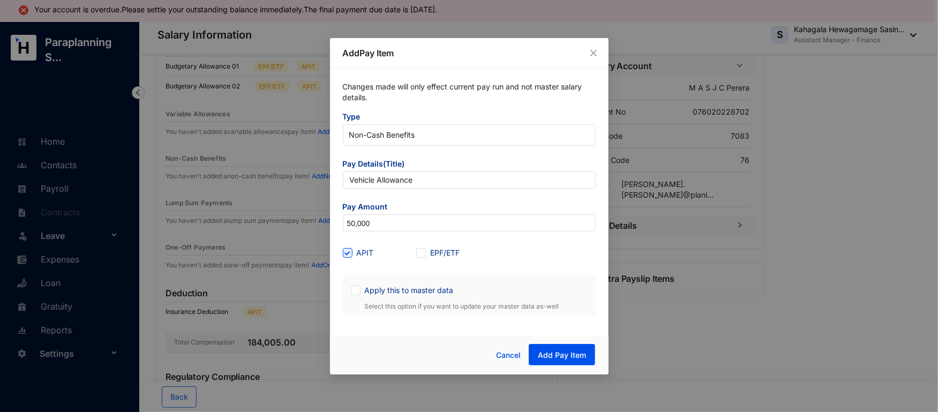
click at [854, 250] on div "Add Pay Item Changes made will only effect current pay run and not master salar…" at bounding box center [469, 206] width 938 height 412
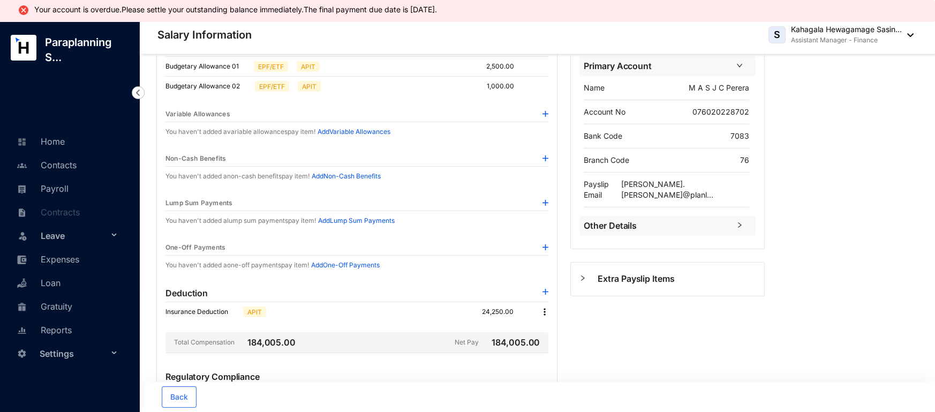
click at [545, 157] on img at bounding box center [546, 158] width 6 height 6
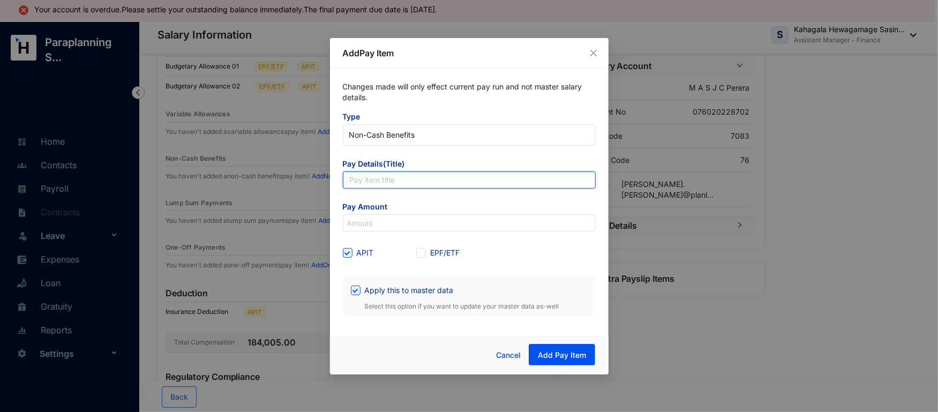
click at [400, 176] on input "text" at bounding box center [469, 179] width 253 height 17
type input "Vehicle Allowance"
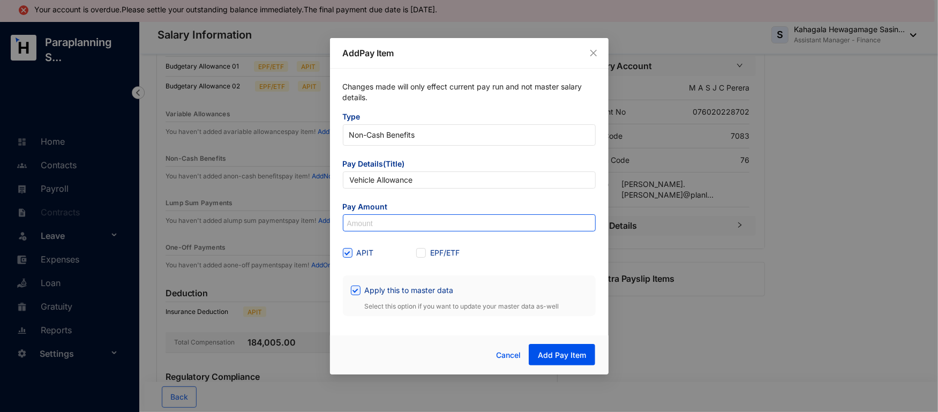
click at [406, 221] on input at bounding box center [469, 223] width 252 height 17
type input "50,000"
click at [361, 287] on span "Apply this to master data" at bounding box center [409, 290] width 97 height 12
click at [358, 287] on input "Apply this to master data" at bounding box center [354, 289] width 7 height 7
checkbox input "false"
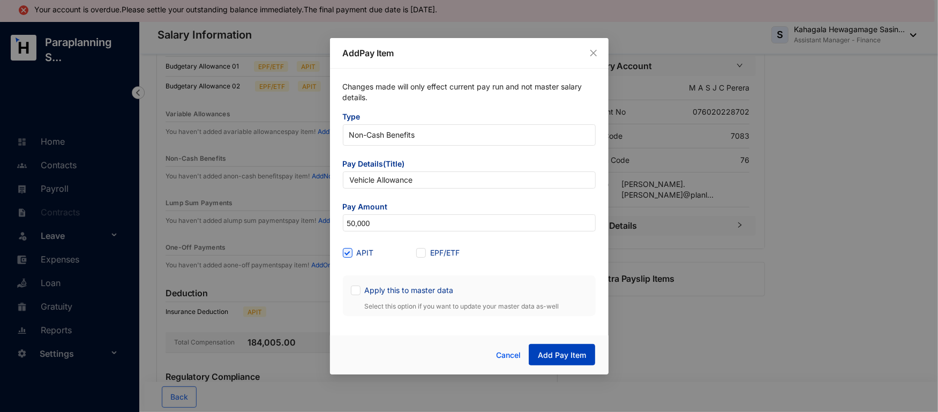
click at [581, 358] on span "Add Pay Item" at bounding box center [562, 355] width 48 height 11
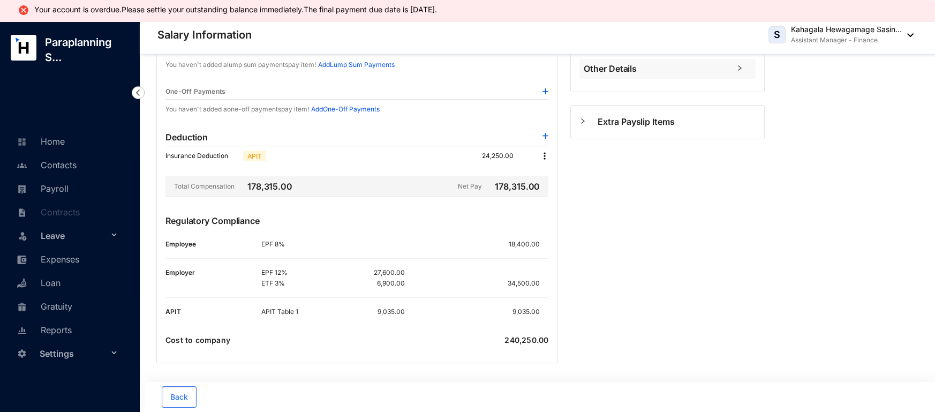
scroll to position [0, 0]
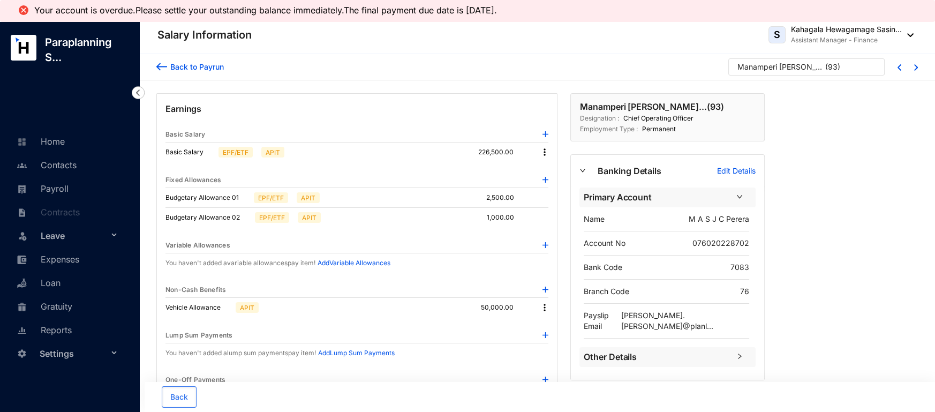
click at [159, 65] on img at bounding box center [161, 66] width 11 height 11
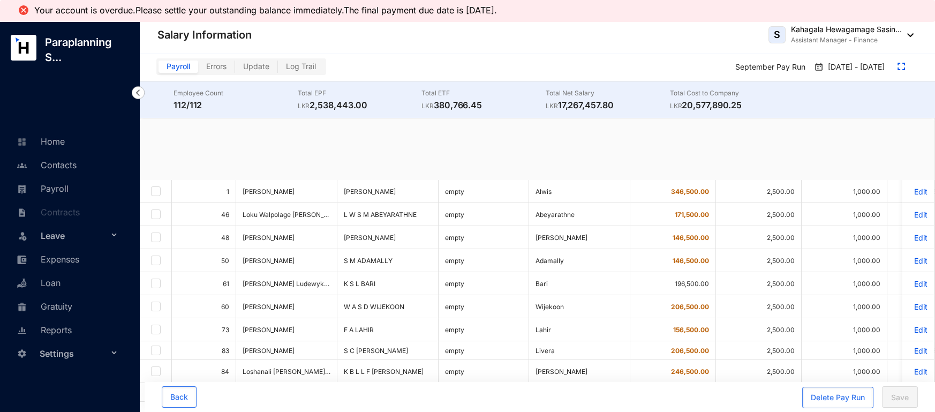
checkbox input "true"
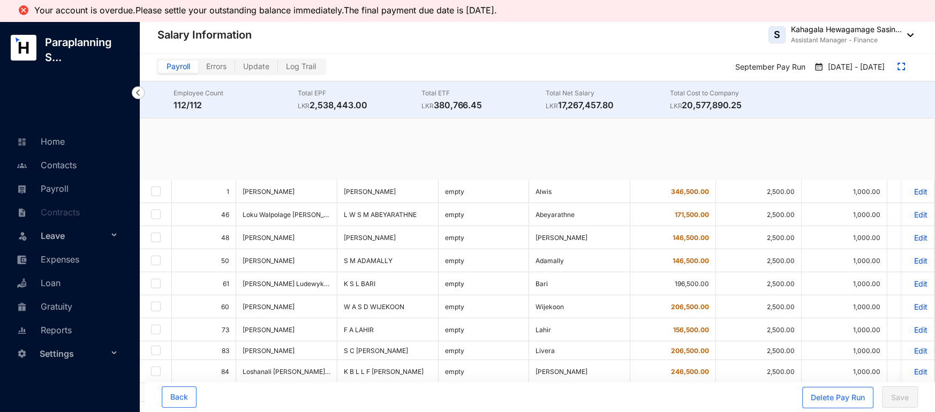
checkbox input "true"
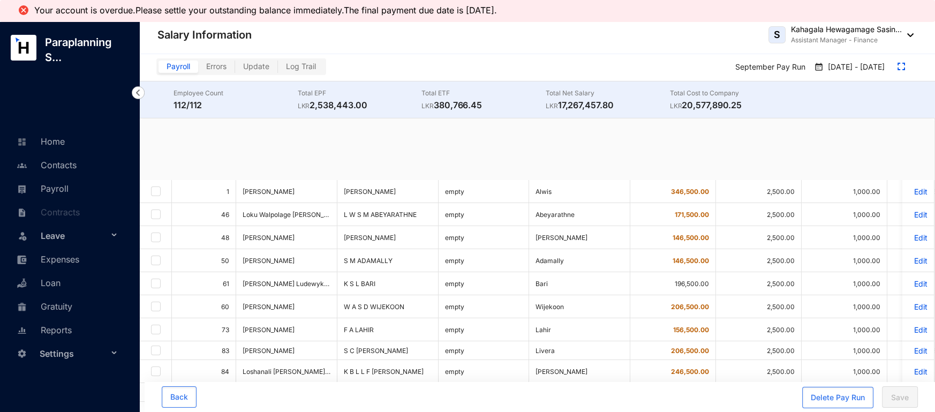
checkbox input "true"
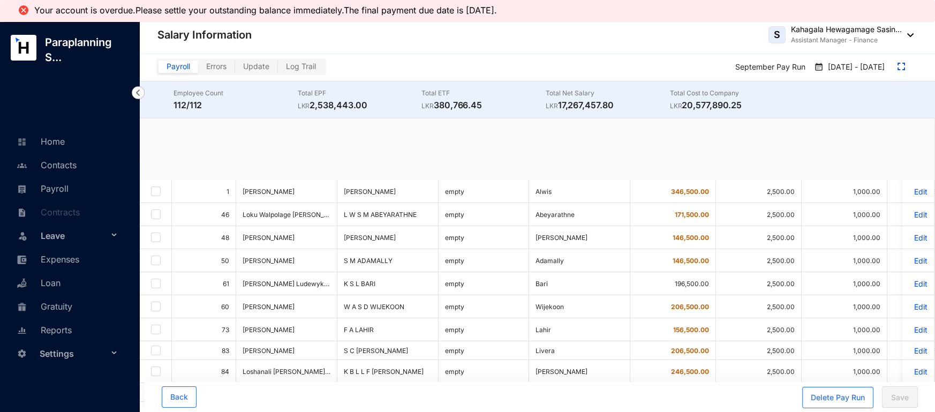
checkbox input "true"
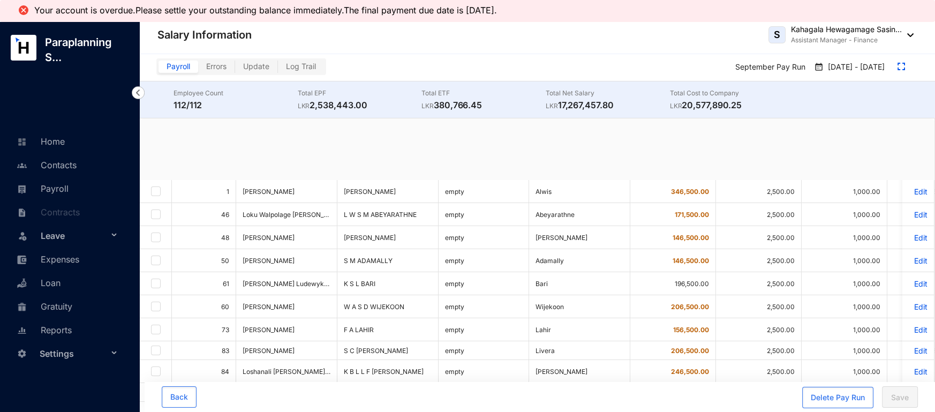
checkbox input "true"
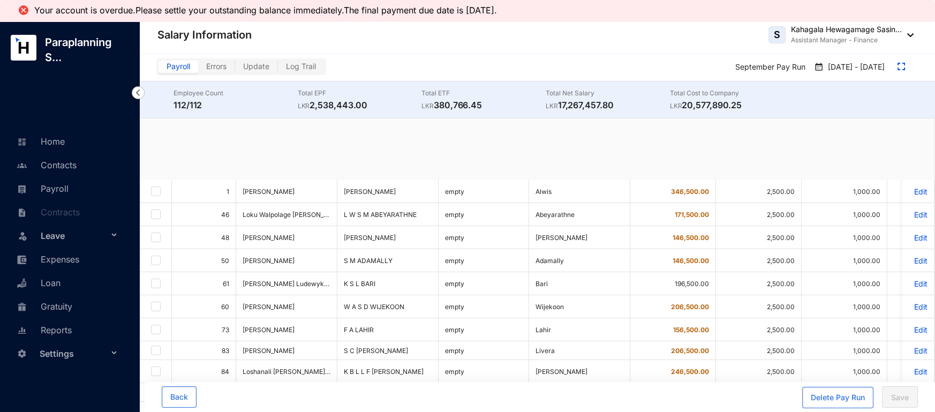
checkbox input "true"
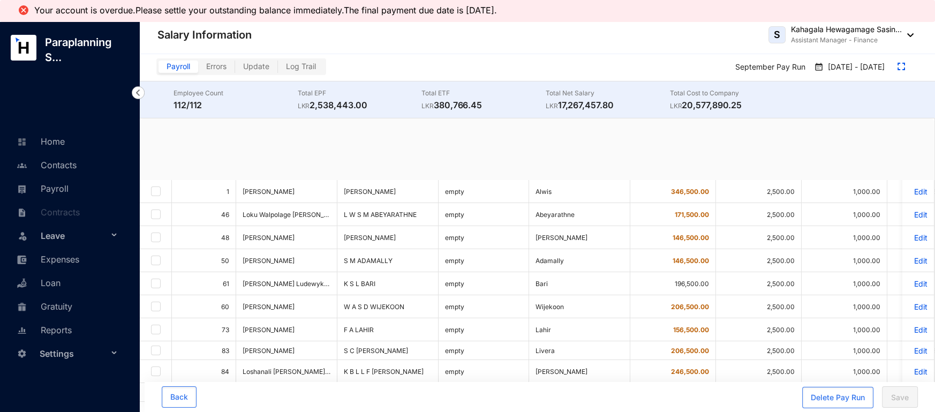
checkbox input "true"
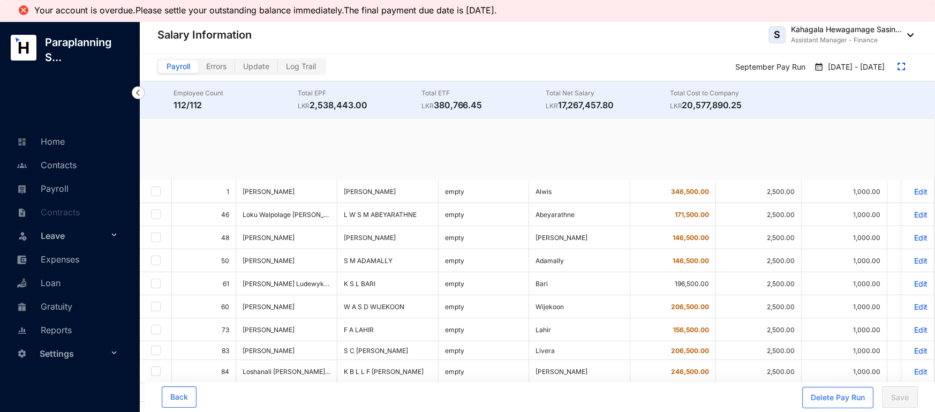
checkbox input "true"
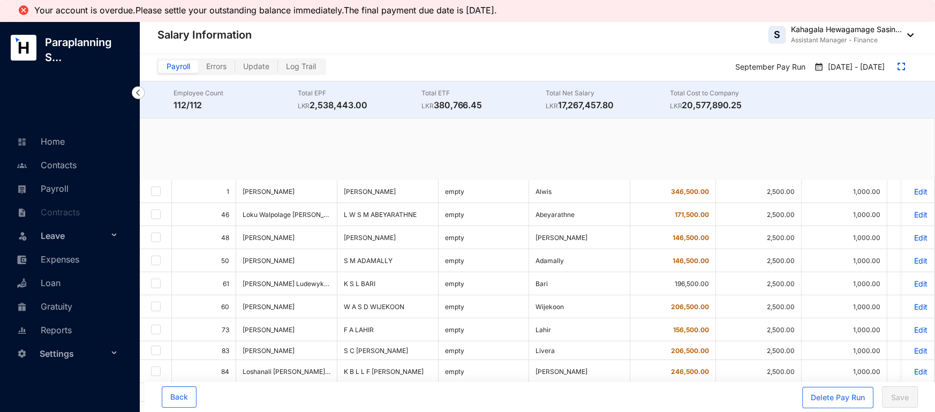
checkbox input "true"
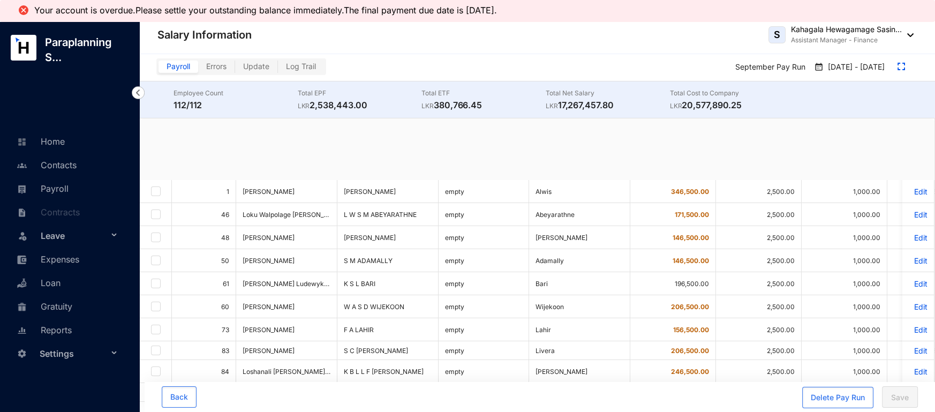
checkbox input "true"
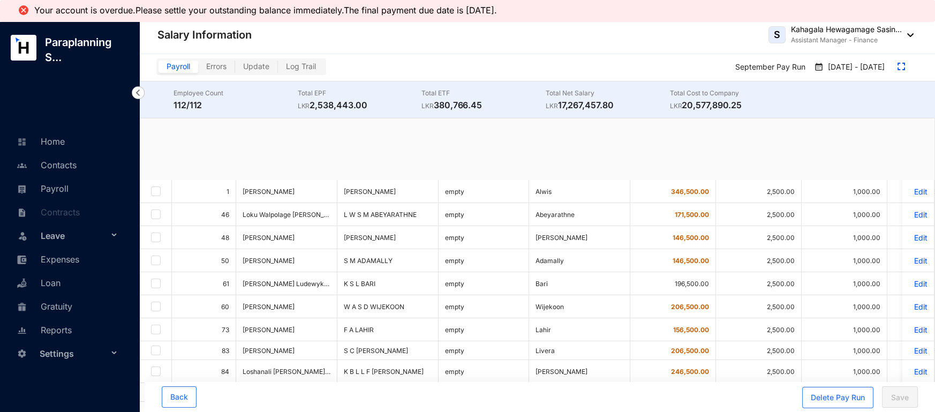
checkbox input "true"
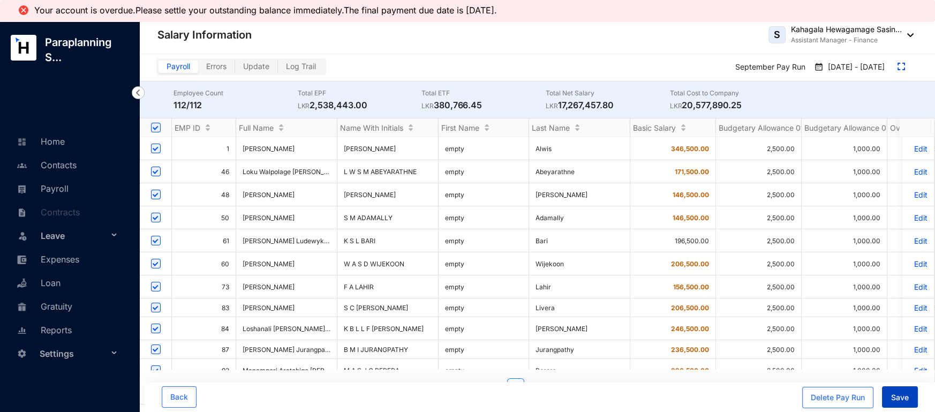
click at [897, 398] on span "Save" at bounding box center [900, 397] width 18 height 11
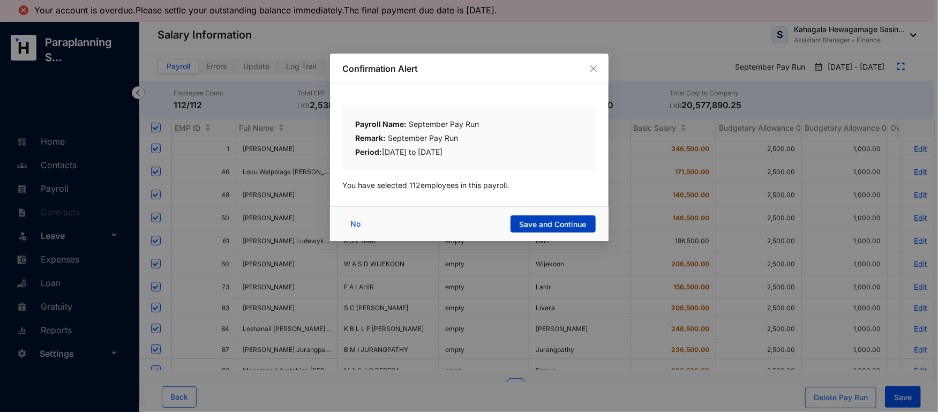
click at [530, 221] on span "Save and Continue" at bounding box center [553, 224] width 67 height 11
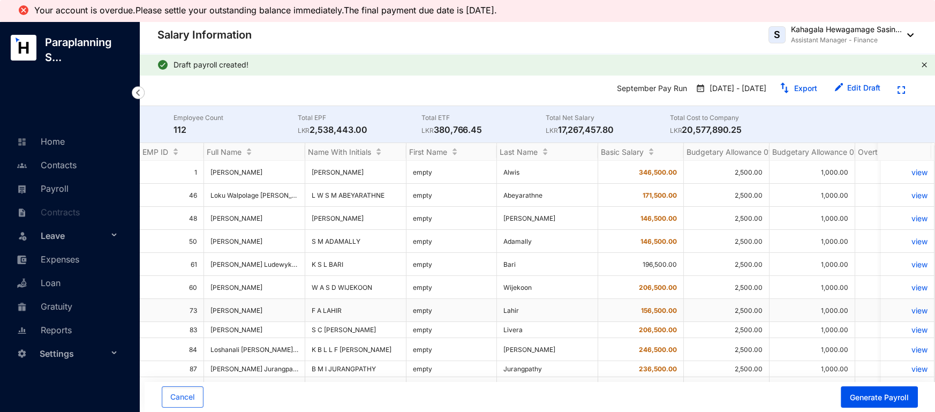
click at [902, 306] on p "view" at bounding box center [908, 310] width 40 height 9
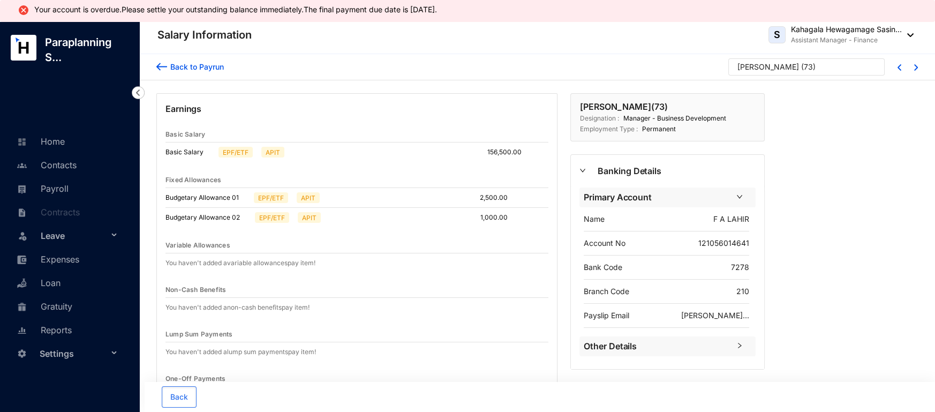
click at [160, 66] on img at bounding box center [161, 66] width 11 height 11
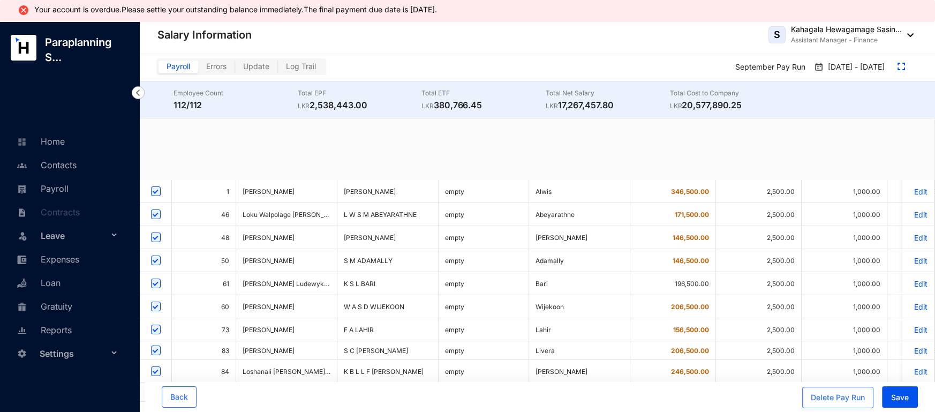
scroll to position [316, 0]
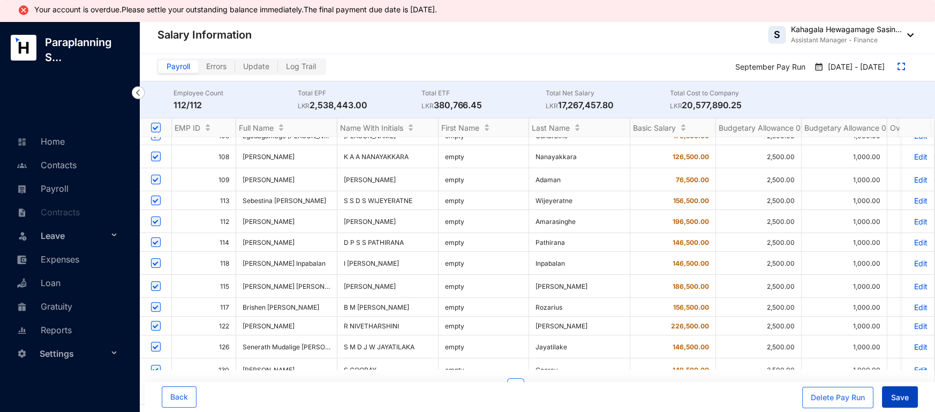
click at [896, 395] on span "Save" at bounding box center [900, 397] width 18 height 11
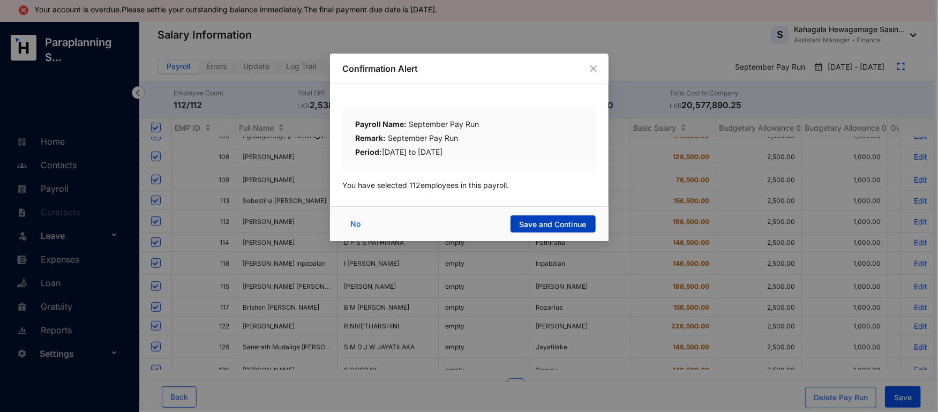
click at [574, 227] on span "Save and Continue" at bounding box center [553, 224] width 67 height 11
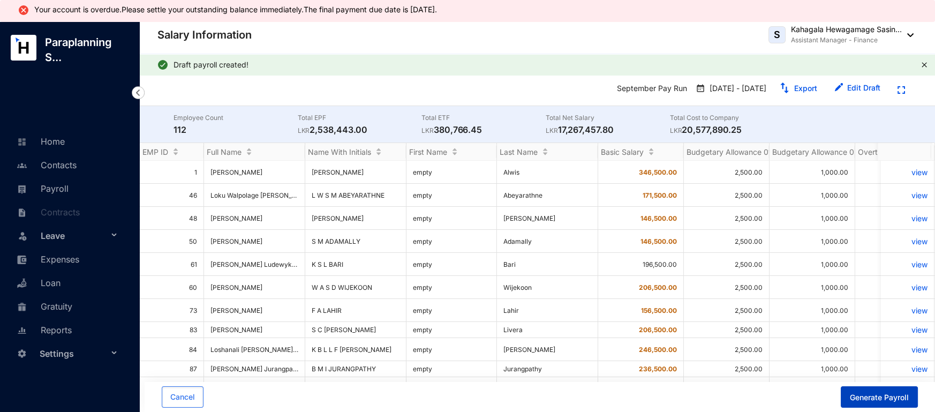
click at [877, 396] on span "Generate Payroll" at bounding box center [879, 397] width 59 height 11
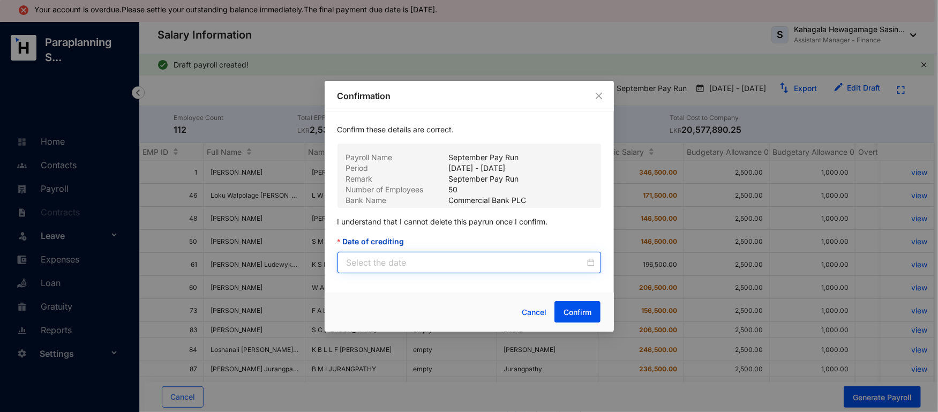
click at [550, 261] on input "Date of crediting" at bounding box center [466, 262] width 238 height 13
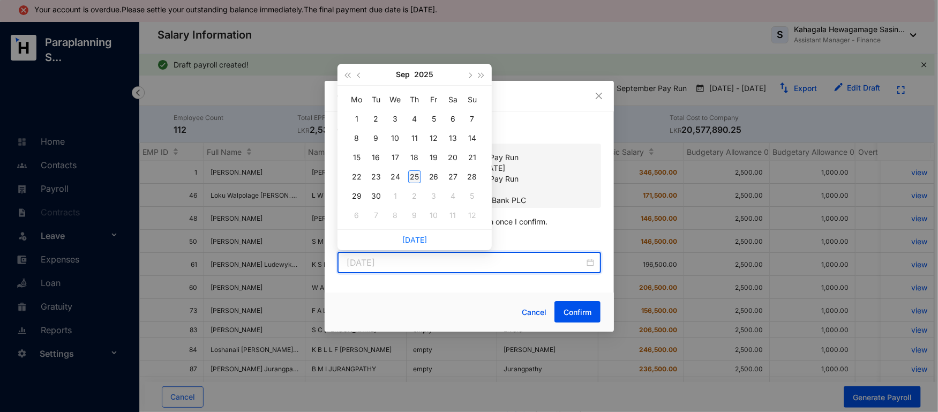
type input "2025-09-25"
click at [411, 175] on div "25" at bounding box center [414, 176] width 13 height 13
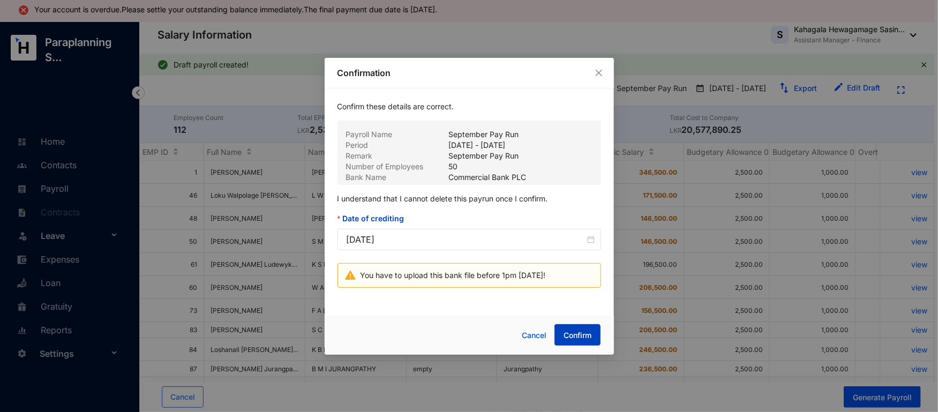
click at [573, 329] on button "Confirm" at bounding box center [577, 334] width 46 height 21
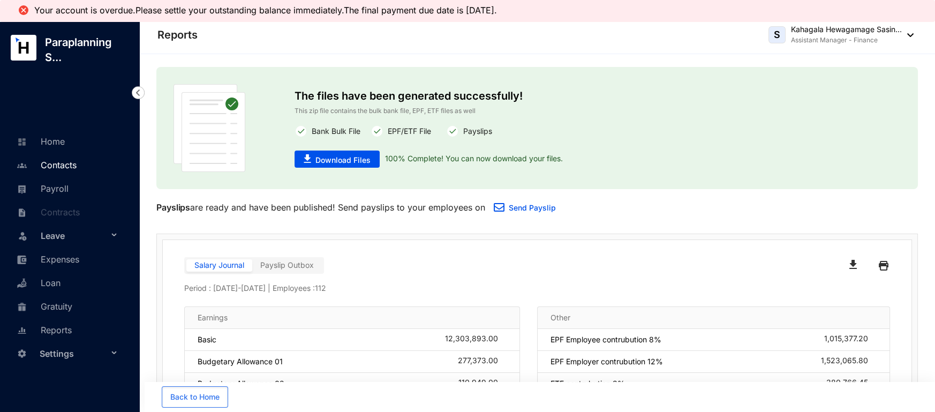
click at [44, 170] on link "Contacts" at bounding box center [45, 165] width 63 height 11
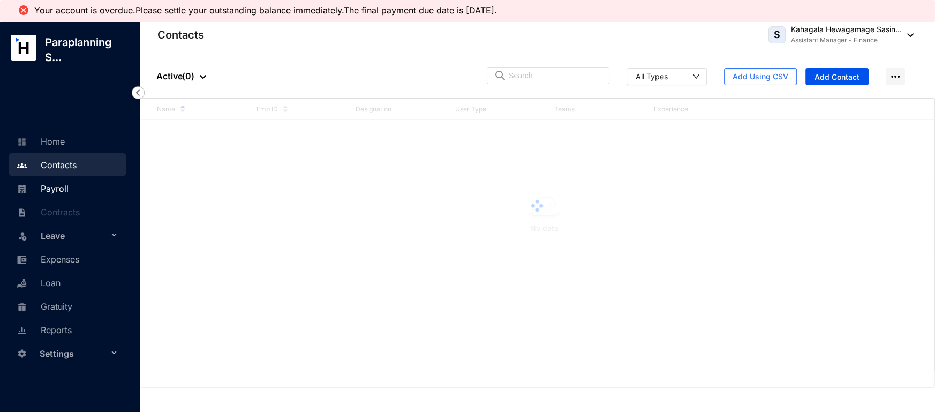
click at [44, 183] on link "Payroll" at bounding box center [41, 188] width 55 height 11
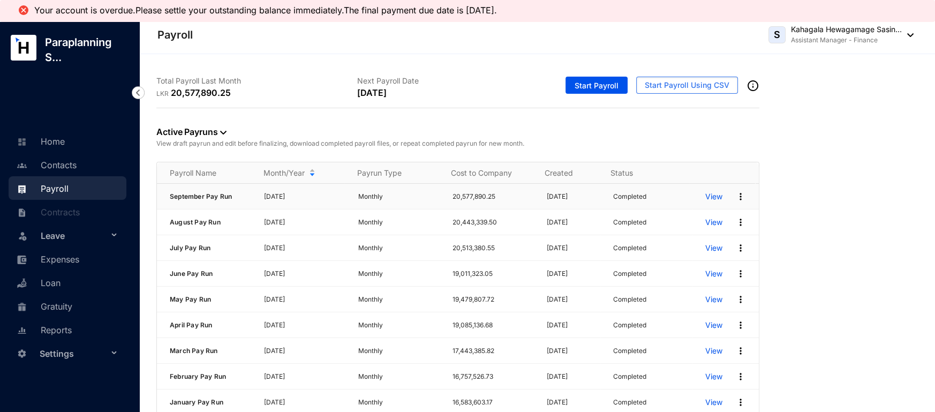
click at [708, 197] on p "View" at bounding box center [713, 196] width 17 height 11
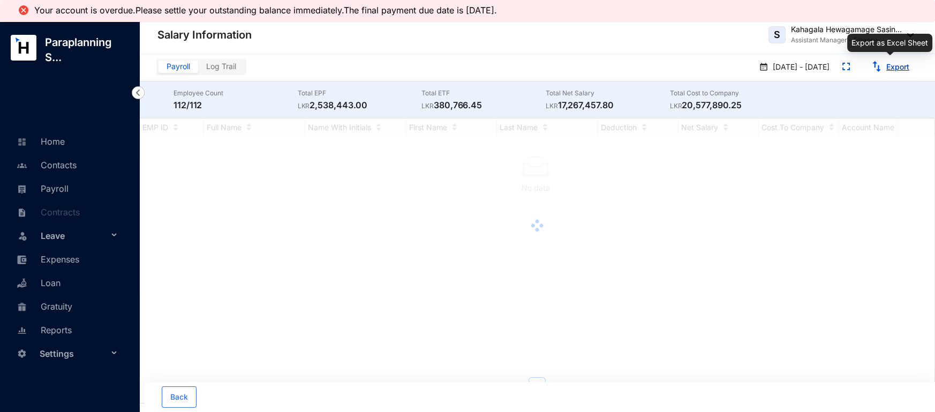
click at [895, 66] on link "Export" at bounding box center [898, 66] width 23 height 9
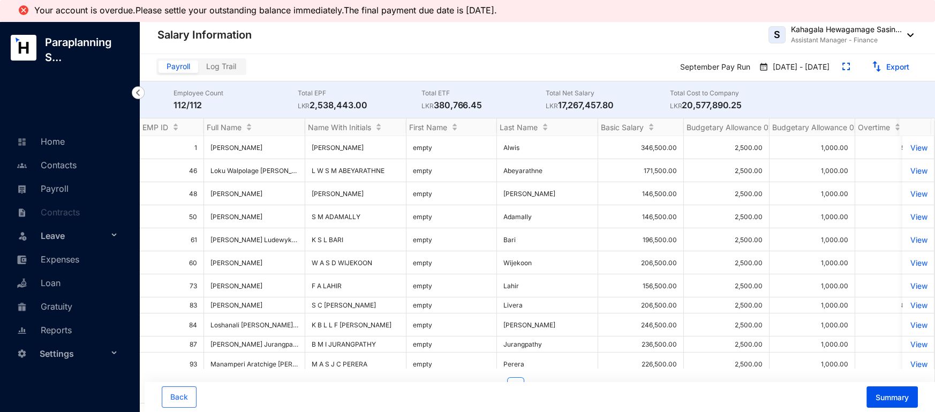
click at [579, 33] on div "Salary Information S Kahagala Hewagamage Sasin... Assistant Manager - Finance" at bounding box center [535, 34] width 756 height 21
click at [909, 281] on p "View" at bounding box center [918, 285] width 19 height 9
click at [882, 403] on span "Summary" at bounding box center [892, 397] width 33 height 11
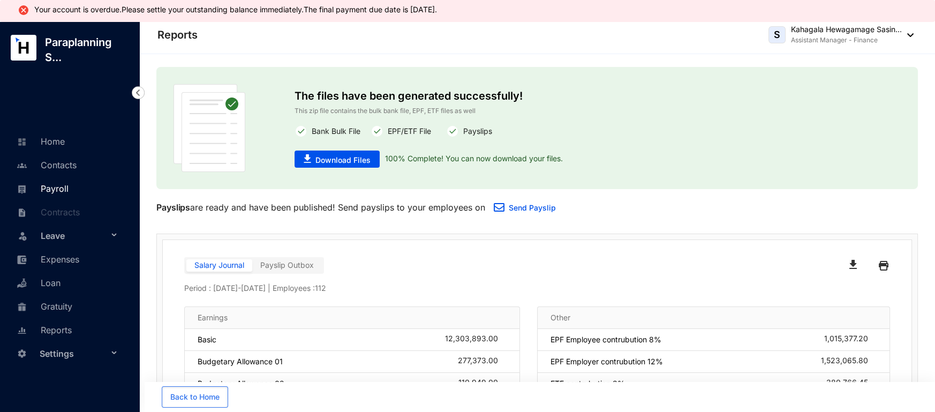
click at [33, 183] on link "Payroll" at bounding box center [41, 188] width 55 height 11
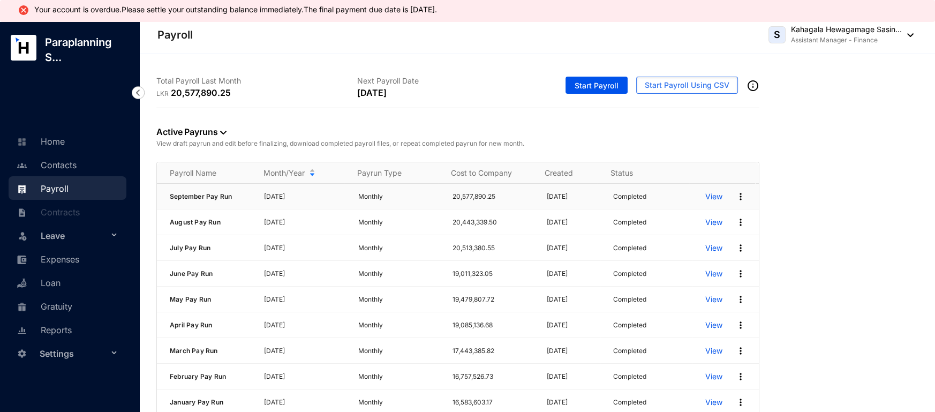
click at [705, 199] on p "View" at bounding box center [713, 196] width 17 height 11
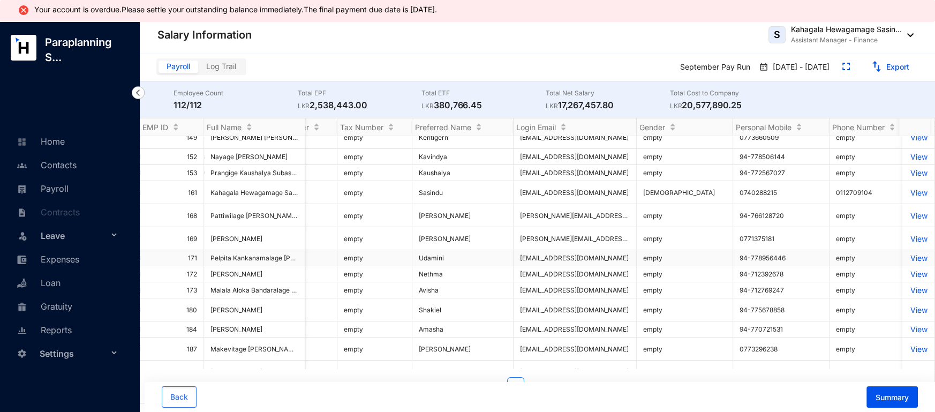
scroll to position [0, 2]
click at [908, 247] on tbody "1 [PERSON_NAME] [PERSON_NAME] empty Alwis 346,500.00 2,500.00 1,000.00 50,000.0…" at bounding box center [128, 1] width 4130 height 1040
click at [909, 253] on p "View" at bounding box center [918, 257] width 19 height 9
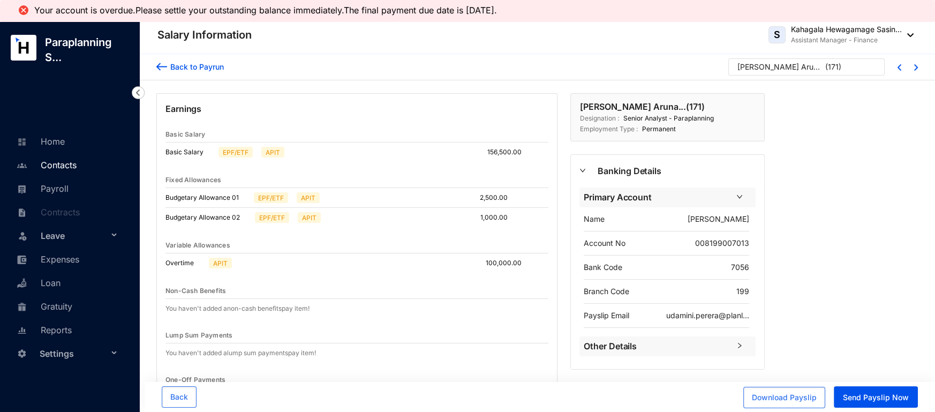
click at [54, 165] on link "Contacts" at bounding box center [45, 165] width 63 height 11
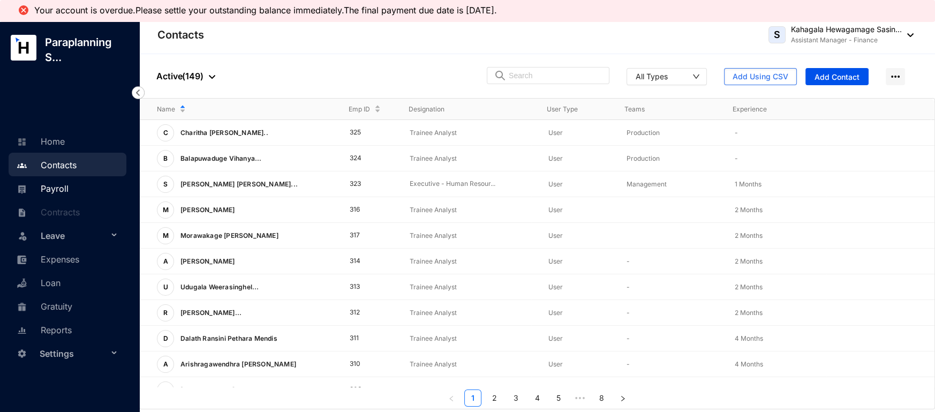
click at [43, 188] on link "Payroll" at bounding box center [41, 188] width 55 height 11
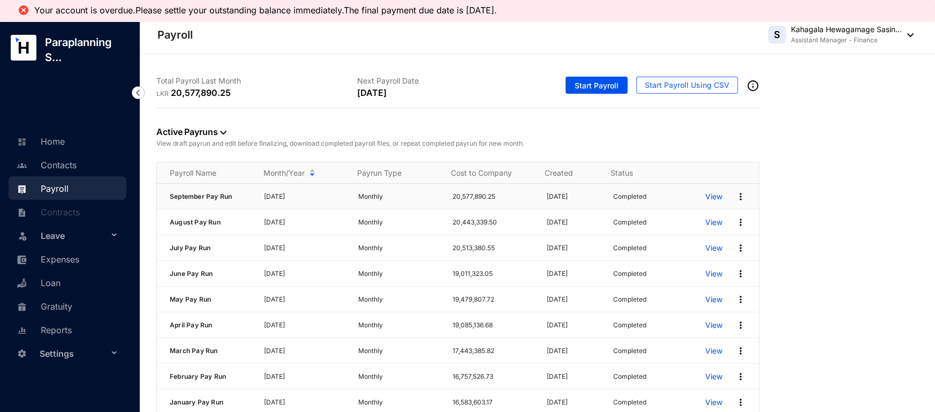
click at [705, 199] on p "View" at bounding box center [713, 196] width 17 height 11
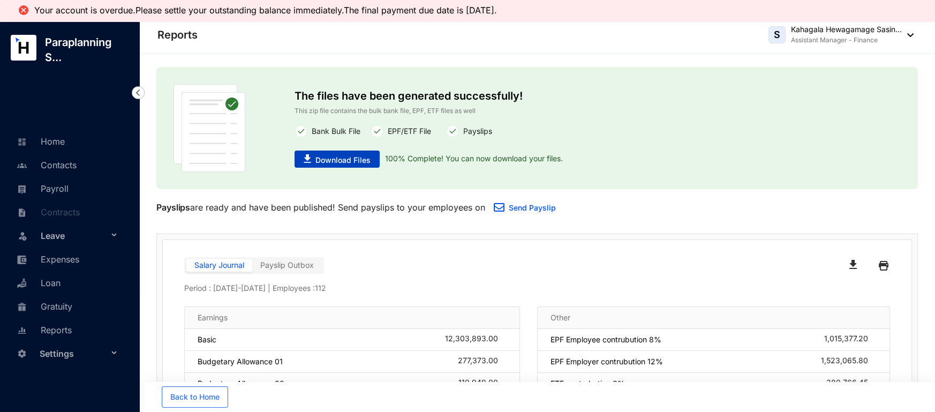
click at [350, 160] on span "Download Files" at bounding box center [343, 160] width 55 height 11
click at [907, 260] on div "Salary Journal Payslip Outbox Period : [DATE] - [DATE] | Employees : 112 Earnin…" at bounding box center [537, 378] width 762 height 288
click at [850, 260] on img "button" at bounding box center [853, 264] width 7 height 9
click at [544, 44] on div "Reports S Kahagala Hewagamage Sasin... Assistant Manager - Finance" at bounding box center [535, 34] width 756 height 21
